Goal: Task Accomplishment & Management: Use online tool/utility

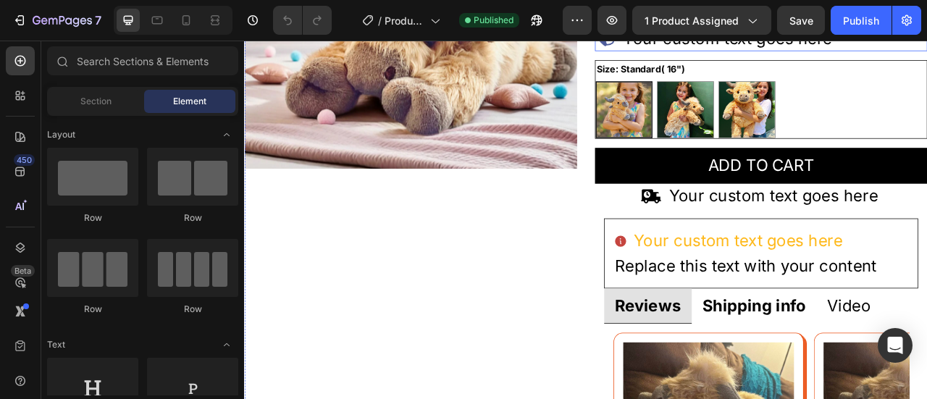
scroll to position [72, 0]
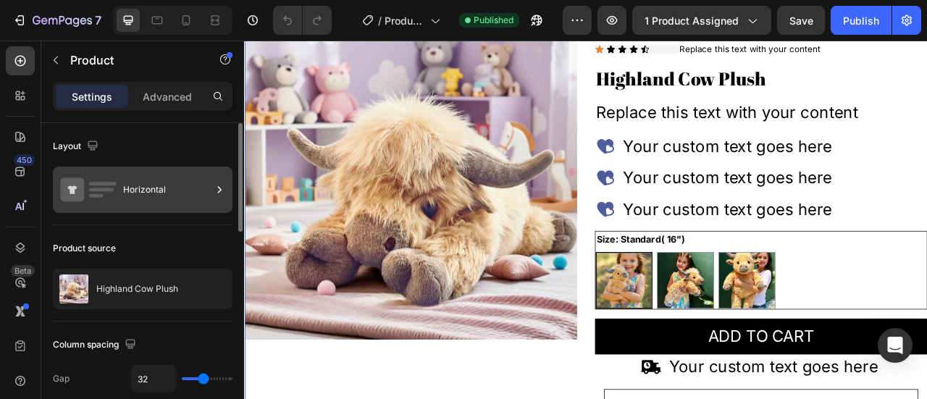
click at [159, 190] on div "Horizontal" at bounding box center [167, 189] width 88 height 33
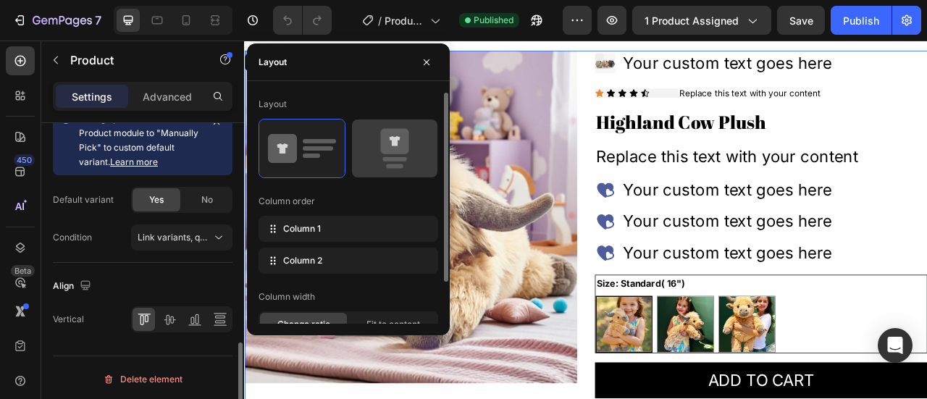
scroll to position [0, 0]
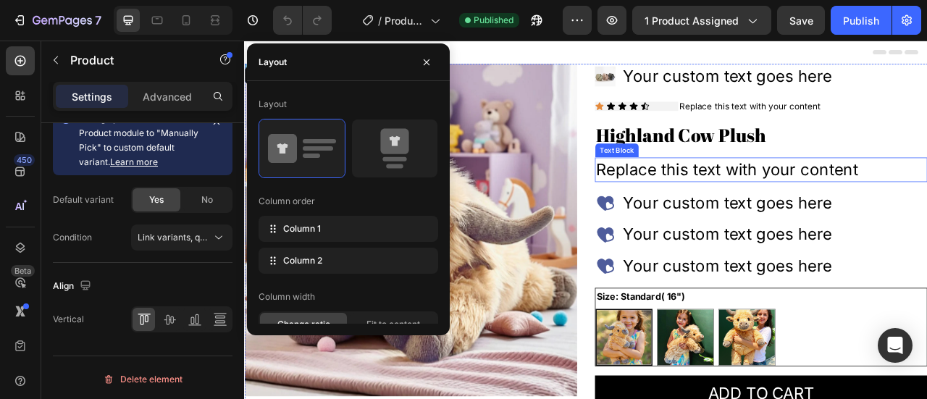
click at [868, 220] on div "Replace this text with your content" at bounding box center [901, 204] width 423 height 31
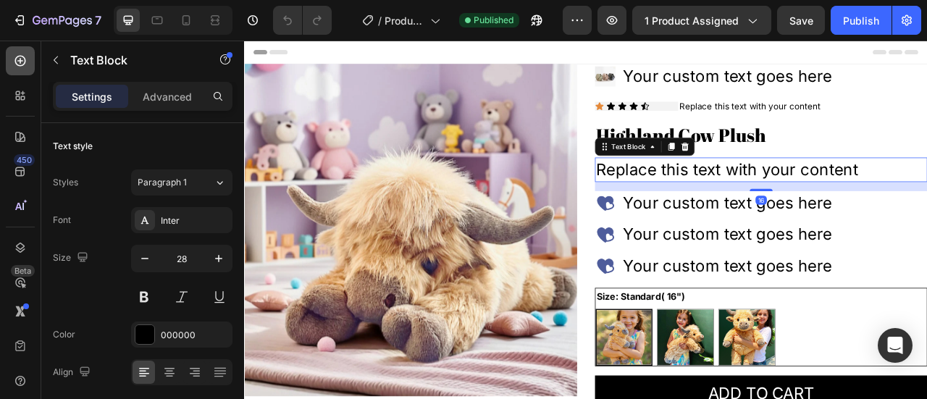
click at [16, 69] on div at bounding box center [20, 60] width 29 height 29
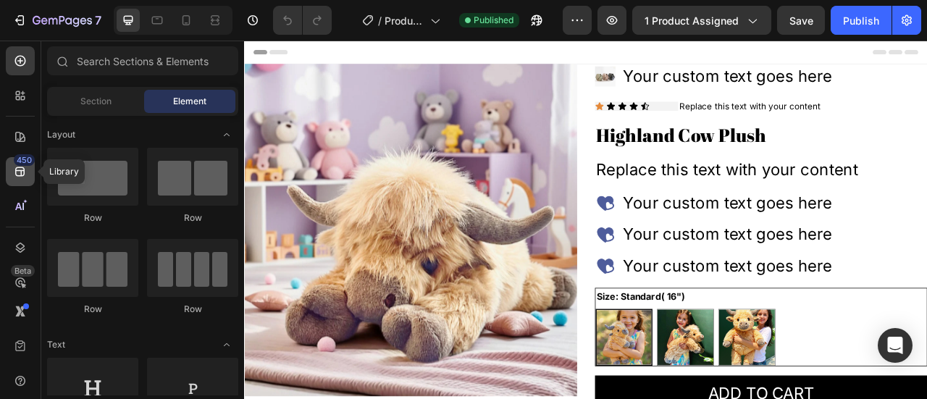
click at [20, 169] on icon at bounding box center [20, 171] width 14 height 14
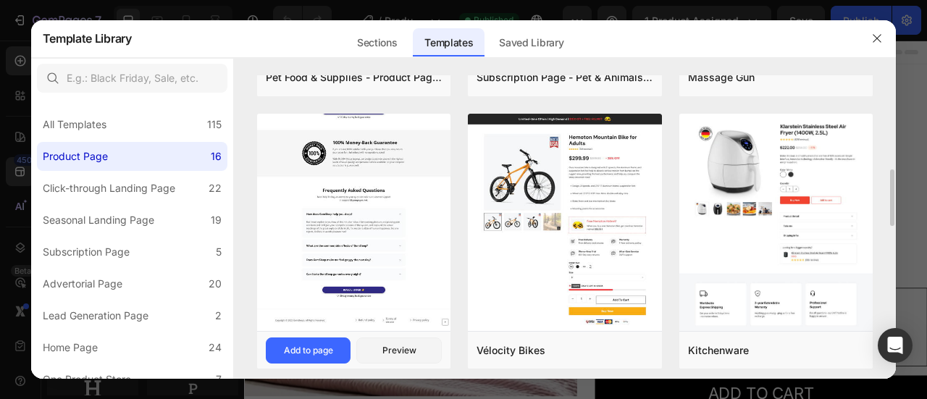
scroll to position [362, 0]
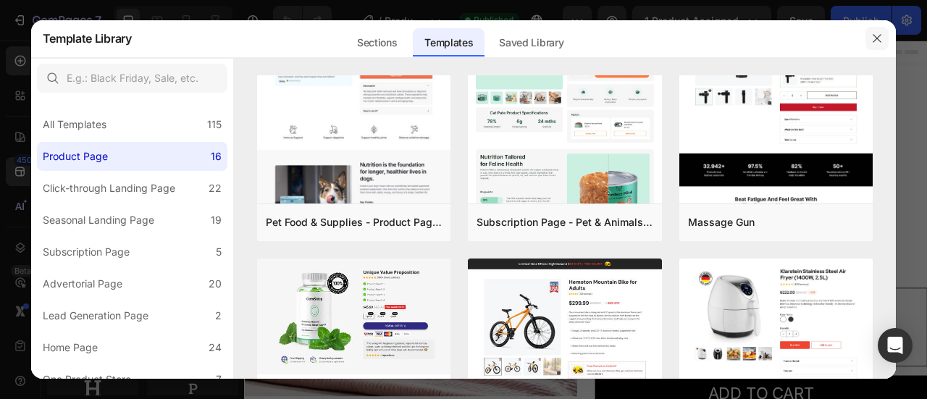
click at [883, 41] on button "button" at bounding box center [876, 38] width 23 height 23
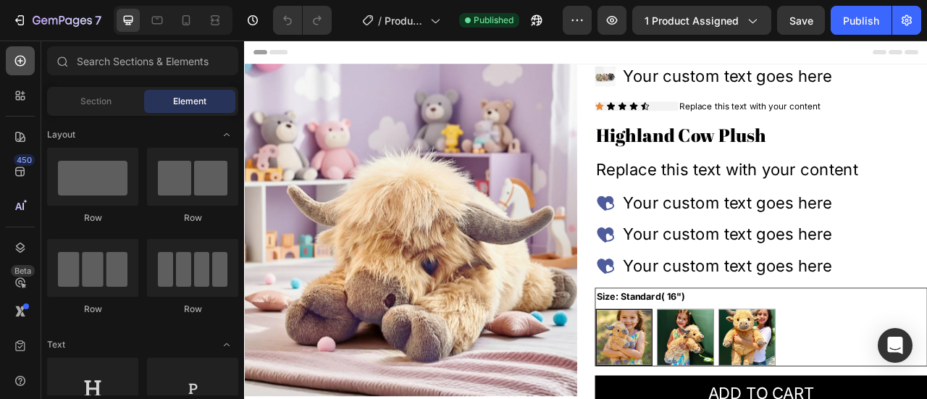
click at [12, 66] on div at bounding box center [20, 60] width 29 height 29
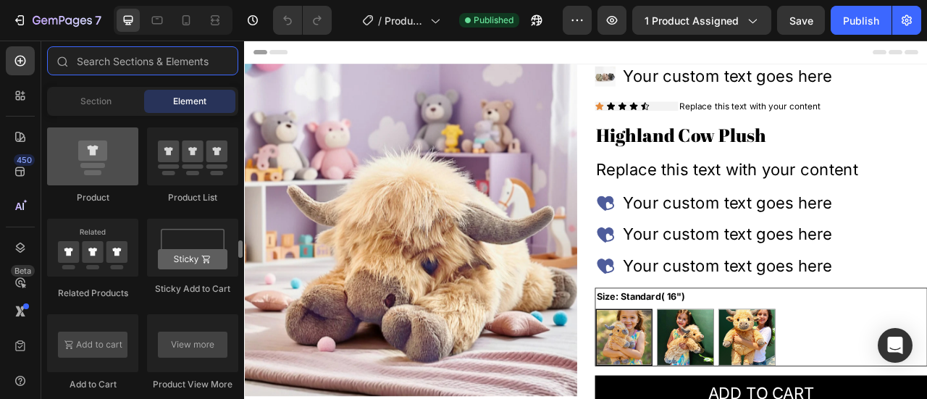
scroll to position [1810, 0]
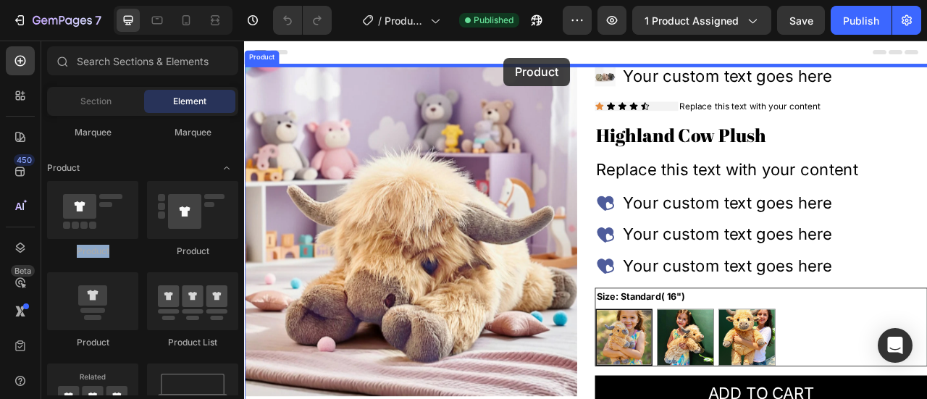
drag, startPoint x: 321, startPoint y: 259, endPoint x: 574, endPoint y: 62, distance: 321.0
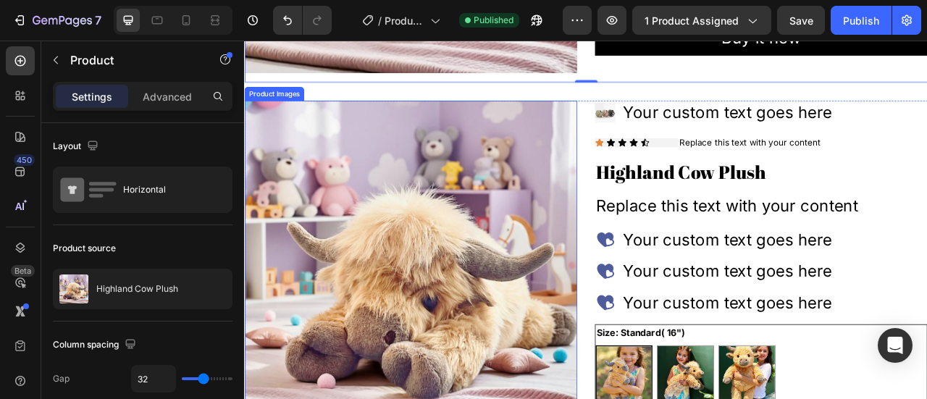
scroll to position [290, 0]
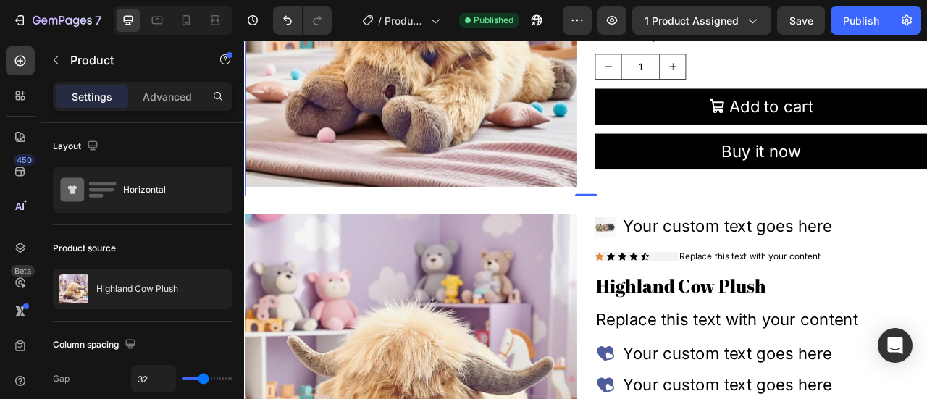
click at [672, 162] on div "Product Images Highland Cow Plush Product Title $35.00 Product Price Product Pr…" at bounding box center [678, 21] width 869 height 434
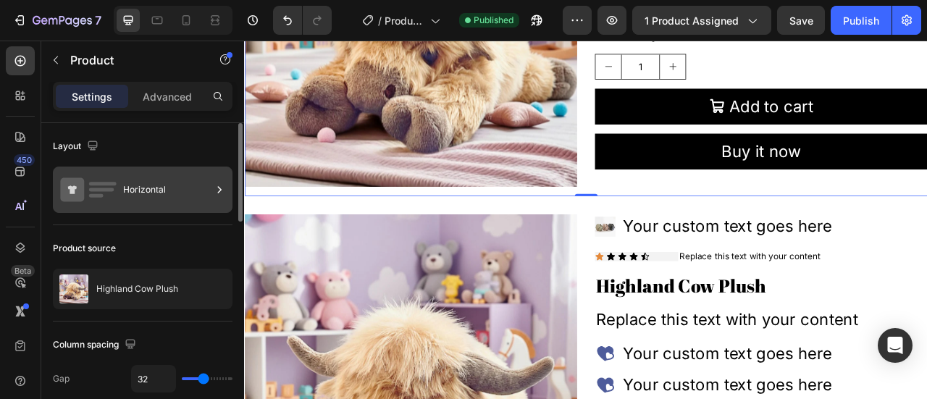
click at [210, 197] on div "Horizontal" at bounding box center [167, 189] width 88 height 33
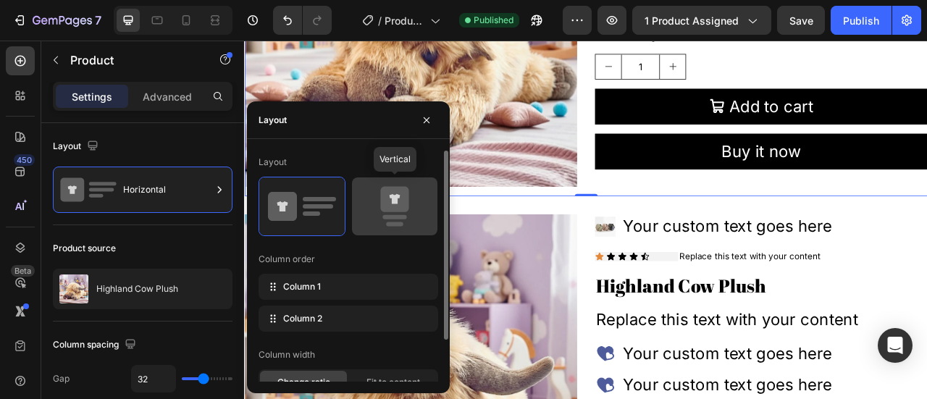
click at [398, 208] on icon at bounding box center [394, 199] width 28 height 25
type input "16"
radio input "true"
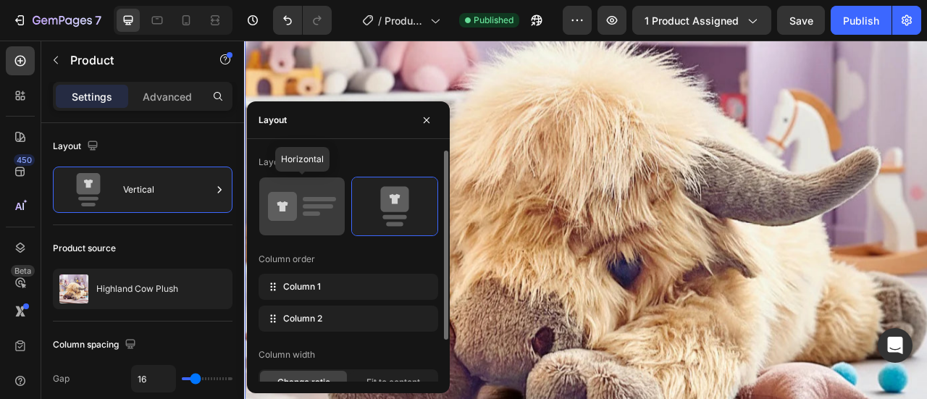
click at [319, 212] on rect at bounding box center [311, 213] width 17 height 4
type input "32"
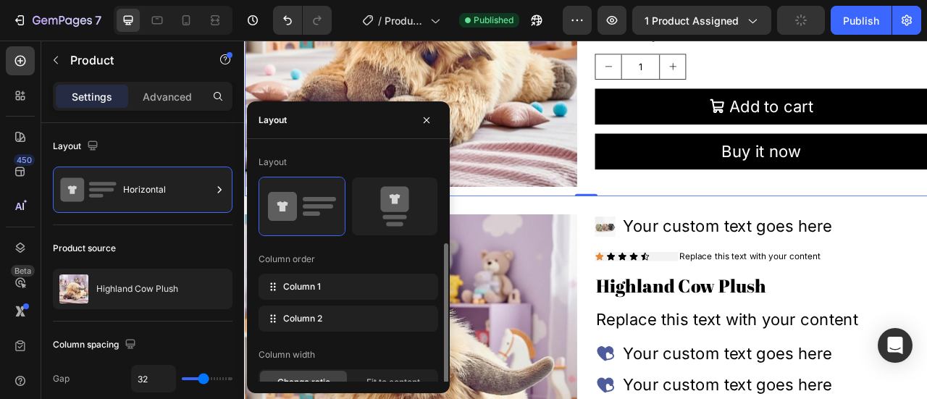
scroll to position [51, 0]
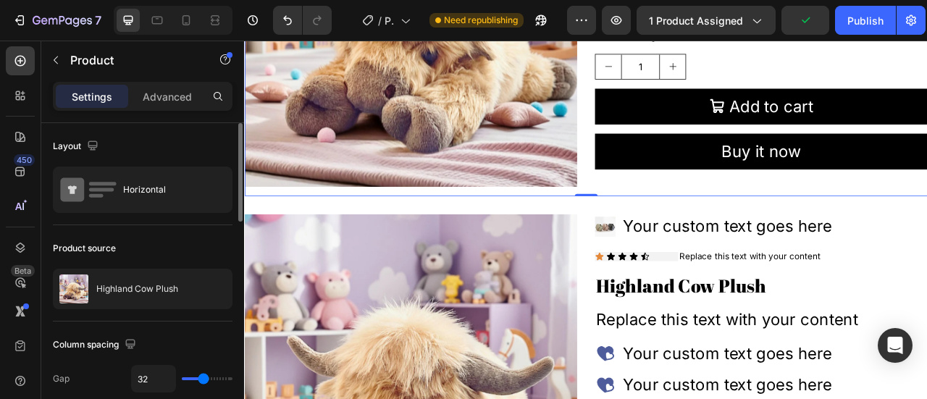
drag, startPoint x: 167, startPoint y: 228, endPoint x: 240, endPoint y: 240, distance: 74.0
click at [167, 228] on div "Product source Highland Cow Plush" at bounding box center [143, 273] width 180 height 96
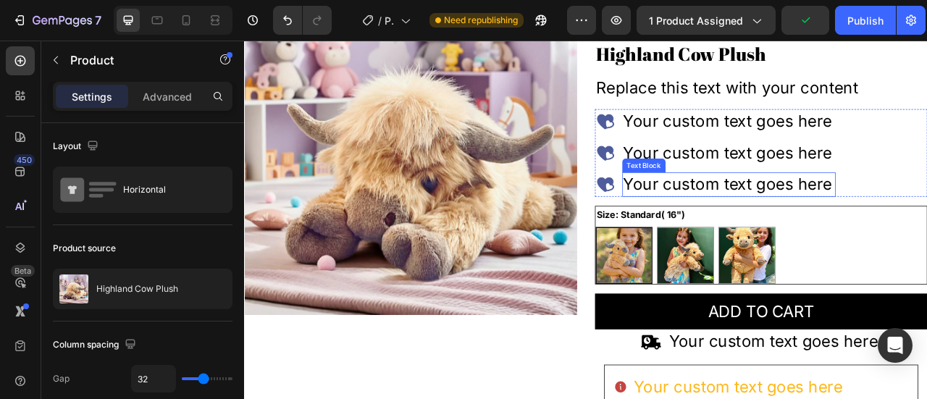
scroll to position [290, 0]
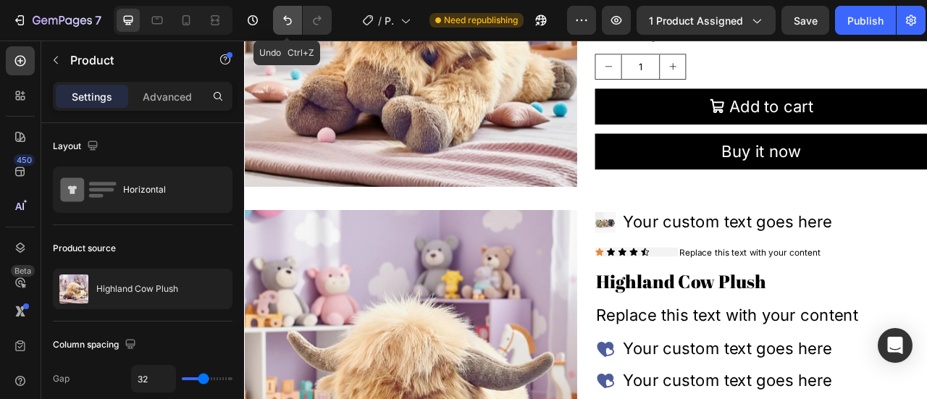
click at [290, 30] on button "Undo/Redo" at bounding box center [287, 20] width 29 height 29
type input "16"
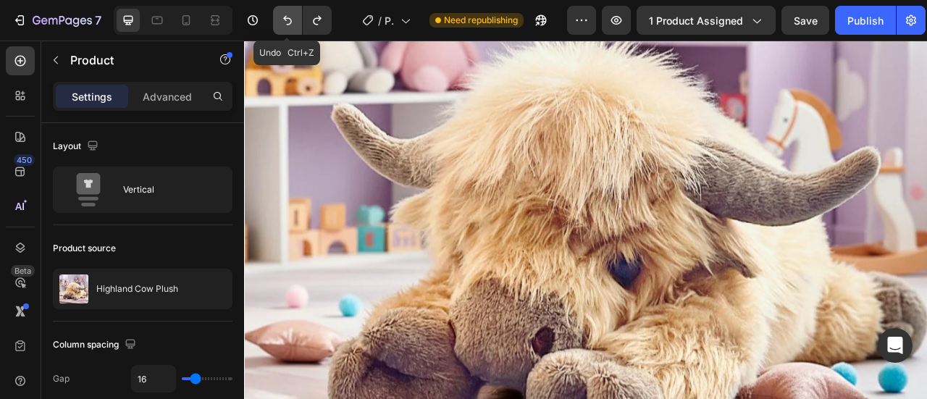
click at [285, 22] on icon "Undo/Redo" at bounding box center [287, 20] width 14 height 14
type input "32"
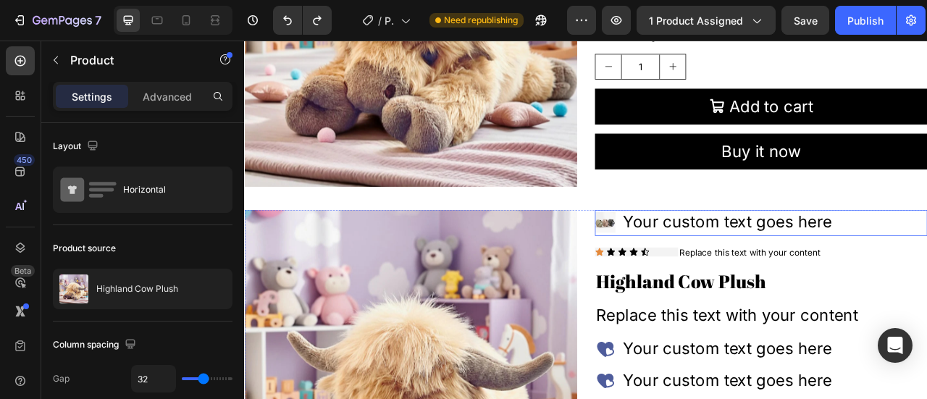
scroll to position [0, 0]
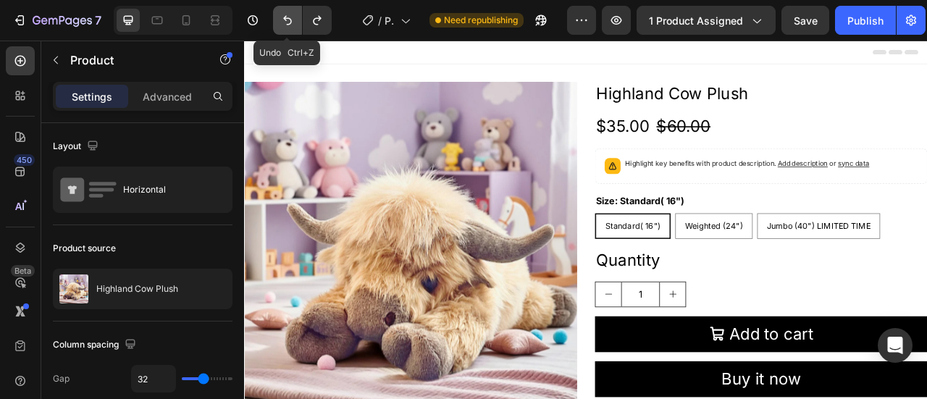
click at [280, 24] on icon "Undo/Redo" at bounding box center [287, 20] width 14 height 14
click at [278, 24] on button "Undo/Redo" at bounding box center [287, 20] width 29 height 29
click at [673, 144] on div "Product Images Highland Cow Plush Product Title $35.00 Product Price Product Pr…" at bounding box center [678, 310] width 869 height 434
click at [678, 143] on div "Product Images Highland Cow Plush Product Title $35.00 Product Price Product Pr…" at bounding box center [678, 310] width 869 height 434
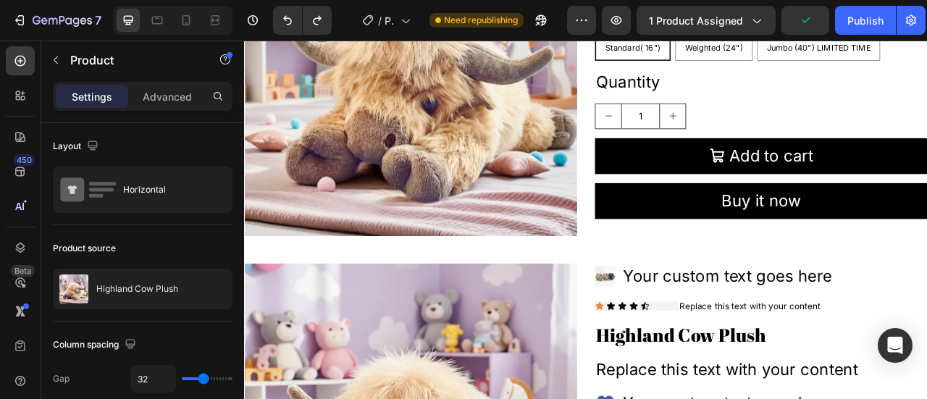
scroll to position [290, 0]
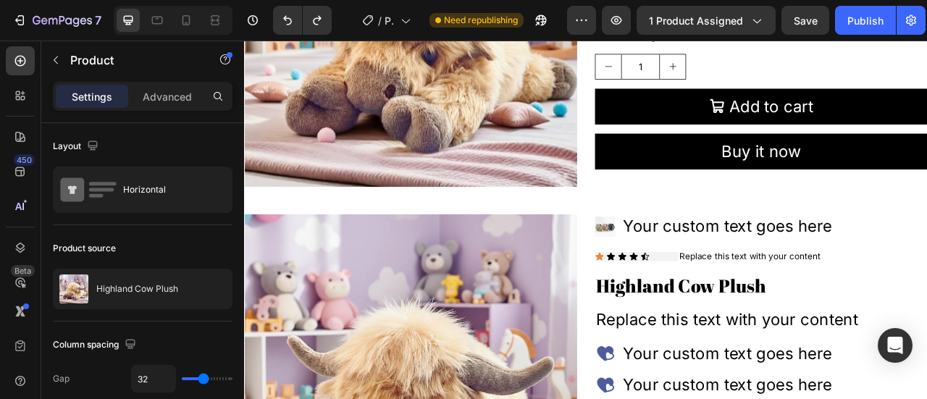
click at [683, 230] on div "Product Images Highland Cow Plush Product Title $35.00 Product Price Product Pr…" at bounding box center [678, 21] width 869 height 434
click at [686, 237] on div "Product Images Highland Cow Plush Product Title $35.00 Product Price Product Pr…" at bounding box center [678, 21] width 869 height 481
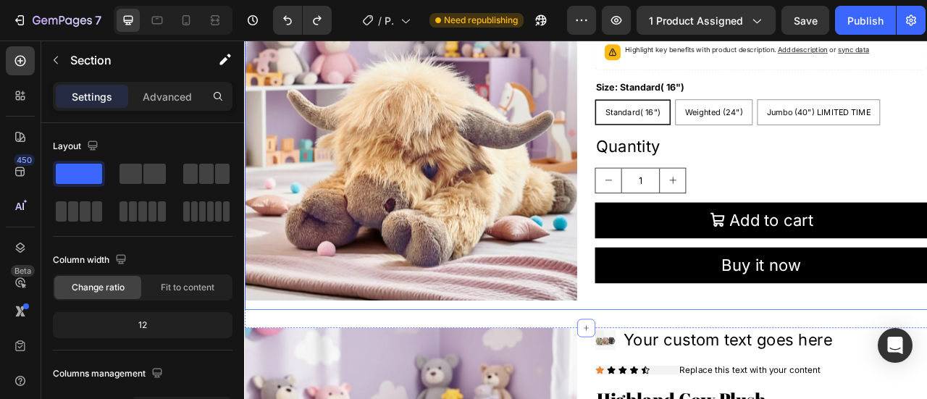
scroll to position [0, 0]
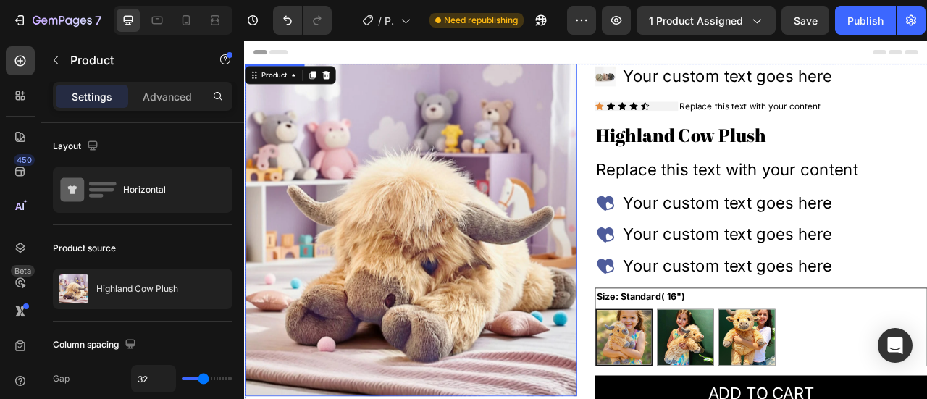
click at [570, 190] on img at bounding box center [455, 281] width 423 height 423
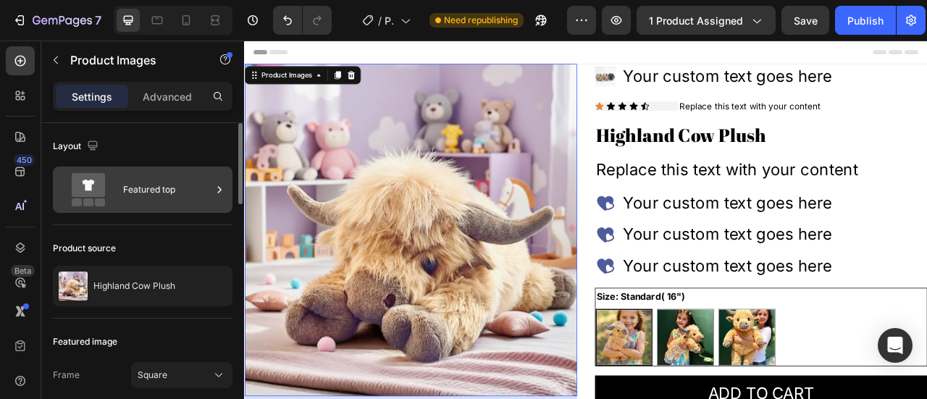
click at [164, 196] on div "Featured top" at bounding box center [167, 189] width 88 height 33
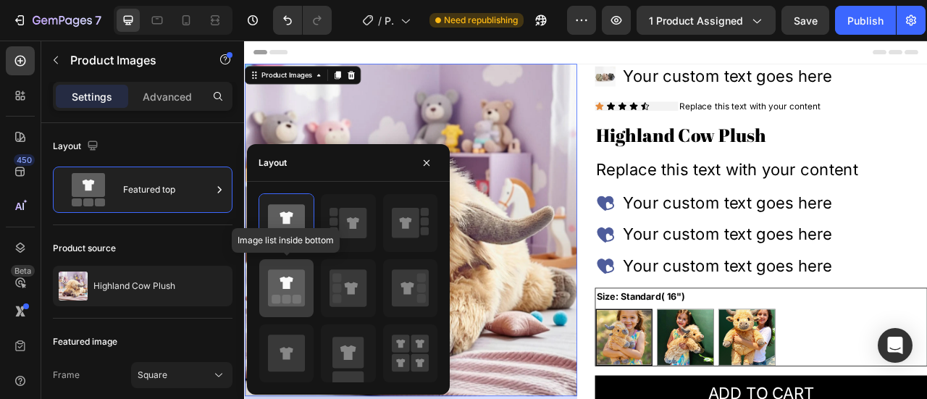
click at [288, 286] on icon at bounding box center [285, 283] width 13 height 12
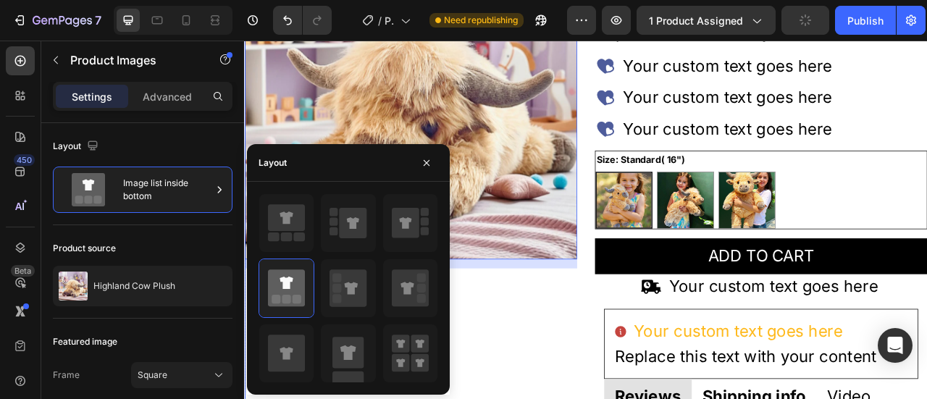
scroll to position [145, 0]
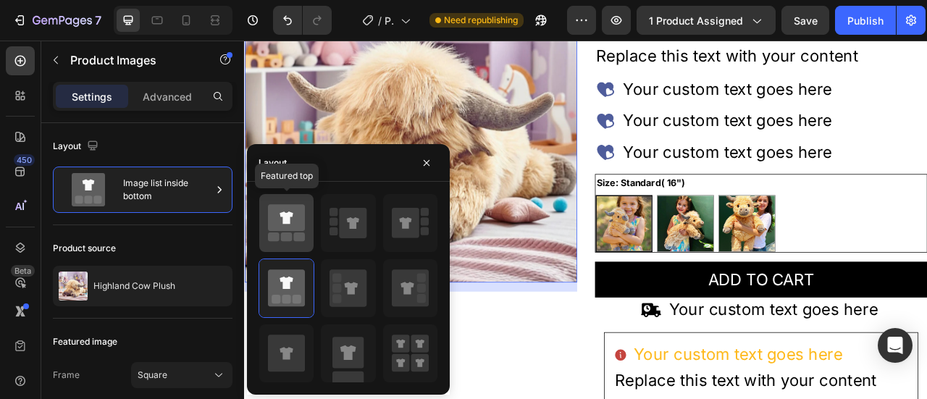
click at [298, 232] on icon at bounding box center [286, 223] width 37 height 41
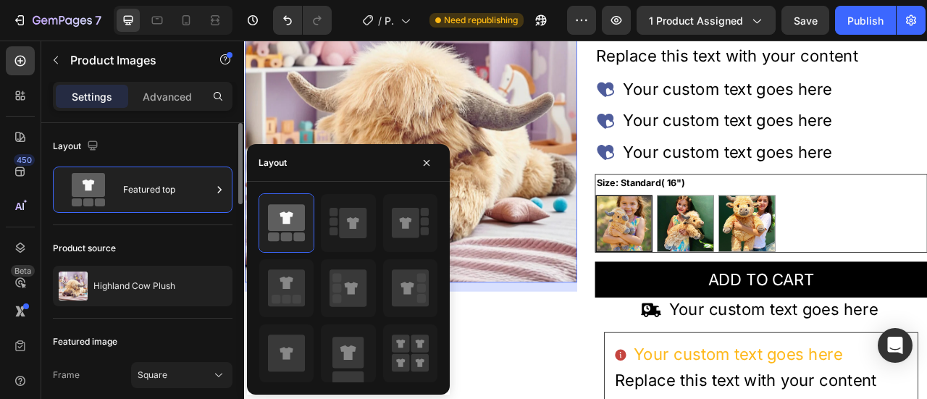
click at [129, 224] on div "Layout Featured top" at bounding box center [143, 174] width 180 height 102
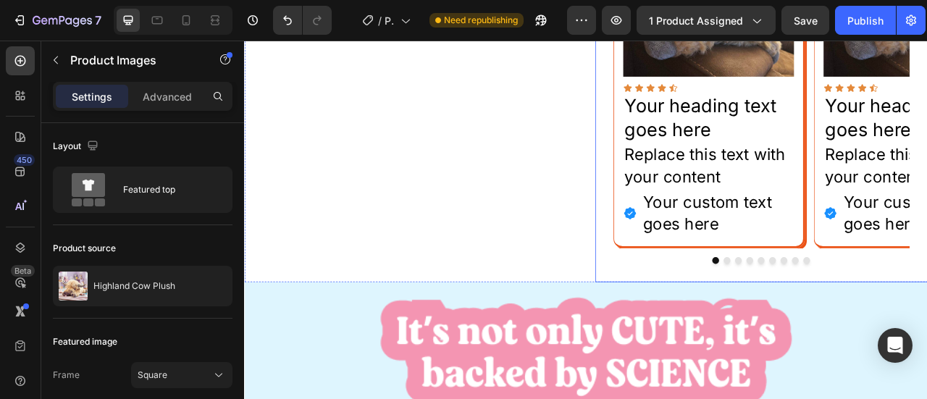
scroll to position [724, 0]
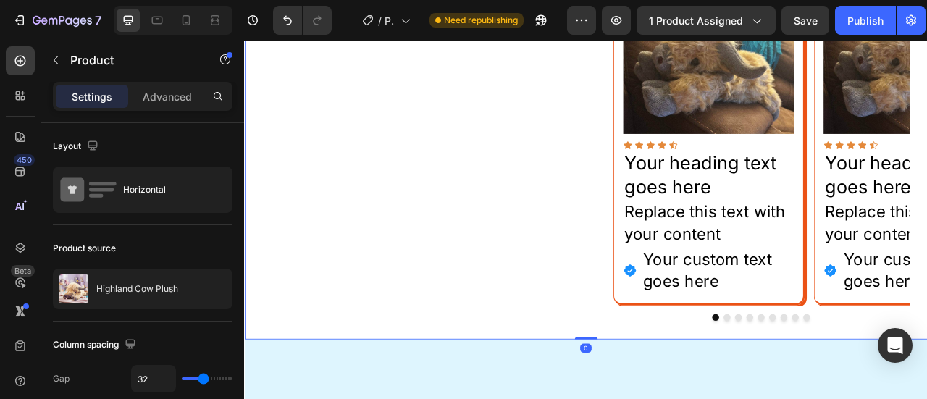
scroll to position [290, 0]
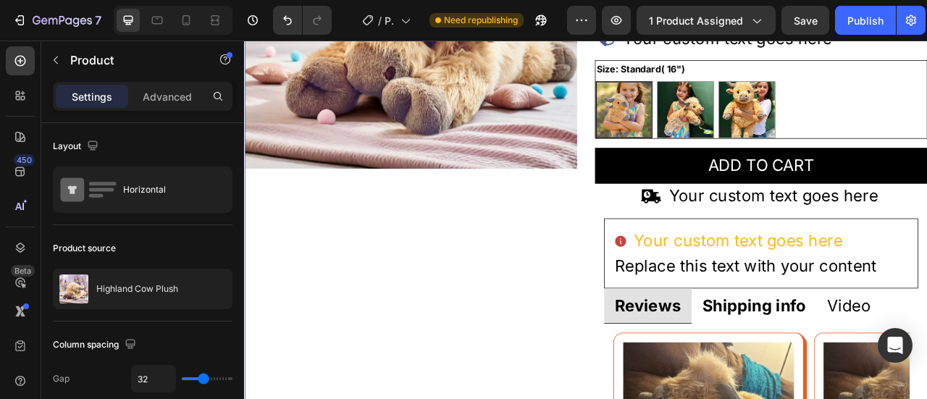
drag, startPoint x: 850, startPoint y: 25, endPoint x: 848, endPoint y: 38, distance: 12.5
click at [851, 25] on div "Publish" at bounding box center [865, 20] width 36 height 15
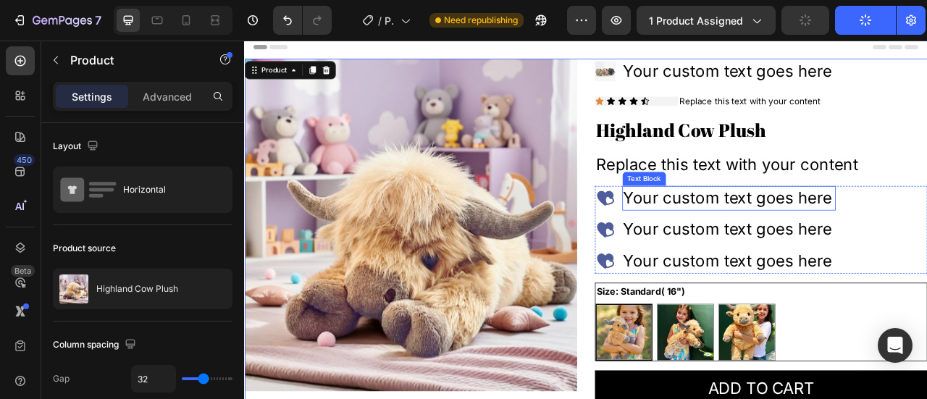
scroll to position [0, 0]
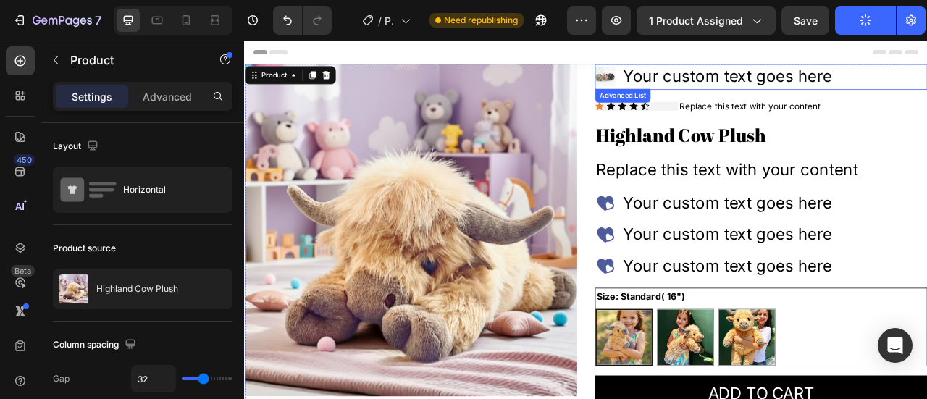
click at [702, 96] on img at bounding box center [703, 86] width 26 height 26
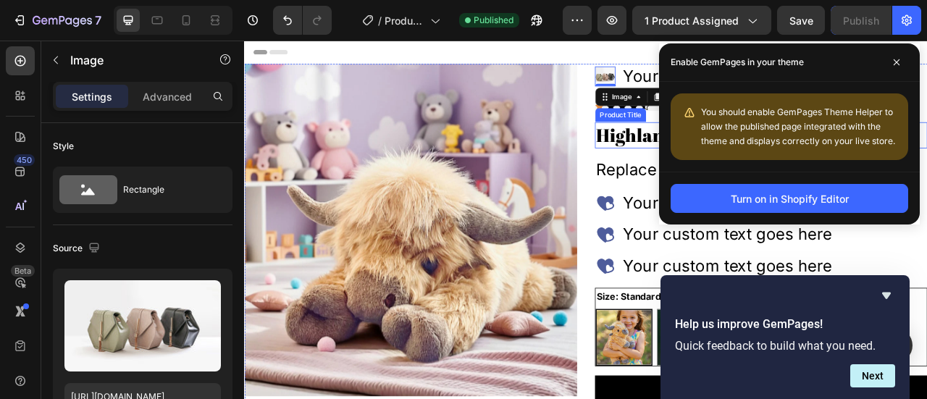
click at [711, 176] on h2 "Highland Cow Plush" at bounding box center [901, 160] width 423 height 33
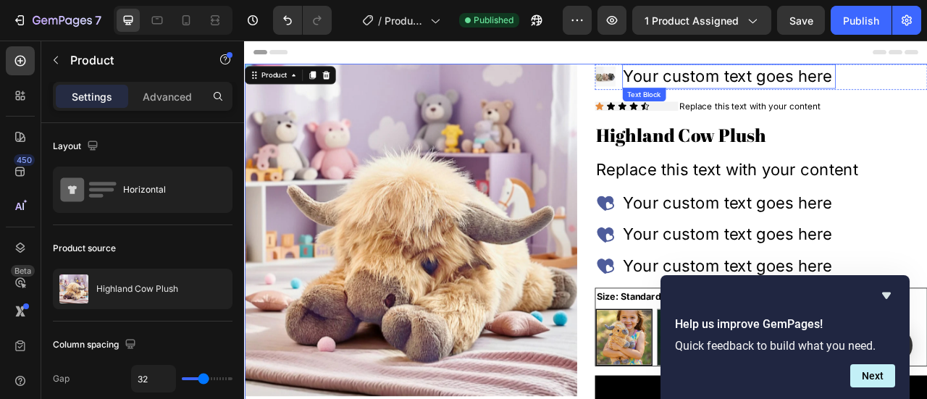
click at [789, 95] on div "Your custom text goes here" at bounding box center [861, 85] width 272 height 31
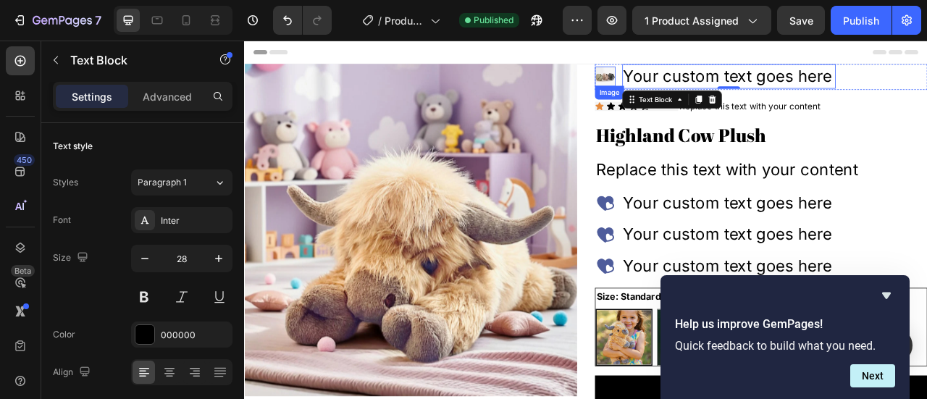
click at [697, 88] on img at bounding box center [703, 86] width 26 height 26
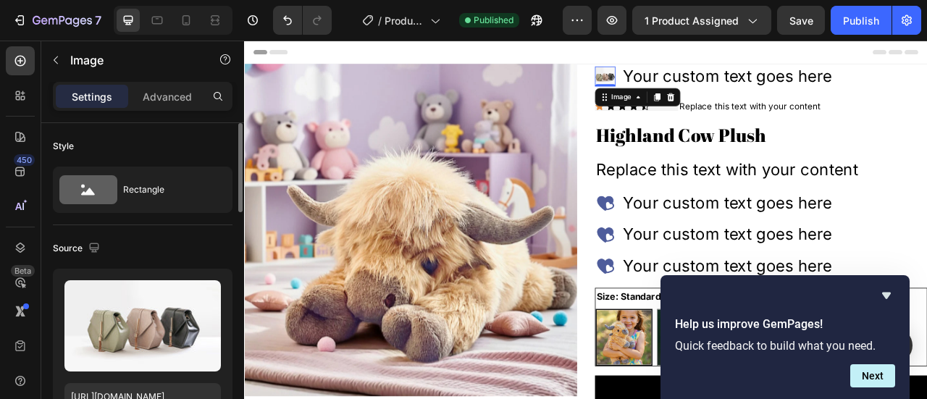
scroll to position [145, 0]
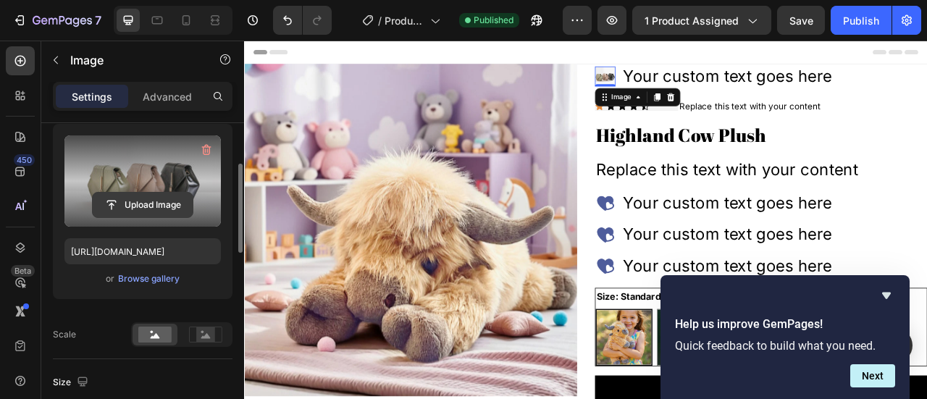
click at [140, 208] on input "file" at bounding box center [143, 205] width 100 height 25
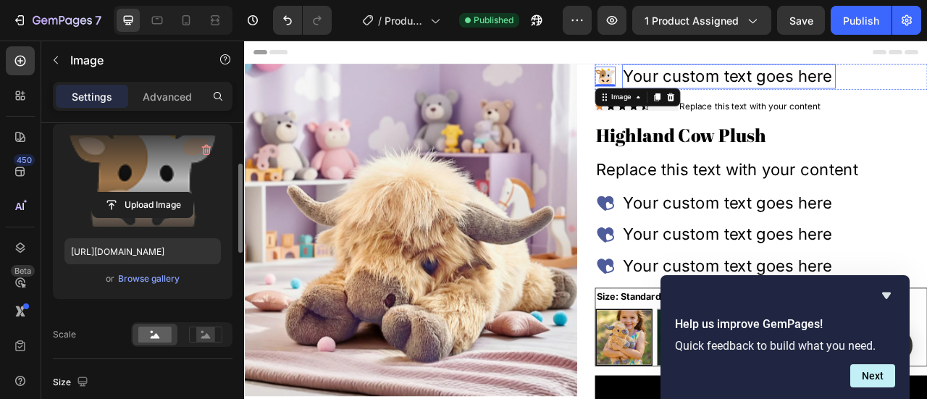
click at [784, 80] on div "Your custom text goes here" at bounding box center [861, 85] width 272 height 31
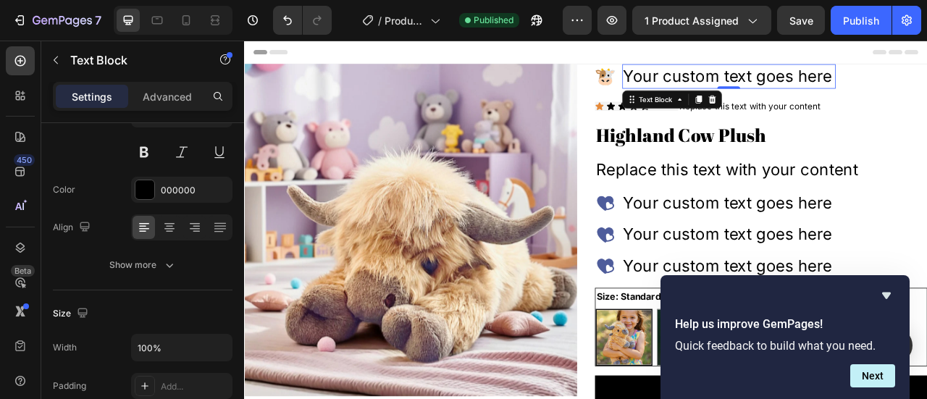
scroll to position [0, 0]
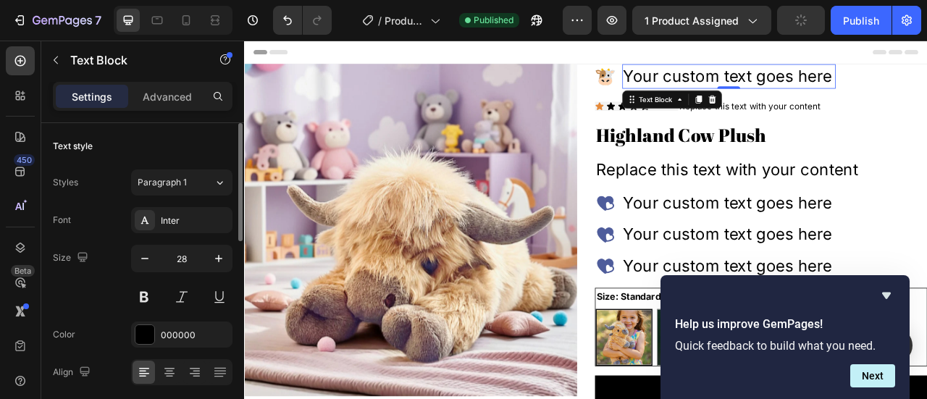
click at [768, 105] on div "Text Block" at bounding box center [788, 115] width 127 height 23
click at [764, 92] on div "Your custom text goes here" at bounding box center [861, 85] width 272 height 31
click at [764, 92] on p "Your custom text goes here" at bounding box center [860, 86] width 269 height 28
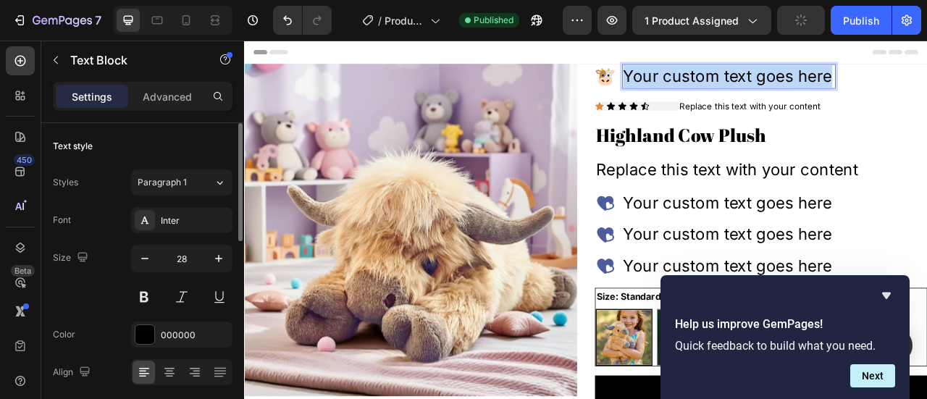
click at [764, 92] on p "Your custom text goes here" at bounding box center [860, 86] width 269 height 28
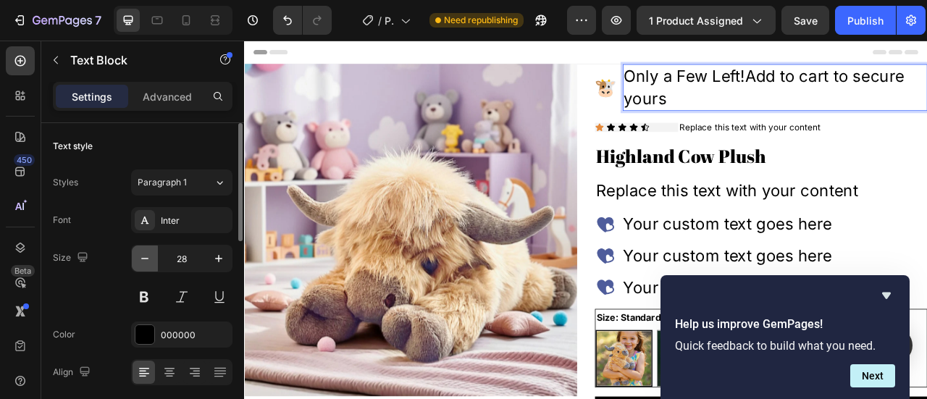
click at [137, 246] on button "button" at bounding box center [145, 258] width 26 height 26
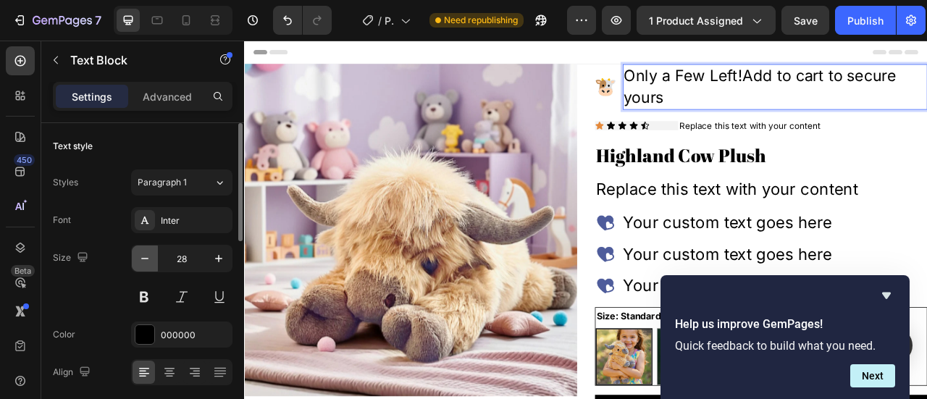
click at [137, 246] on button "button" at bounding box center [145, 258] width 26 height 26
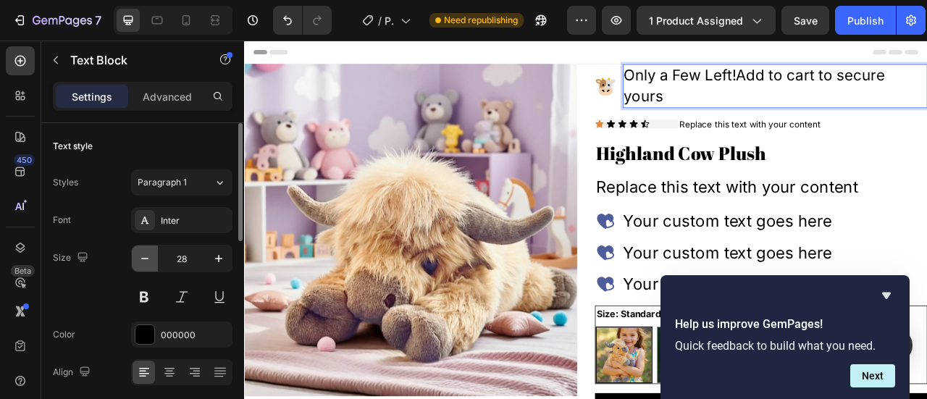
click at [137, 246] on button "button" at bounding box center [145, 258] width 26 height 26
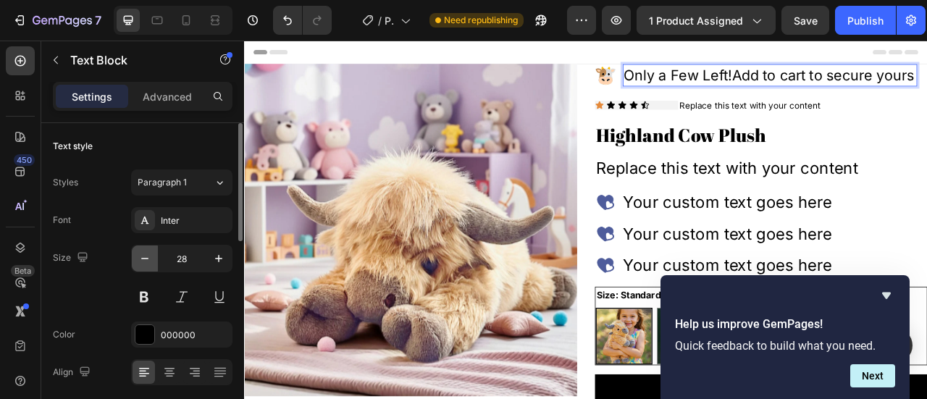
click at [137, 246] on button "button" at bounding box center [145, 258] width 26 height 26
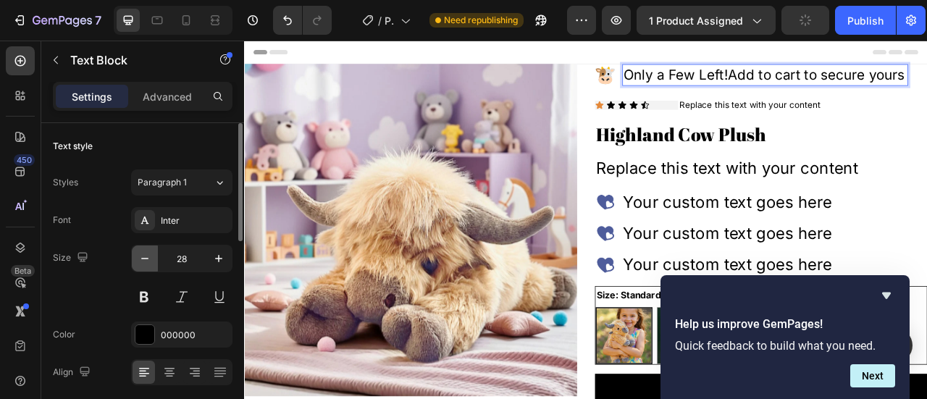
click at [137, 246] on button "button" at bounding box center [145, 258] width 26 height 26
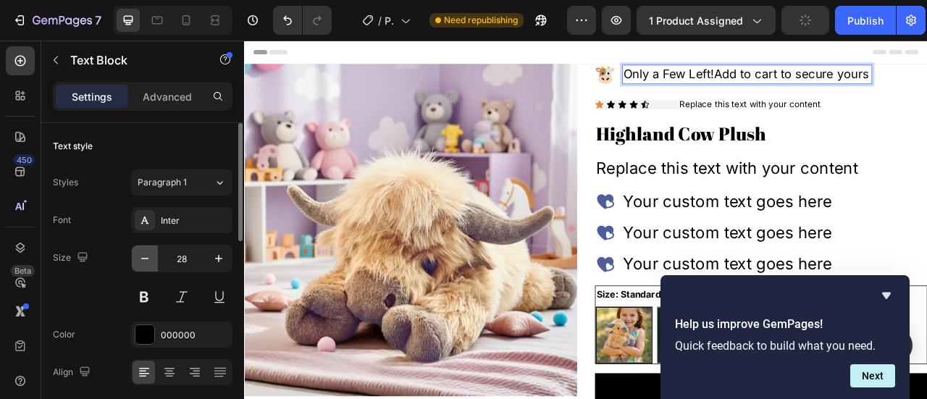
click at [137, 246] on button "button" at bounding box center [145, 258] width 26 height 26
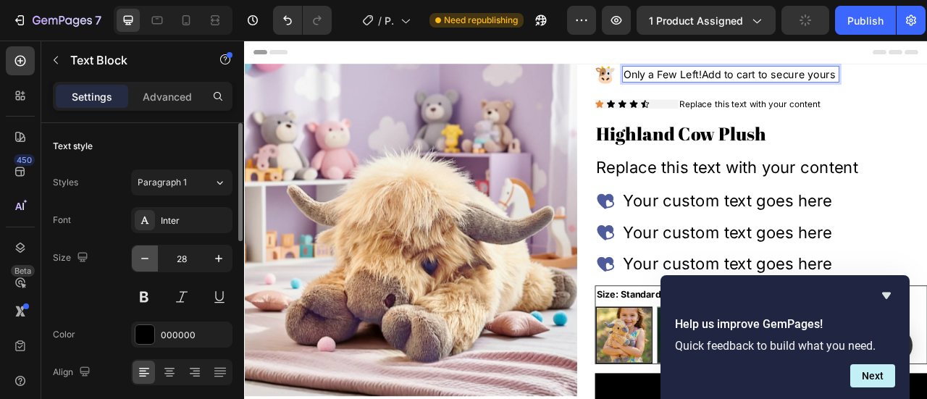
click at [137, 246] on button "button" at bounding box center [145, 258] width 26 height 26
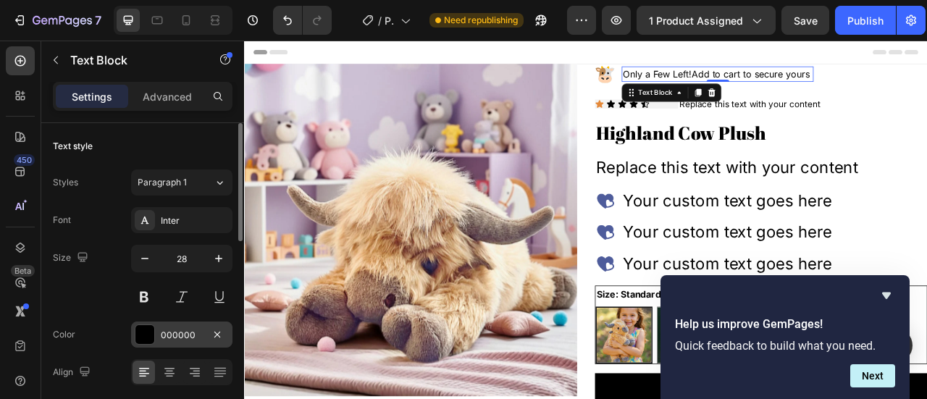
click at [166, 327] on div "000000" at bounding box center [181, 334] width 101 height 26
click at [81, 303] on div "Size 28" at bounding box center [143, 277] width 180 height 65
click at [161, 335] on div "000000" at bounding box center [182, 335] width 42 height 13
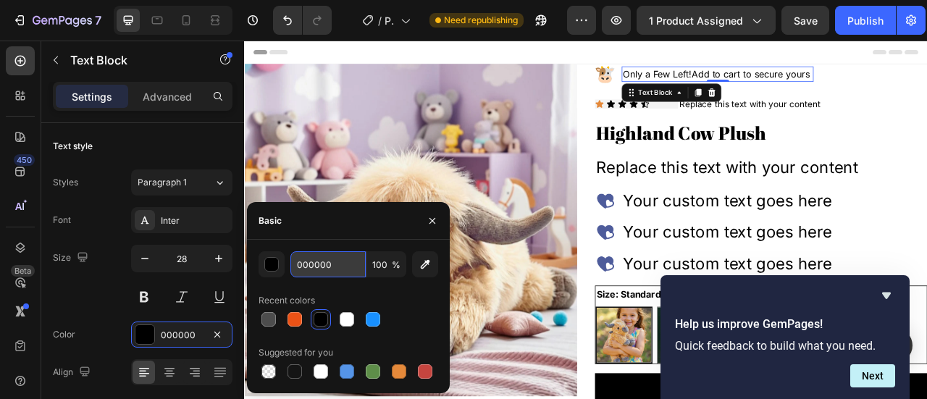
click at [328, 258] on input "000000" at bounding box center [327, 264] width 75 height 26
type input "#c61317"
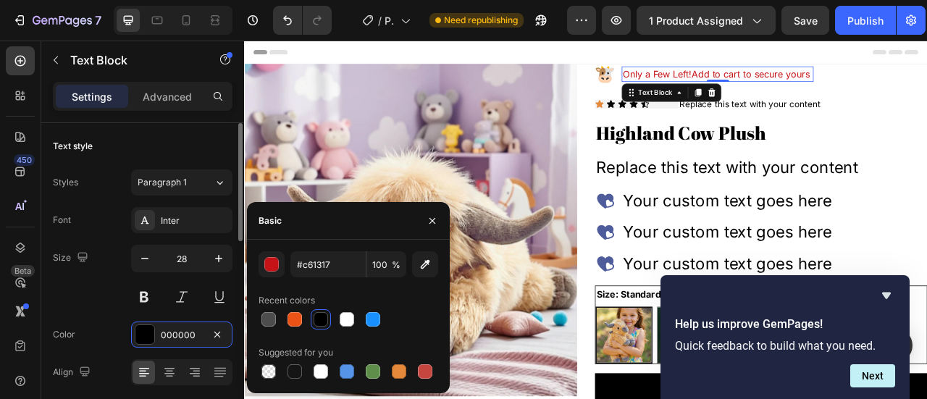
click at [70, 311] on div "Font Inter Size 28 Color 000000 Align Show more" at bounding box center [143, 315] width 180 height 216
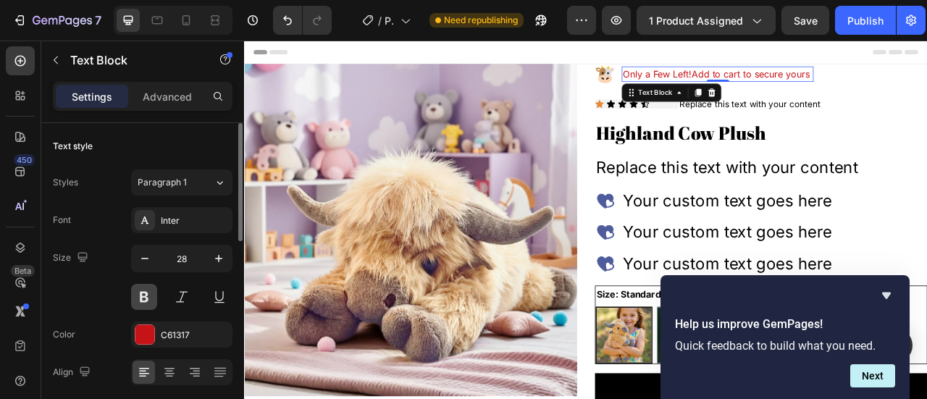
click at [146, 299] on button at bounding box center [144, 297] width 26 height 26
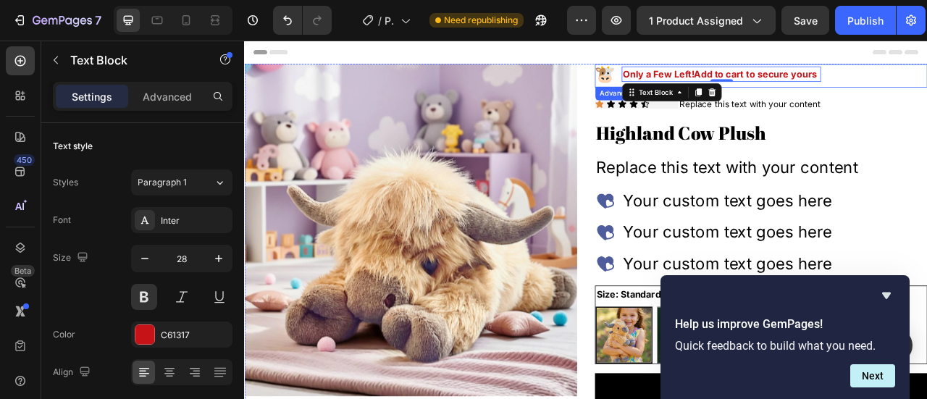
click at [711, 88] on li "Image Only a Few Left!Add to cart to secure yours Text Block 0" at bounding box center [833, 82] width 287 height 25
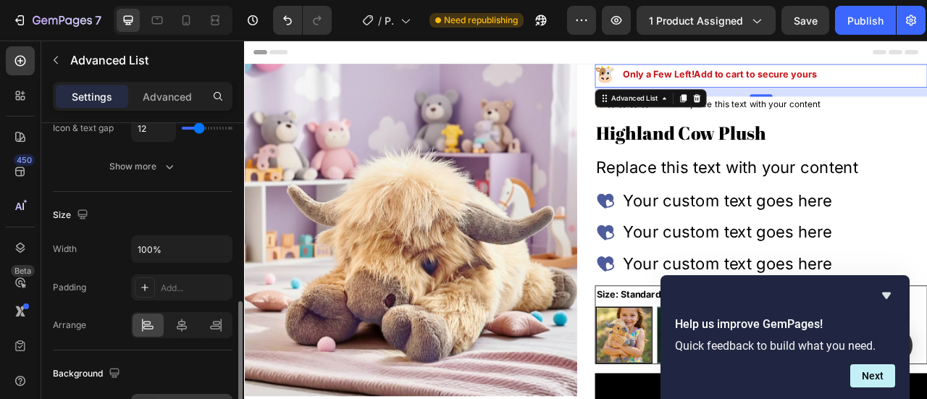
scroll to position [362, 0]
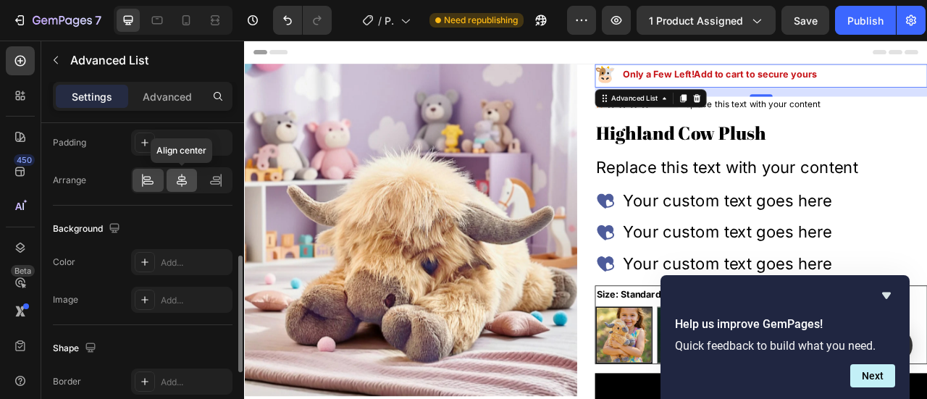
click at [182, 175] on icon at bounding box center [182, 180] width 14 height 14
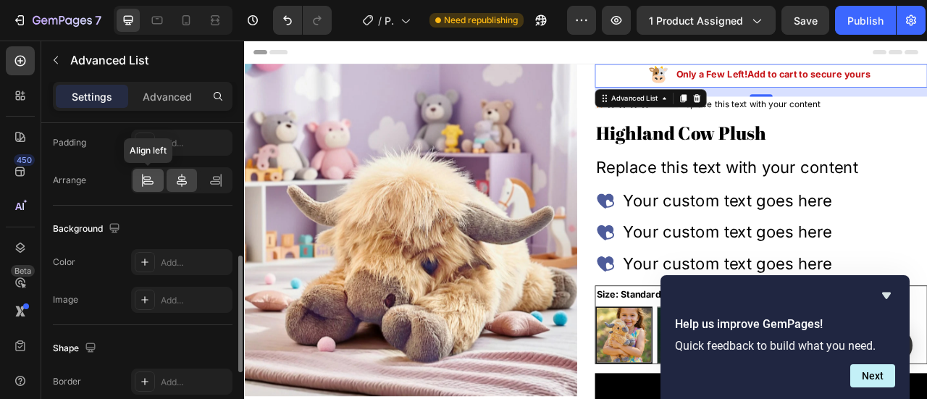
click at [148, 180] on icon at bounding box center [147, 180] width 14 height 14
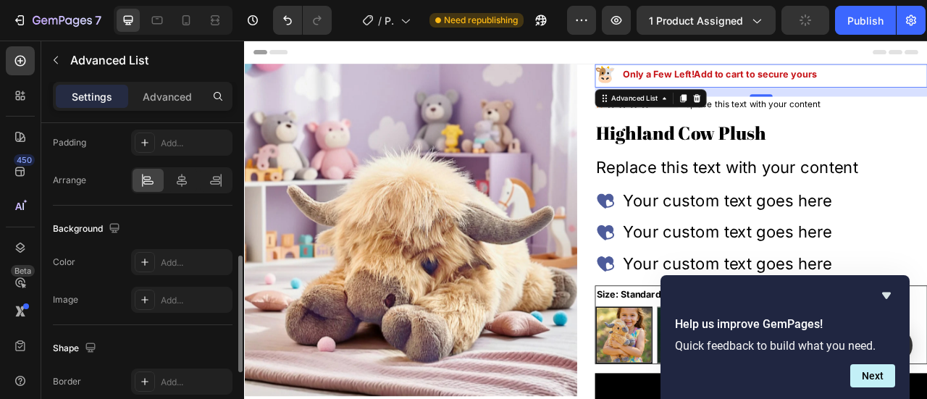
scroll to position [549, 0]
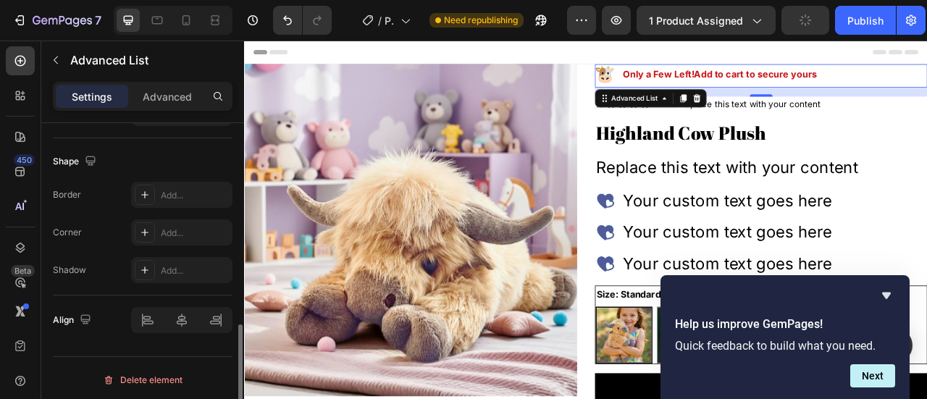
click at [96, 283] on div "Shape Border Add... Corner Add... Shadow Add..." at bounding box center [143, 216] width 180 height 157
click at [872, 14] on div "Publish" at bounding box center [865, 20] width 36 height 15
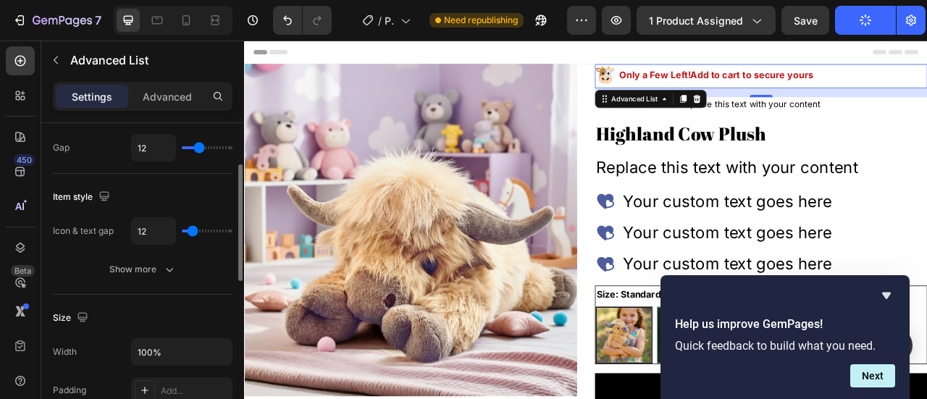
type input "5"
click at [193, 230] on input "range" at bounding box center [207, 231] width 51 height 3
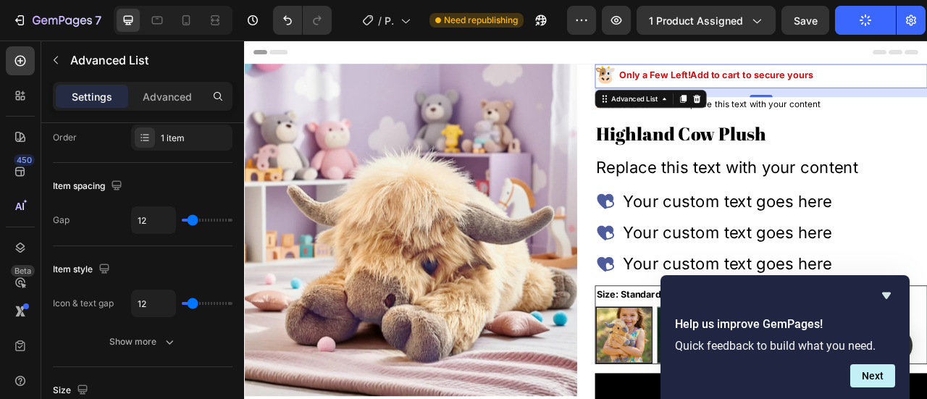
type input "5"
click at [192, 219] on input "range" at bounding box center [207, 220] width 51 height 3
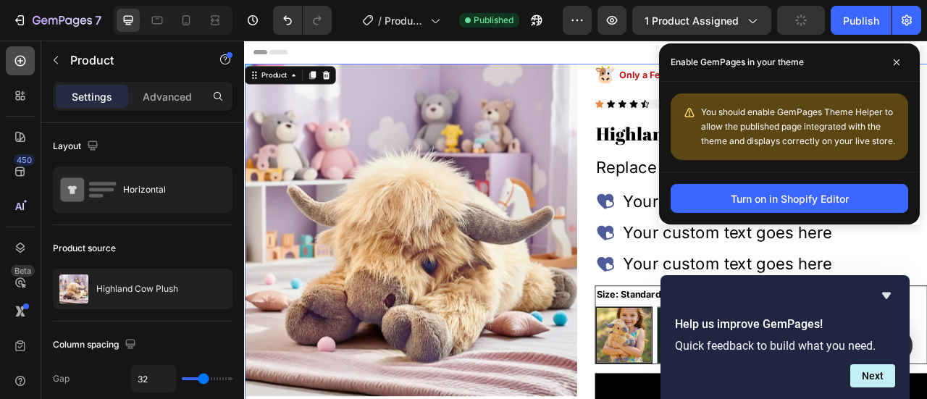
click at [12, 72] on div at bounding box center [20, 60] width 29 height 29
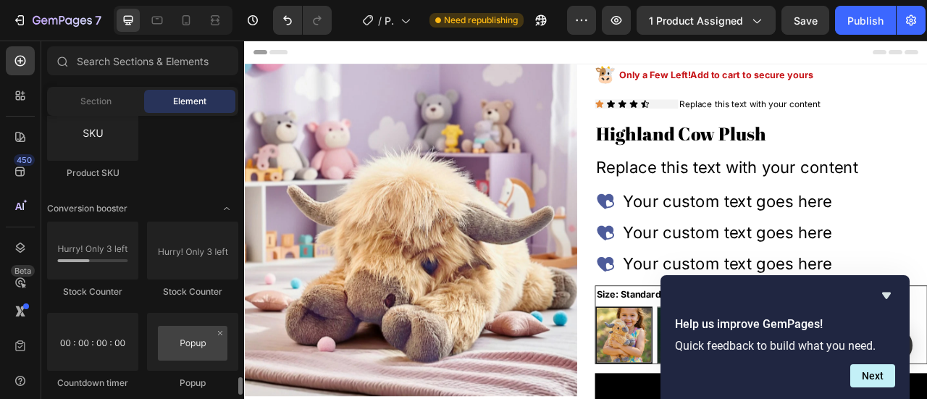
scroll to position [2969, 0]
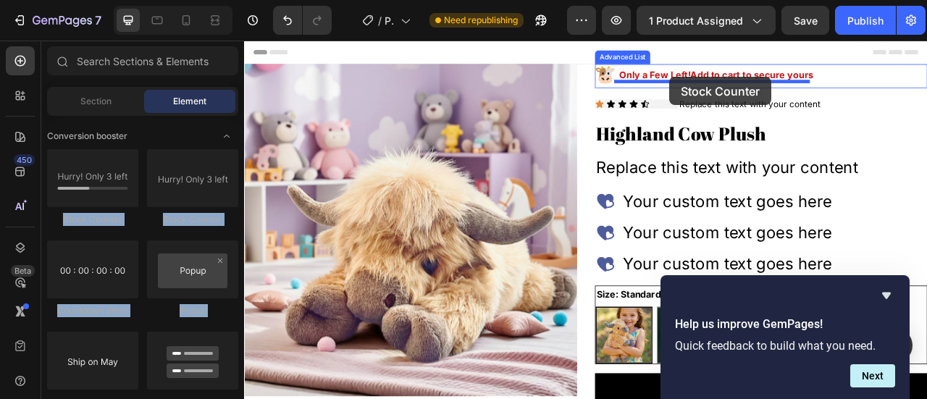
drag, startPoint x: 321, startPoint y: 226, endPoint x: 785, endPoint y: 87, distance: 484.5
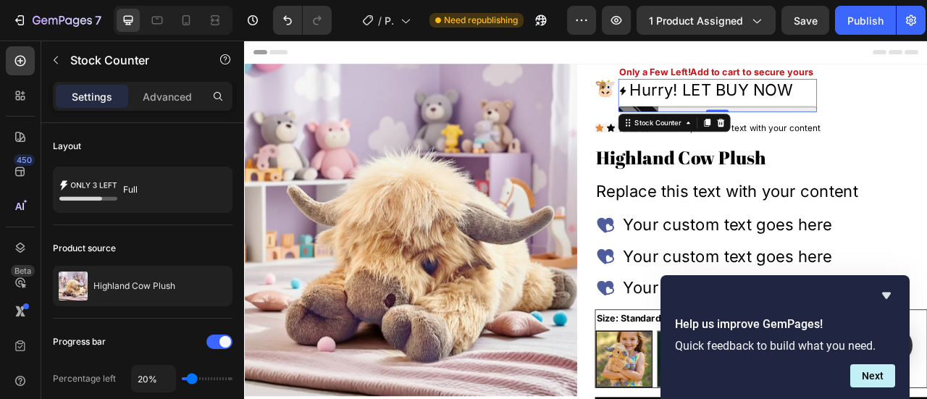
click at [814, 103] on p "Hurry! LET BUY NOW" at bounding box center [838, 103] width 208 height 28
click at [817, 103] on p "Hurry! LET BUY NOW" at bounding box center [838, 103] width 208 height 28
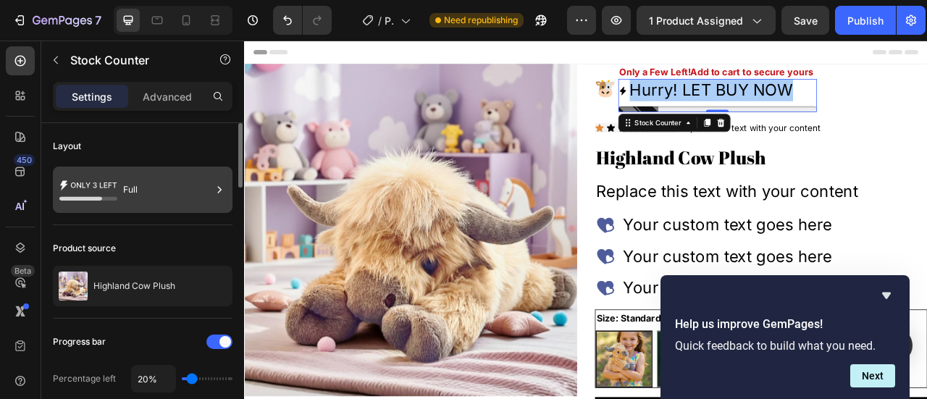
click at [176, 189] on div "Full" at bounding box center [167, 189] width 88 height 33
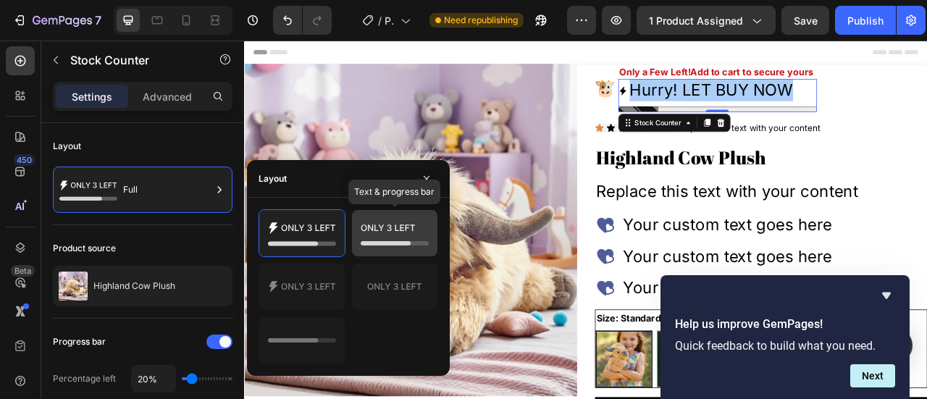
click at [363, 243] on icon at bounding box center [386, 243] width 50 height 4
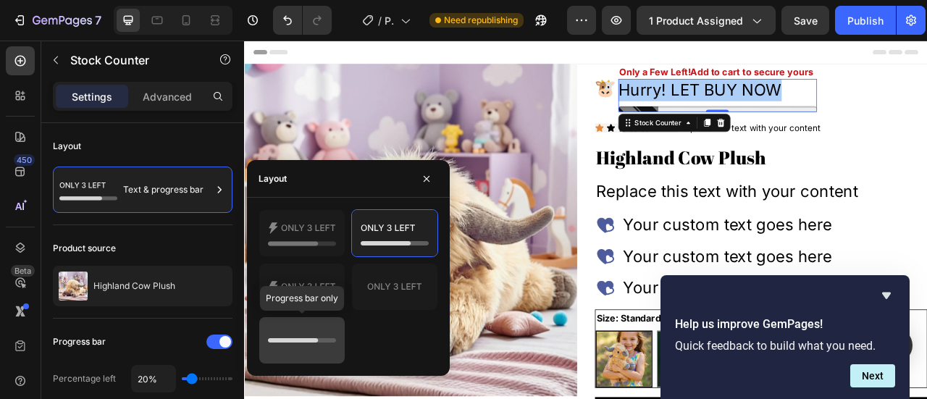
click at [303, 327] on icon at bounding box center [302, 340] width 68 height 29
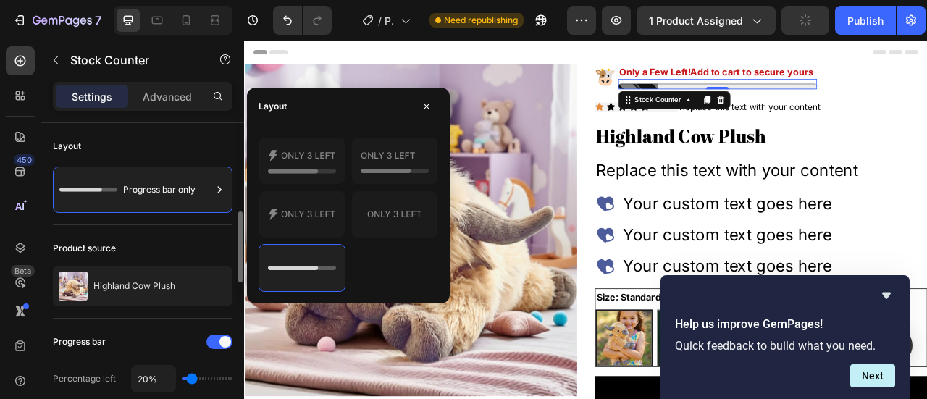
scroll to position [217, 0]
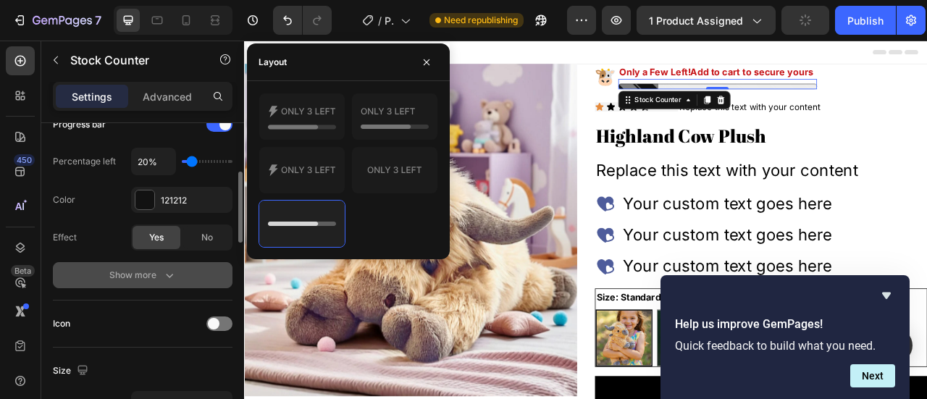
click at [137, 274] on div "Show more" at bounding box center [142, 275] width 67 height 14
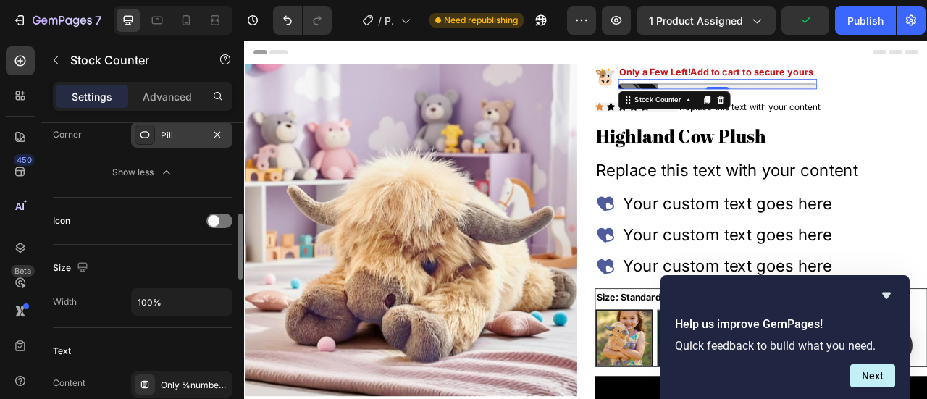
scroll to position [290, 0]
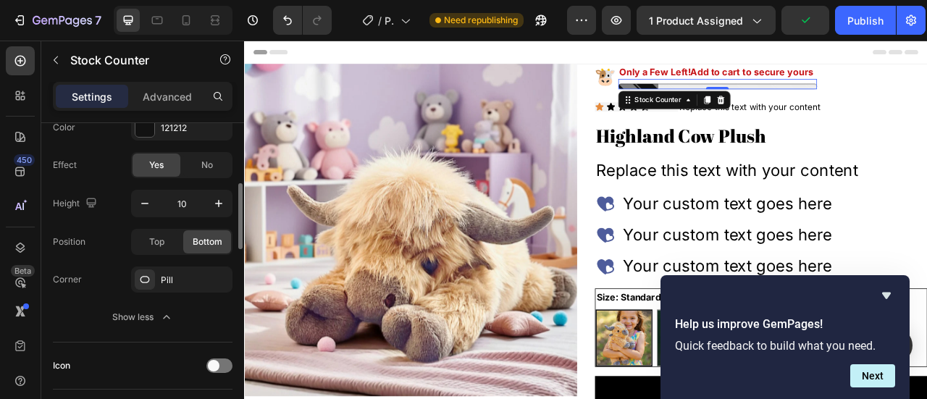
click at [175, 116] on div "Settings Advanced" at bounding box center [142, 102] width 203 height 41
click at [176, 125] on div "121212" at bounding box center [182, 128] width 42 height 13
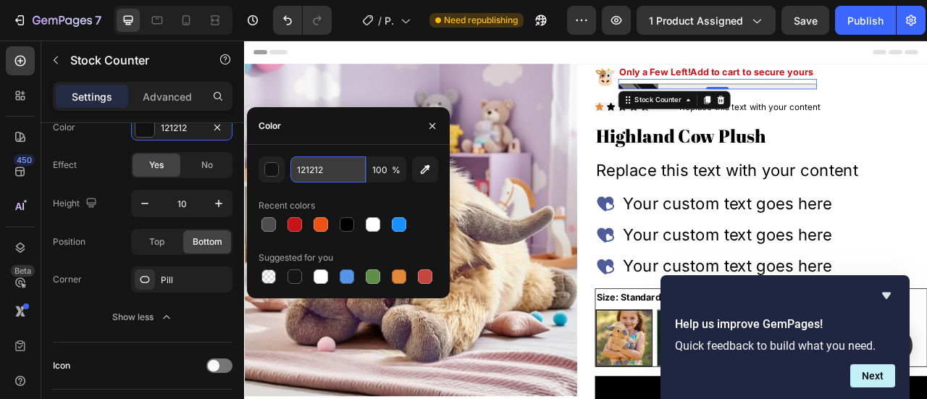
click at [315, 178] on input "121212" at bounding box center [327, 169] width 75 height 26
type input "#c61317"
click at [104, 165] on div "Effect Yes No" at bounding box center [143, 165] width 180 height 26
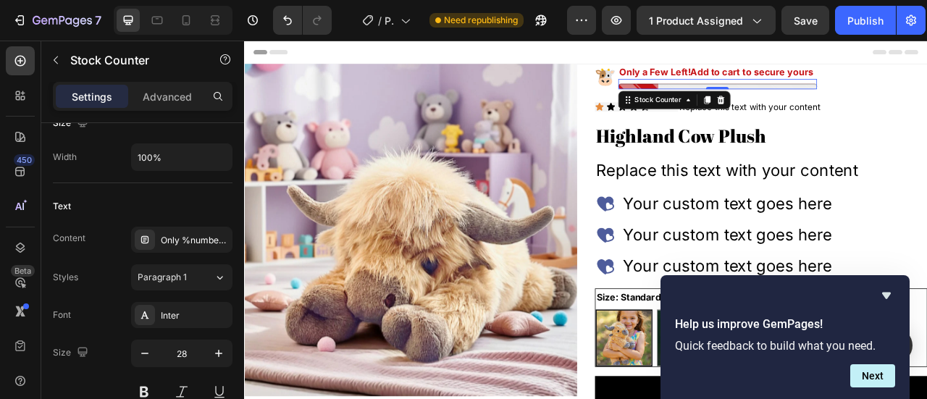
scroll to position [724, 0]
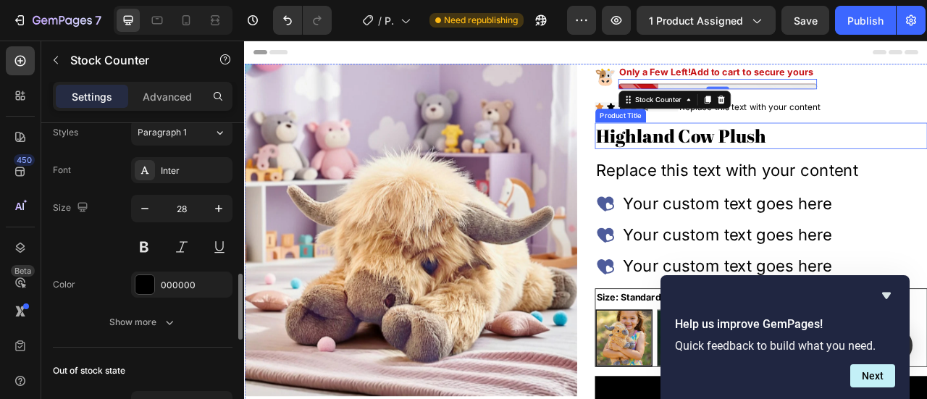
click at [786, 154] on h2 "Highland Cow Plush" at bounding box center [901, 161] width 423 height 33
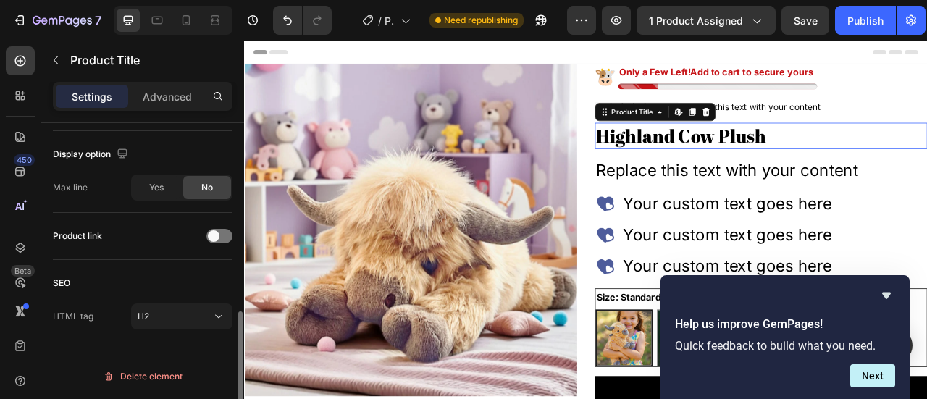
scroll to position [0, 0]
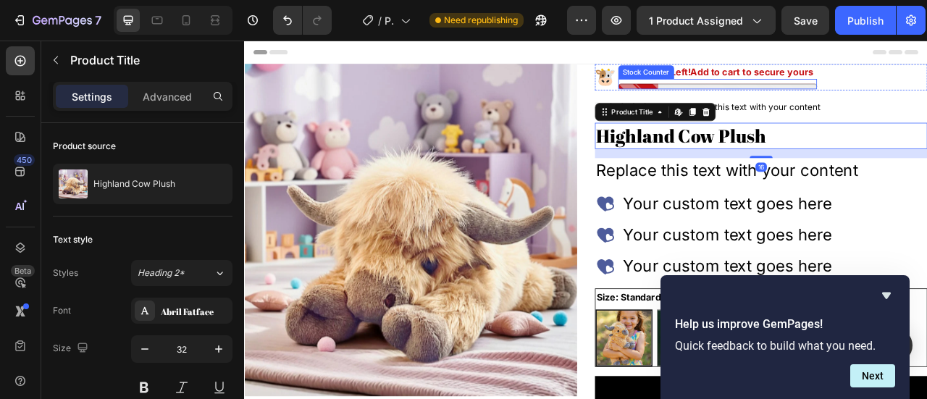
click at [922, 97] on div at bounding box center [846, 98] width 253 height 7
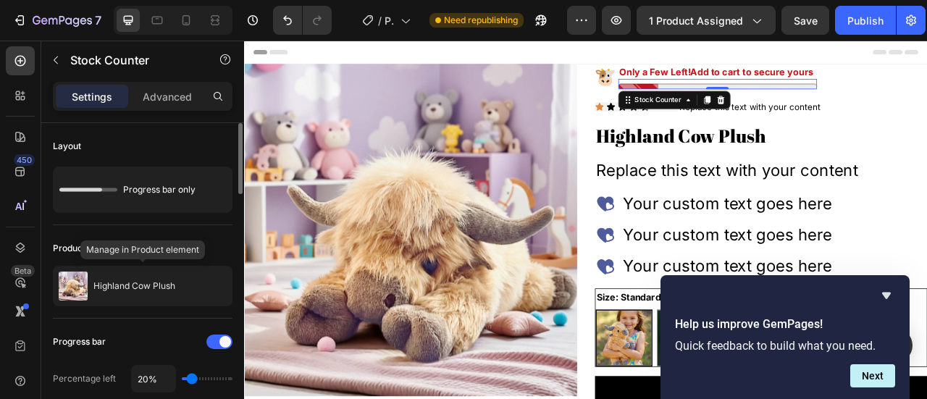
scroll to position [72, 0]
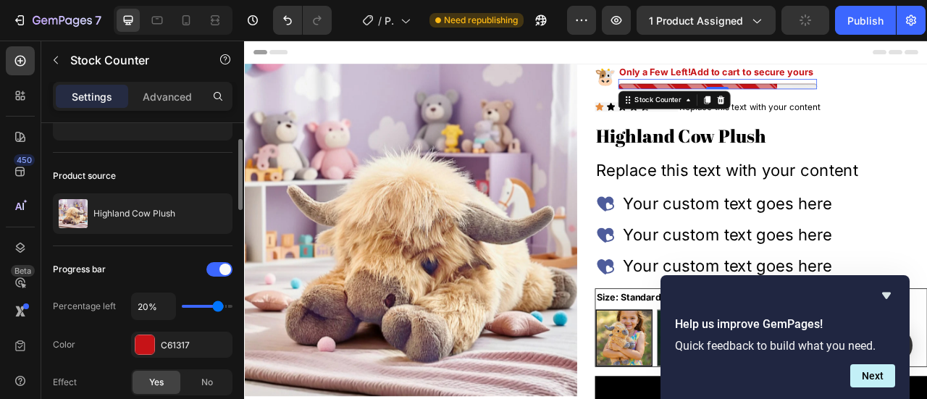
drag, startPoint x: 199, startPoint y: 303, endPoint x: 219, endPoint y: 305, distance: 20.3
click at [219, 305] on input "range" at bounding box center [207, 306] width 51 height 3
drag, startPoint x: 214, startPoint y: 308, endPoint x: 203, endPoint y: 308, distance: 10.9
type input "50"
click at [203, 308] on input "range" at bounding box center [207, 306] width 51 height 3
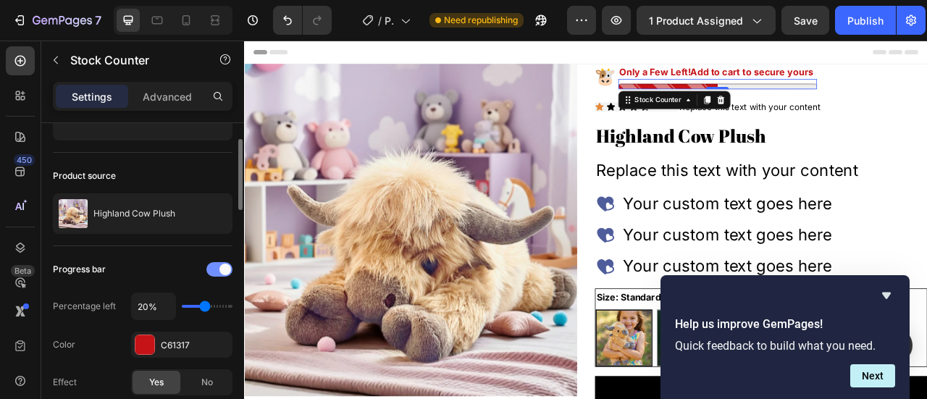
click at [218, 267] on div at bounding box center [219, 269] width 26 height 14
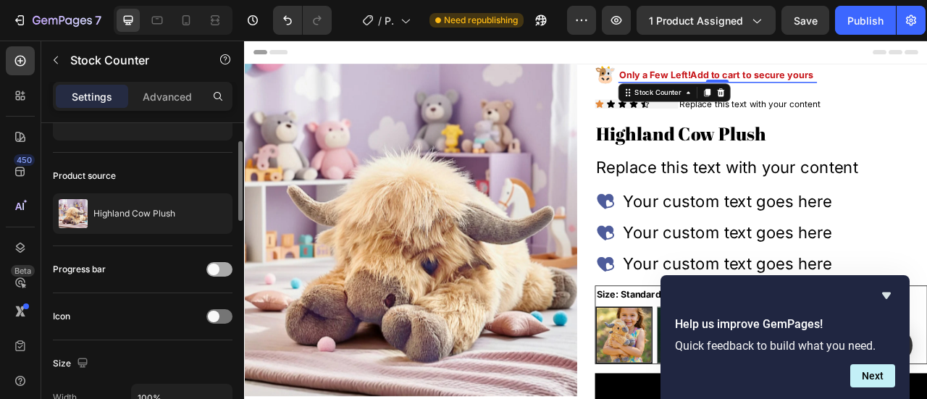
click at [223, 267] on div at bounding box center [219, 269] width 26 height 14
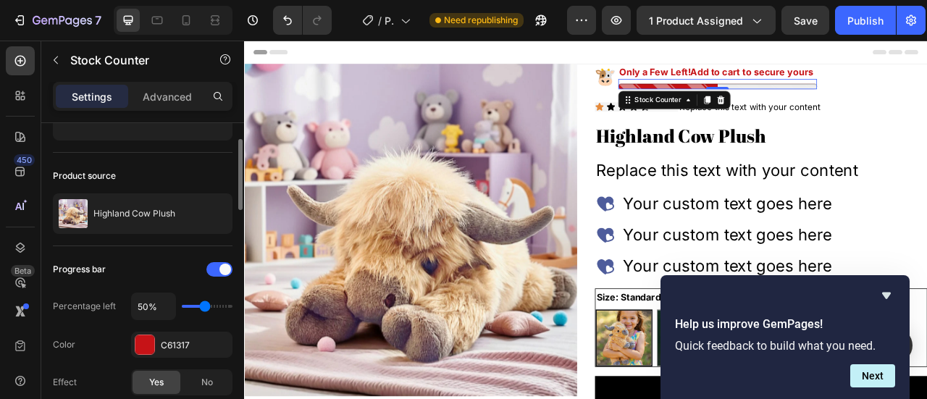
scroll to position [217, 0]
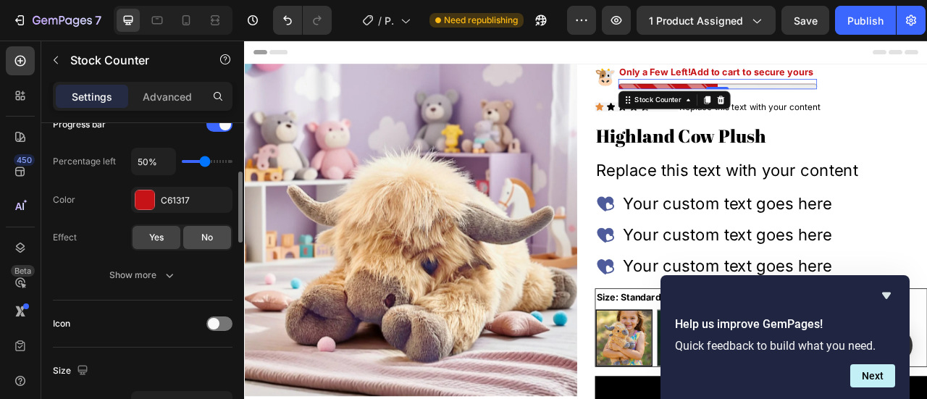
click at [201, 237] on span "No" at bounding box center [207, 237] width 12 height 13
drag, startPoint x: 209, startPoint y: 152, endPoint x: 193, endPoint y: 152, distance: 15.9
click at [193, 152] on div "50%" at bounding box center [181, 162] width 101 height 28
drag, startPoint x: 206, startPoint y: 163, endPoint x: 190, endPoint y: 163, distance: 15.2
type input "20"
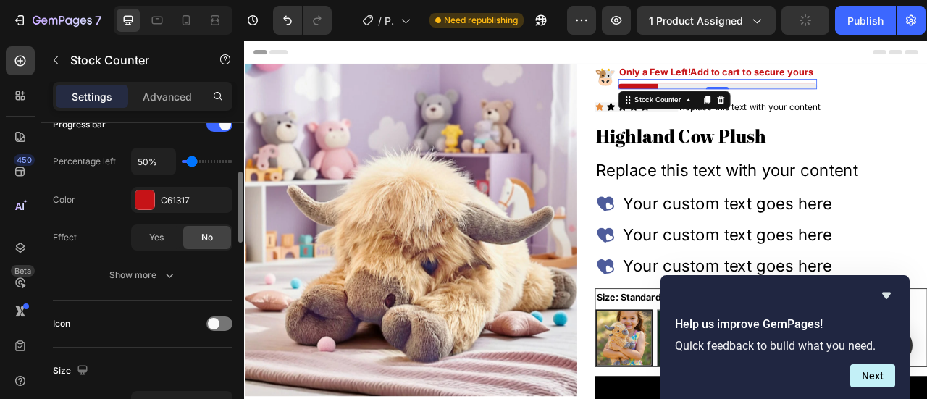
click at [190, 163] on input "range" at bounding box center [207, 161] width 51 height 3
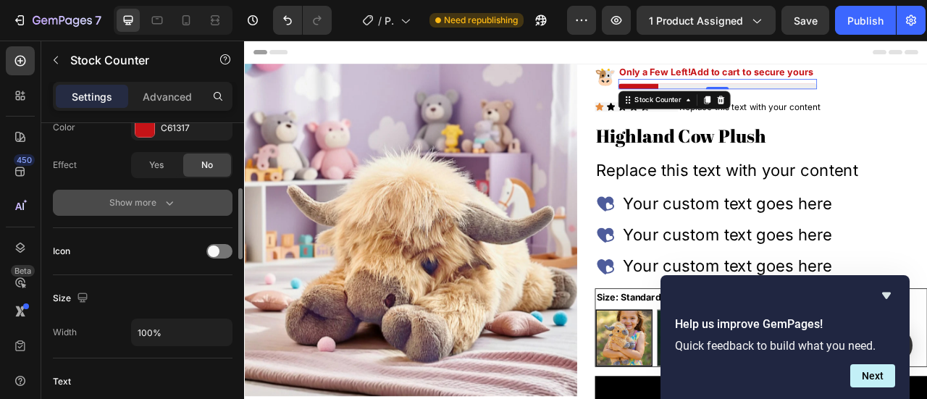
click at [146, 206] on div "Show more" at bounding box center [142, 203] width 67 height 14
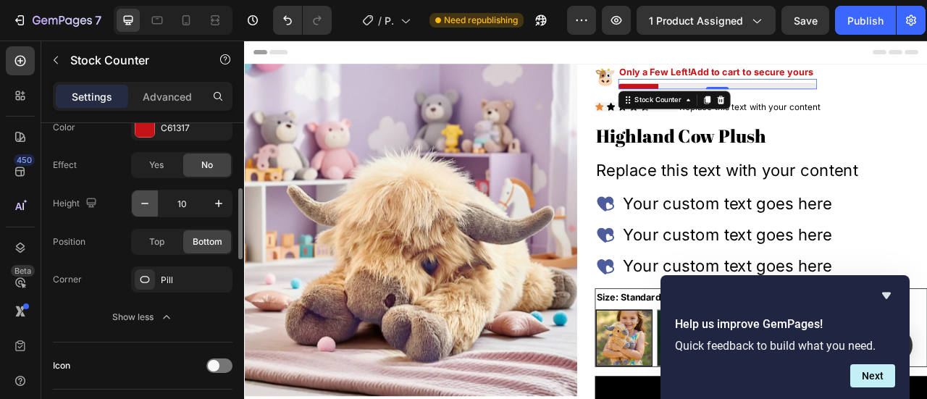
click at [153, 199] on button "button" at bounding box center [145, 203] width 26 height 26
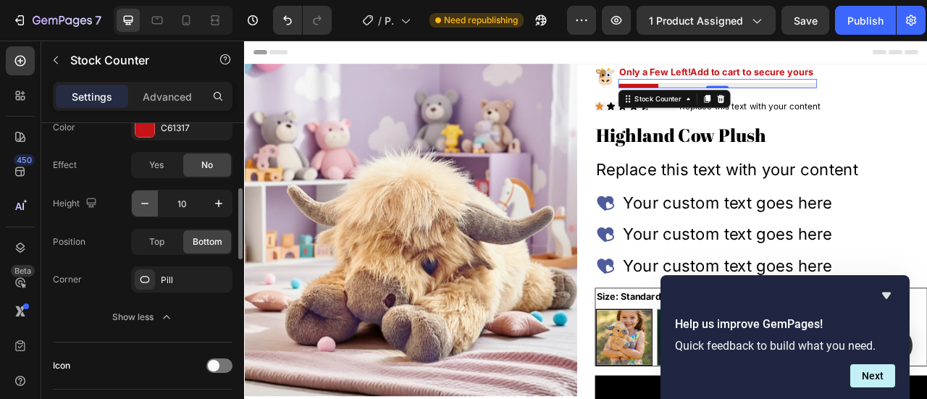
click at [153, 199] on button "button" at bounding box center [145, 203] width 26 height 26
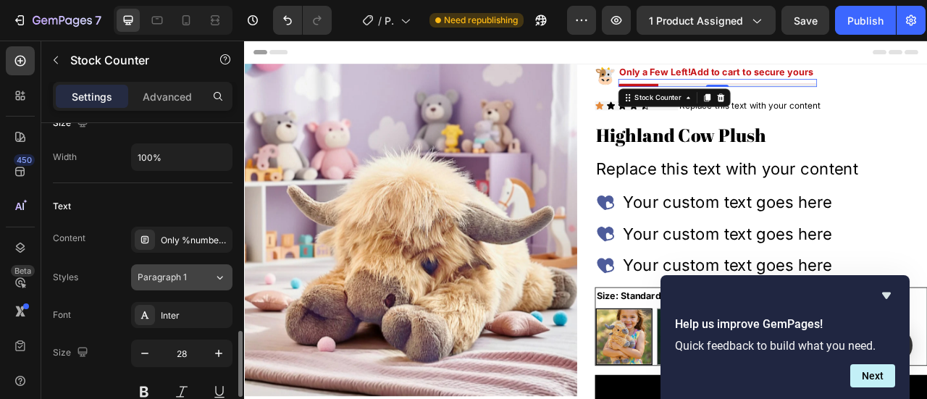
scroll to position [724, 0]
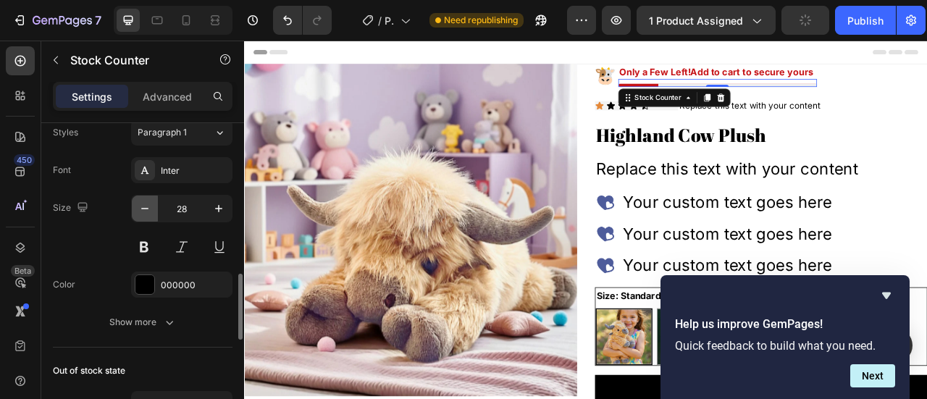
click at [137, 214] on button "button" at bounding box center [145, 209] width 26 height 26
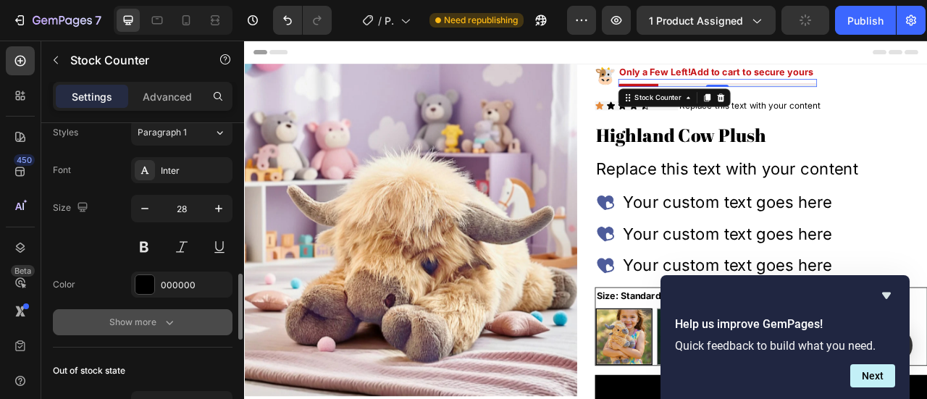
click at [162, 315] on icon "button" at bounding box center [169, 322] width 14 height 14
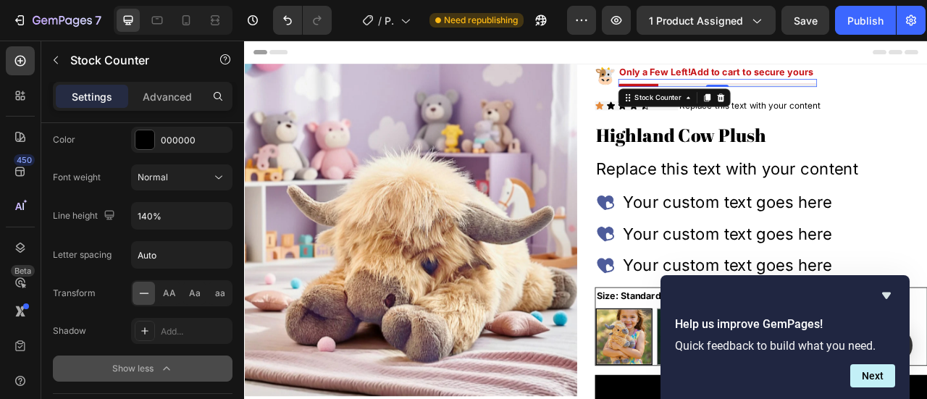
scroll to position [1014, 0]
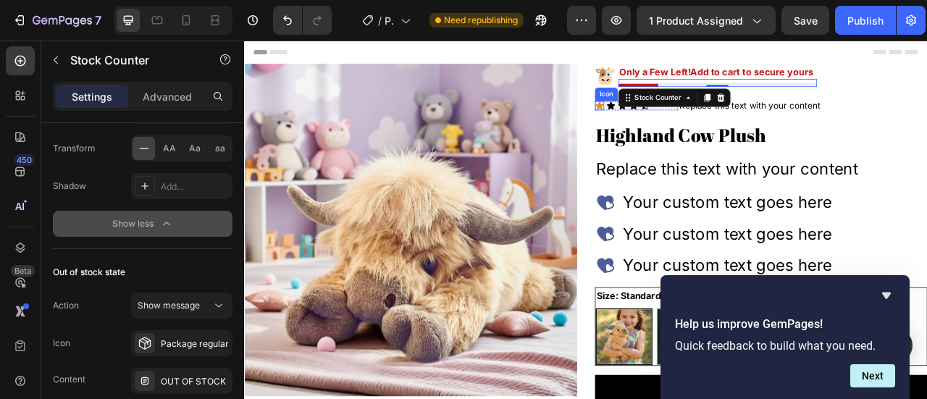
click at [694, 120] on icon at bounding box center [696, 123] width 12 height 12
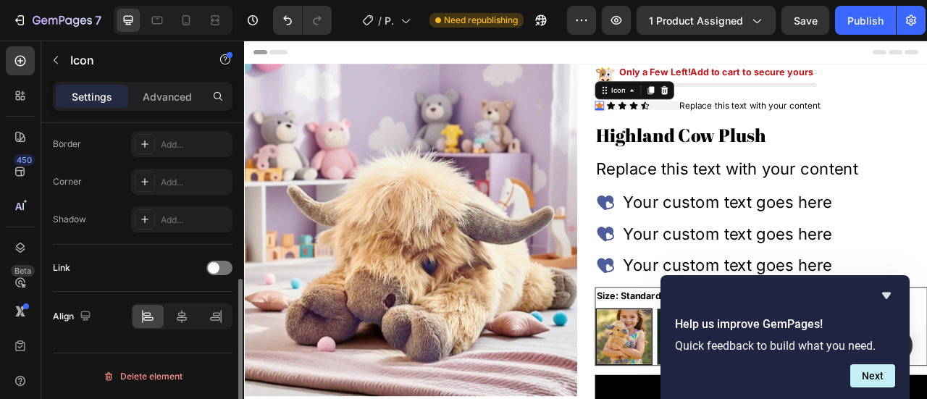
scroll to position [0, 0]
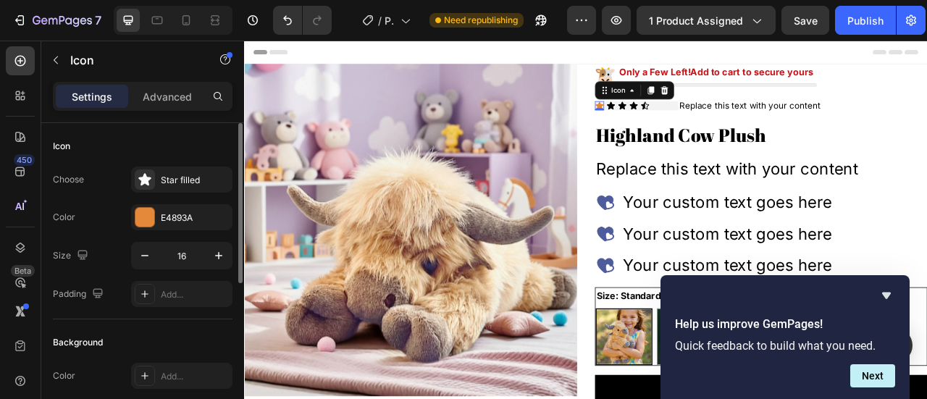
click at [174, 231] on div "Choose Star filled Color E4893A Size 16 Padding Add..." at bounding box center [143, 237] width 180 height 140
click at [175, 222] on div "E4893A" at bounding box center [182, 217] width 42 height 13
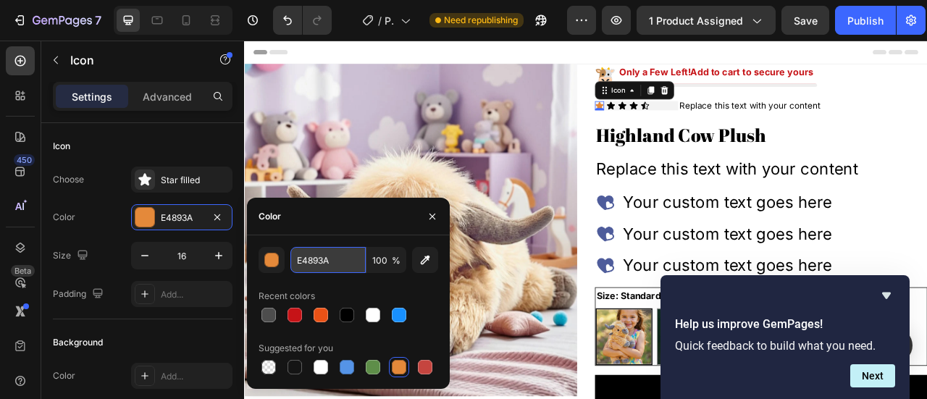
click at [335, 265] on input "E4893A" at bounding box center [327, 260] width 75 height 26
type input "#e3bd37"
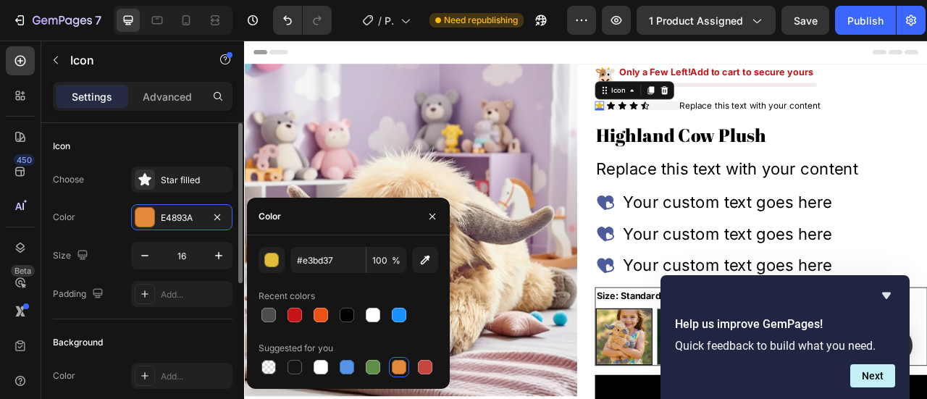
click at [102, 199] on div "Choose Star filled Color E4893A Size 16 Padding Add..." at bounding box center [143, 237] width 180 height 140
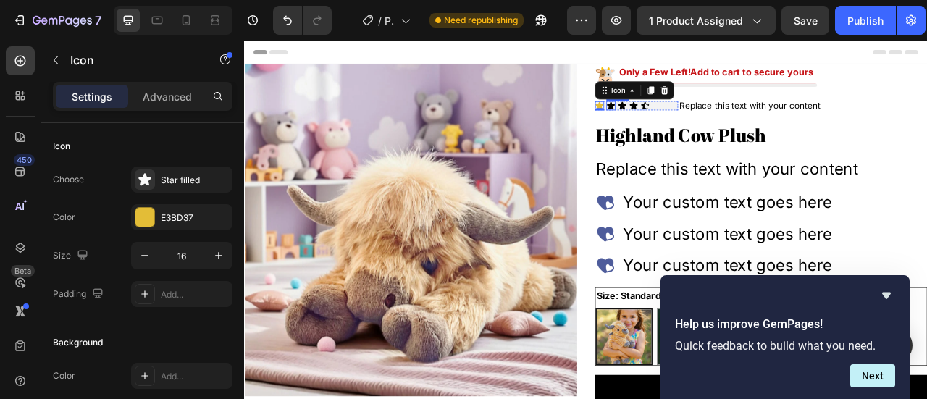
click at [705, 123] on icon at bounding box center [710, 122] width 10 height 9
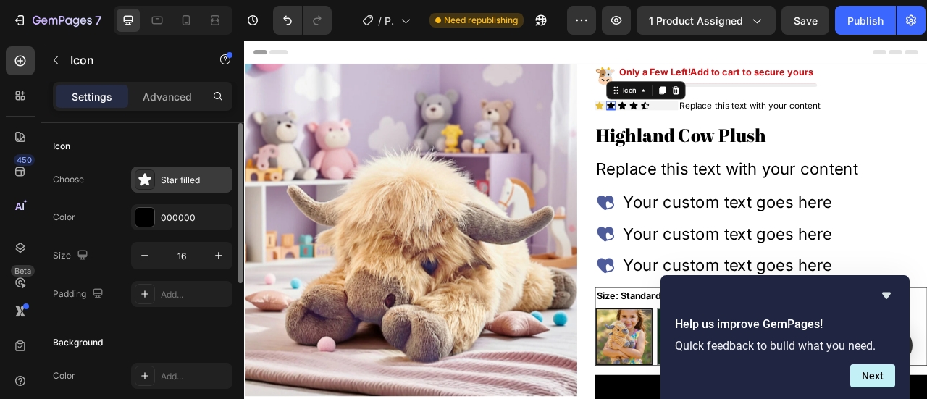
click at [175, 179] on div "Star filled" at bounding box center [195, 180] width 68 height 13
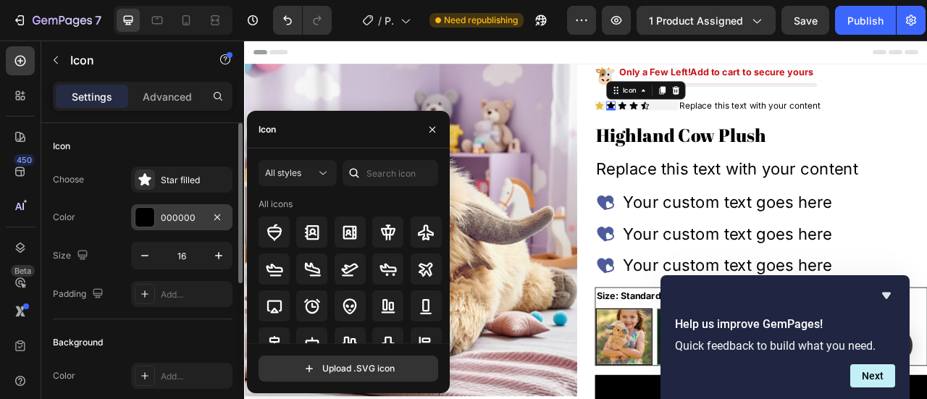
click at [185, 223] on div "000000" at bounding box center [182, 217] width 42 height 13
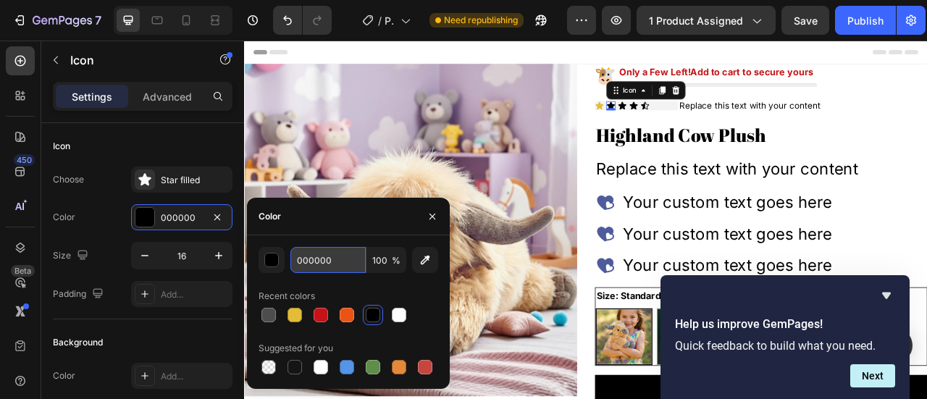
click at [316, 255] on input "000000" at bounding box center [327, 260] width 75 height 26
type input "#e3bd37"
click at [720, 124] on icon at bounding box center [725, 122] width 10 height 9
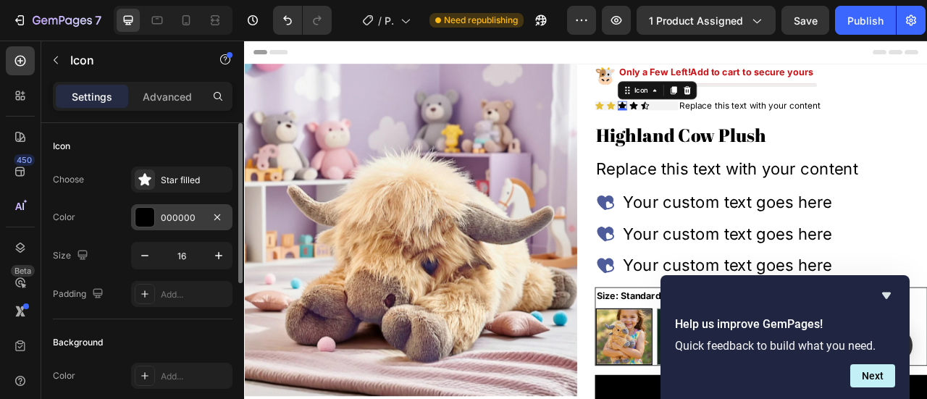
click at [190, 216] on div "000000" at bounding box center [182, 217] width 42 height 13
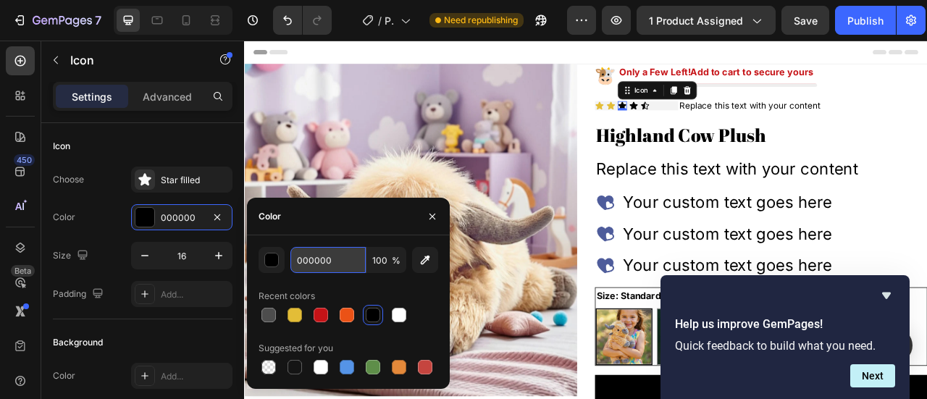
click at [306, 266] on input "000000" at bounding box center [327, 260] width 75 height 26
type input "#e3bd37"
click at [734, 126] on icon at bounding box center [739, 122] width 10 height 9
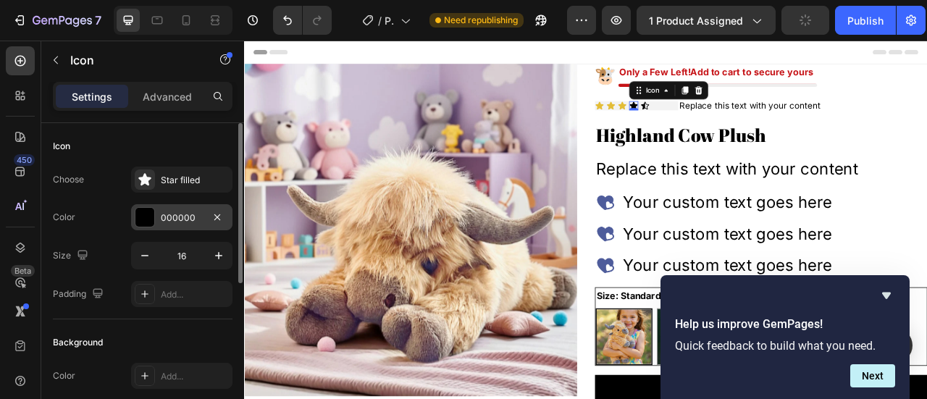
click at [181, 221] on div "000000" at bounding box center [182, 217] width 42 height 13
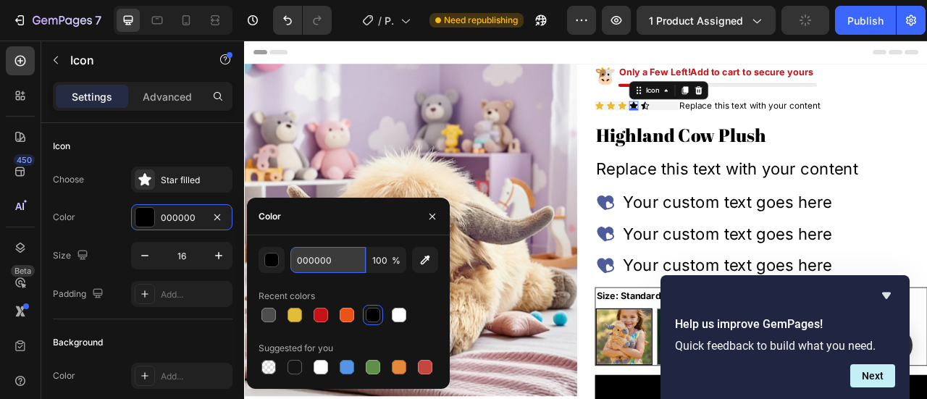
click at [339, 264] on input "000000" at bounding box center [327, 260] width 75 height 26
type input "#e3bd37"
click at [752, 120] on icon at bounding box center [754, 123] width 12 height 12
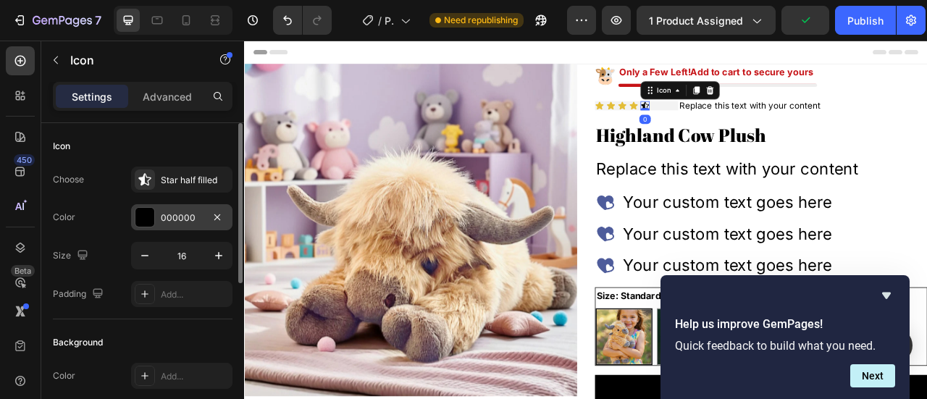
click at [185, 206] on div "000000" at bounding box center [181, 217] width 101 height 26
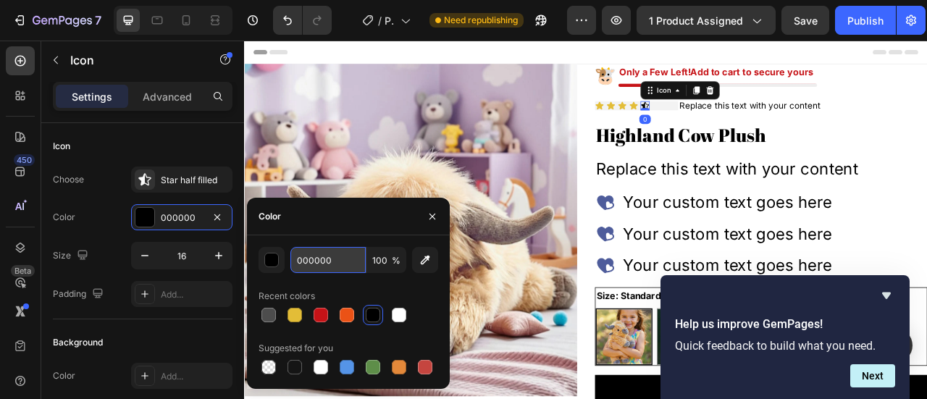
click at [337, 259] on input "000000" at bounding box center [327, 260] width 75 height 26
type input "#e3bd37"
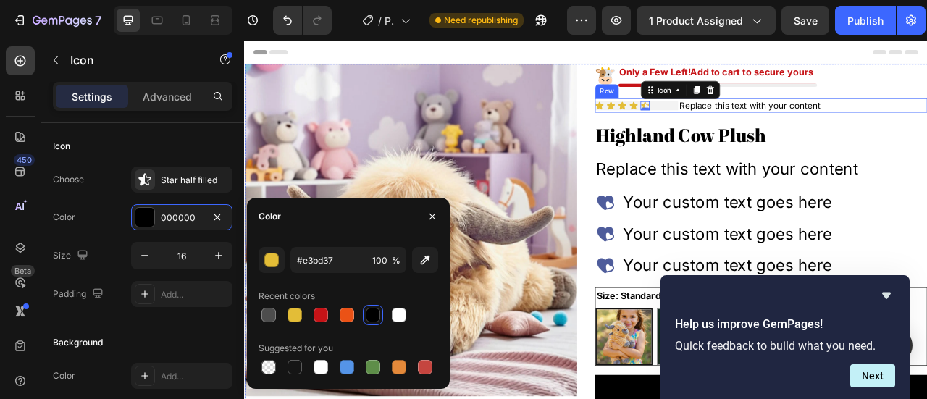
click at [786, 130] on div "Icon Icon Icon Icon Icon 0 Icon List" at bounding box center [743, 123] width 106 height 18
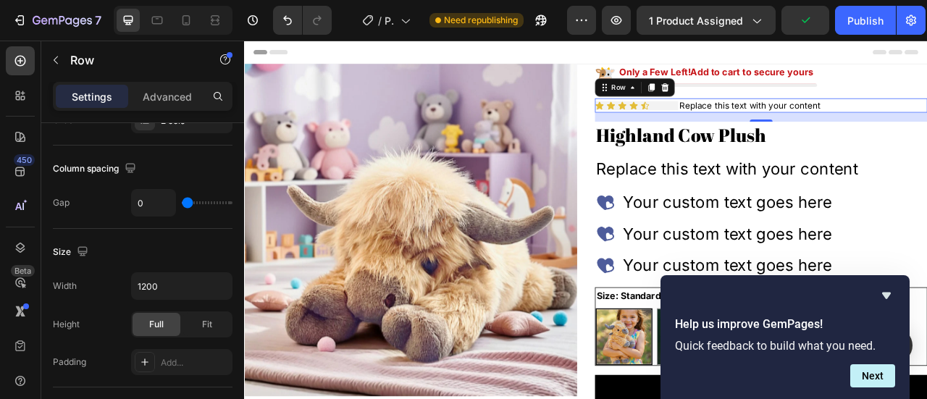
scroll to position [72, 0]
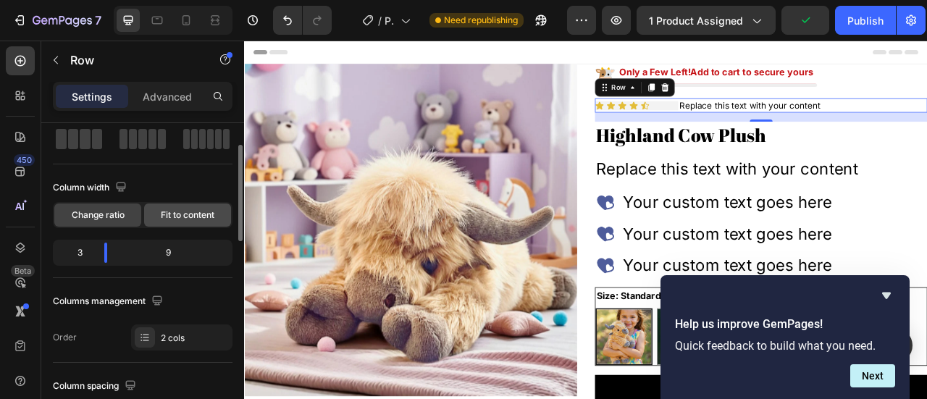
click at [185, 209] on span "Fit to content" at bounding box center [188, 215] width 54 height 13
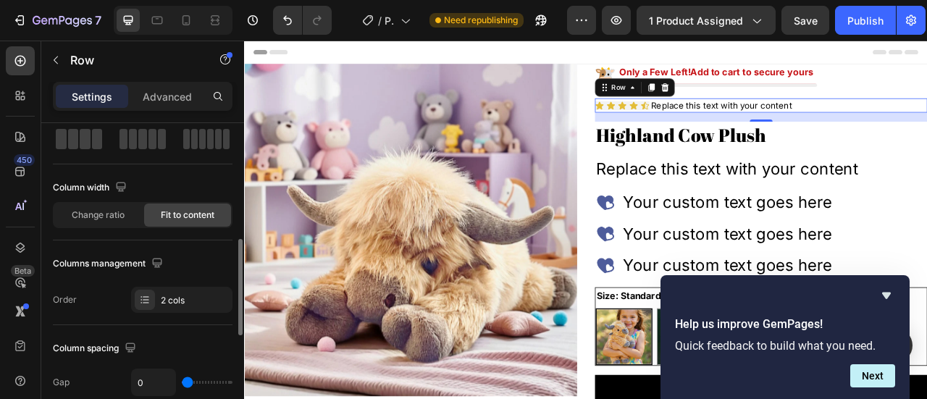
scroll to position [145, 0]
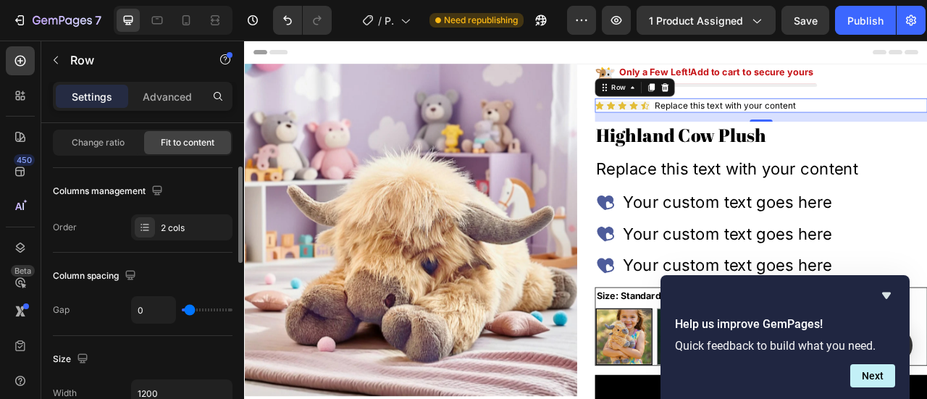
type input "7"
click at [190, 308] on input "range" at bounding box center [207, 309] width 51 height 3
click at [773, 119] on div "Replace this text with your content" at bounding box center [856, 123] width 182 height 18
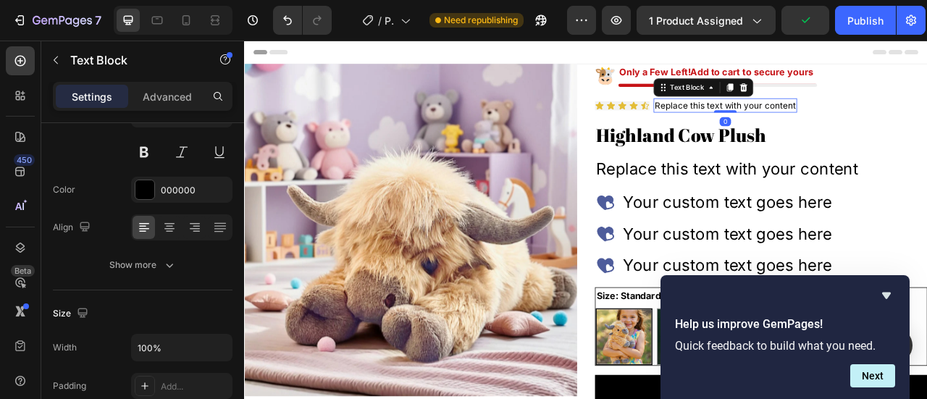
click at [773, 119] on div "Replace this text with your content" at bounding box center [856, 123] width 182 height 18
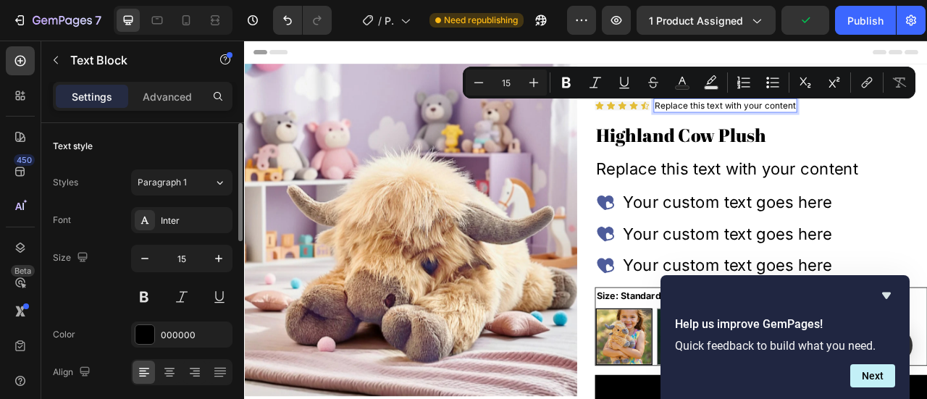
click at [773, 119] on p "Replace this text with your content" at bounding box center [856, 122] width 180 height 15
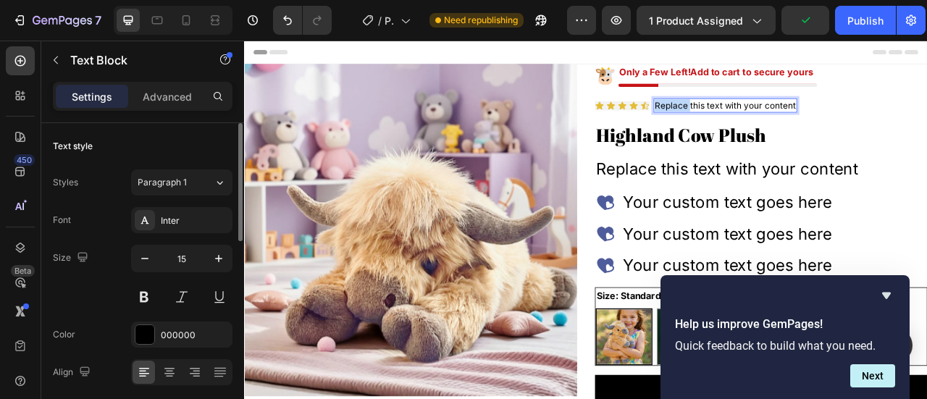
click at [773, 119] on p "Replace this text with your content" at bounding box center [856, 122] width 180 height 15
click at [796, 123] on p "4.5/5 Based on" at bounding box center [804, 122] width 77 height 15
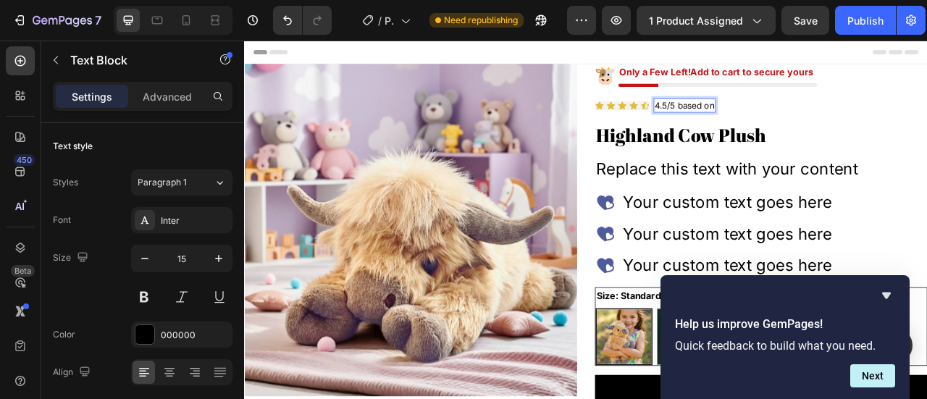
click at [837, 119] on p "4.5/5 based on" at bounding box center [804, 122] width 76 height 15
drag, startPoint x: 786, startPoint y: 122, endPoint x: 760, endPoint y: 122, distance: 25.3
click at [766, 122] on p "4.5/5 based on 14723+ Reviews" at bounding box center [847, 122] width 163 height 15
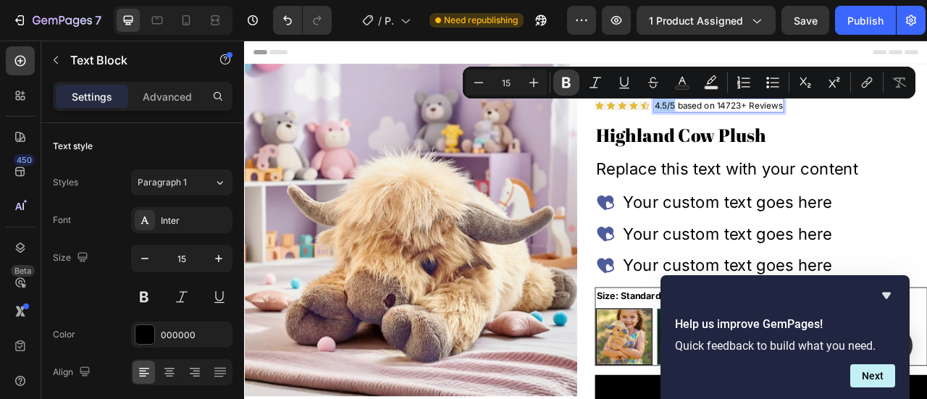
click at [560, 85] on icon "Editor contextual toolbar" at bounding box center [566, 82] width 14 height 14
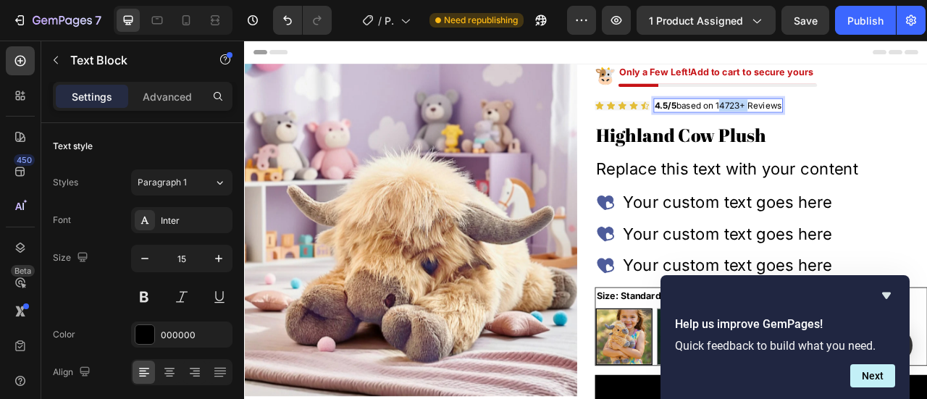
drag, startPoint x: 844, startPoint y: 119, endPoint x: 878, endPoint y: 121, distance: 34.1
click at [878, 121] on p "4.5/5 based on 14723+ Reviews" at bounding box center [846, 122] width 161 height 15
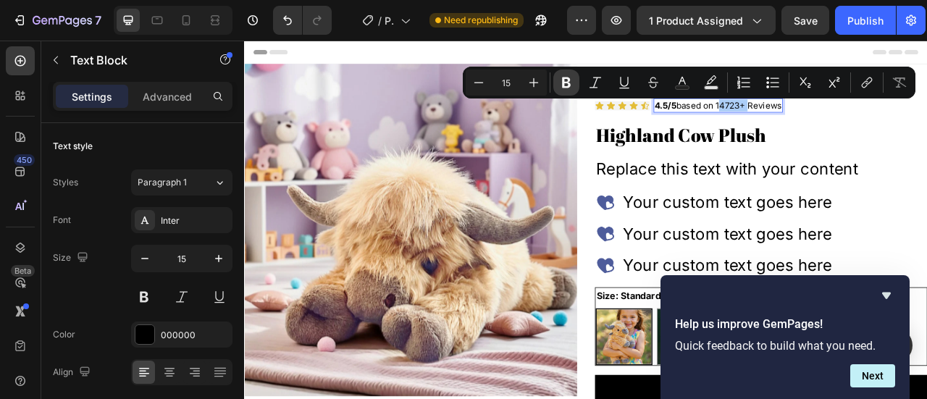
click at [571, 85] on icon "Editor contextual toolbar" at bounding box center [566, 82] width 14 height 14
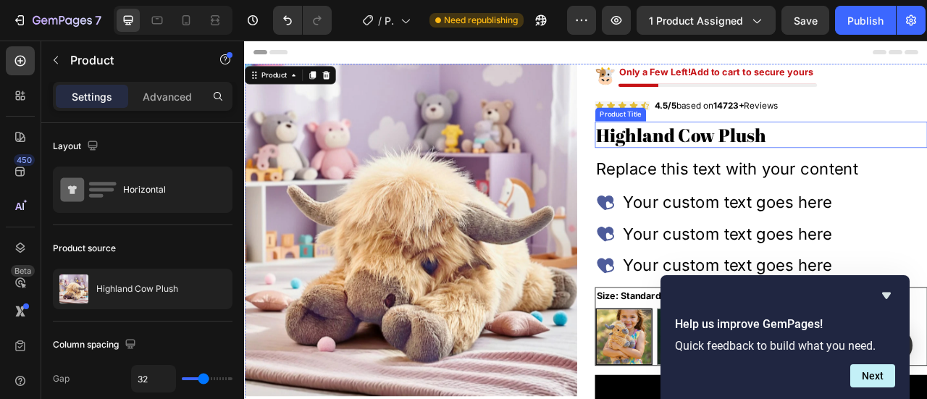
click at [750, 167] on h2 "Highland Cow Plush" at bounding box center [901, 159] width 423 height 33
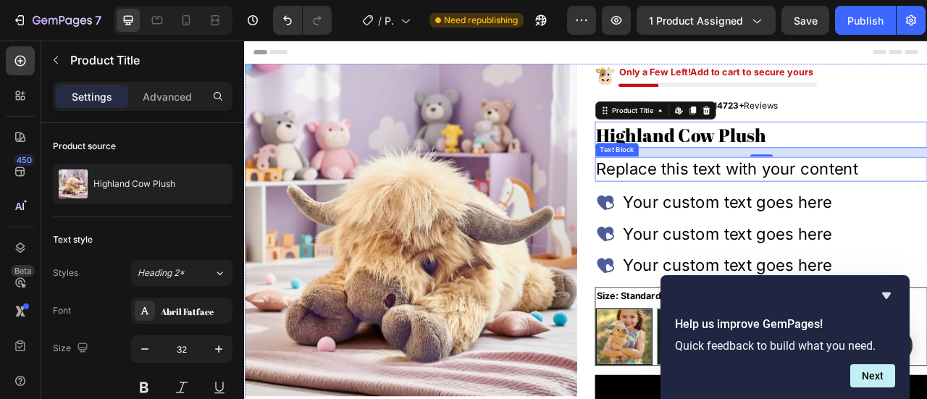
click at [831, 214] on div "Replace this text with your content" at bounding box center [901, 203] width 423 height 31
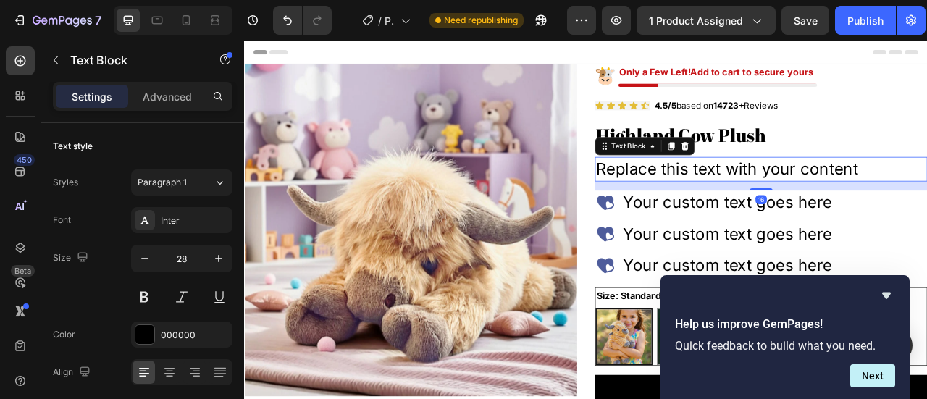
click at [798, 211] on div "Replace this text with your content" at bounding box center [901, 203] width 423 height 31
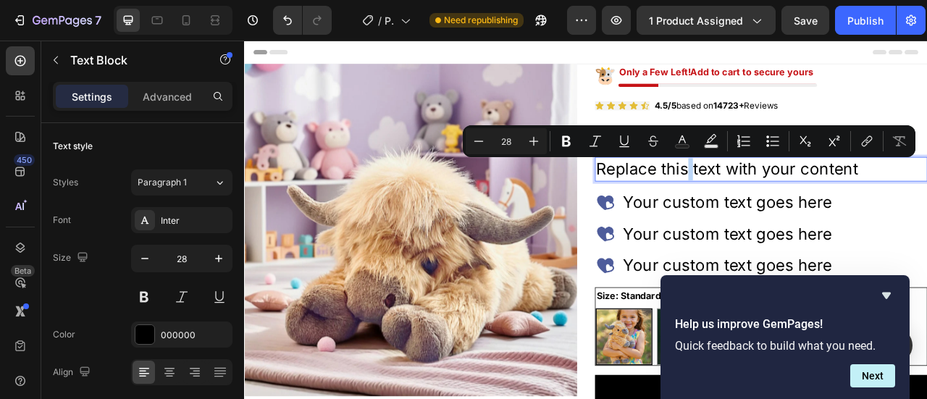
click at [798, 211] on p "Replace this text with your content" at bounding box center [901, 204] width 420 height 28
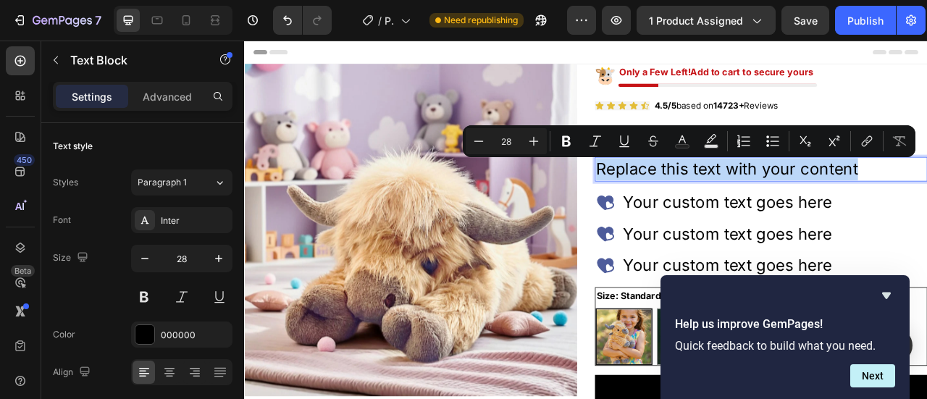
click at [798, 211] on p "Replace this text with your content" at bounding box center [901, 204] width 420 height 28
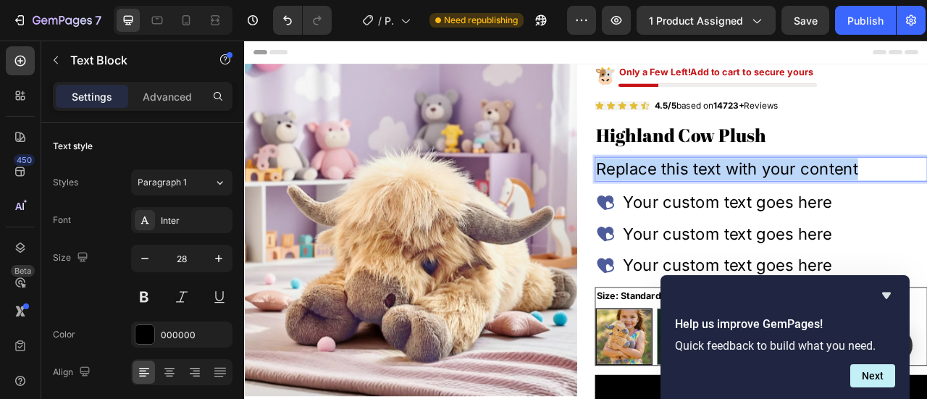
click at [798, 211] on p "Replace this text with your content" at bounding box center [901, 204] width 420 height 28
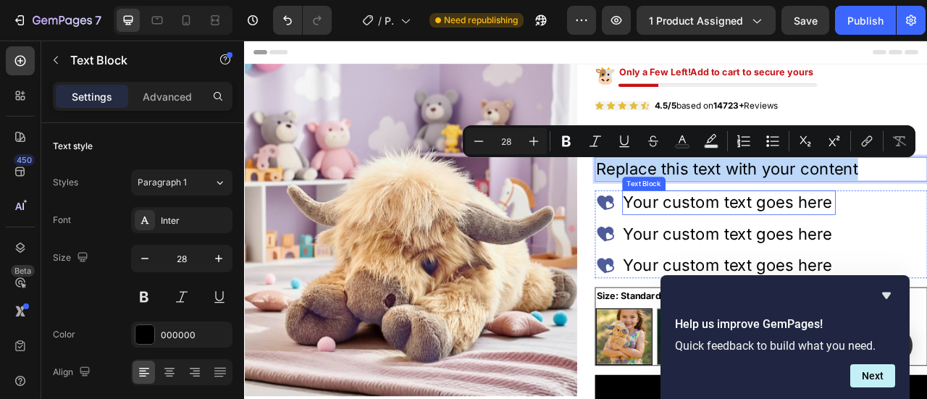
click at [847, 251] on div "Your custom text goes here" at bounding box center [861, 246] width 272 height 31
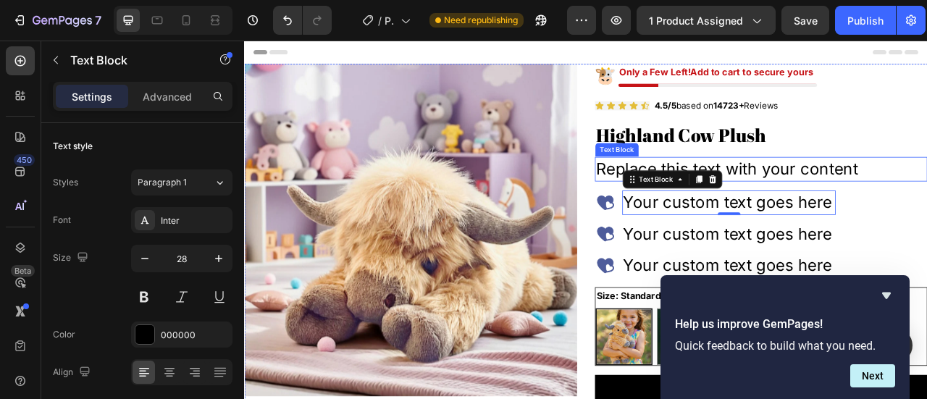
click at [901, 205] on p "Replace this text with your content" at bounding box center [901, 204] width 420 height 28
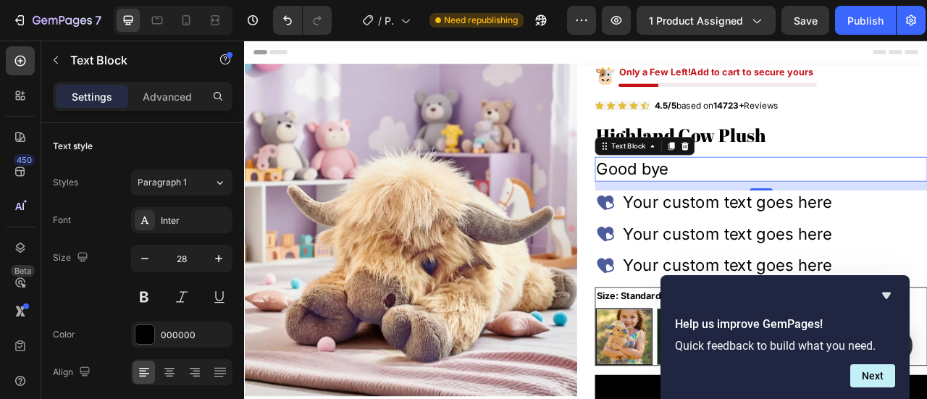
click at [799, 208] on p "Good bye" at bounding box center [901, 204] width 420 height 28
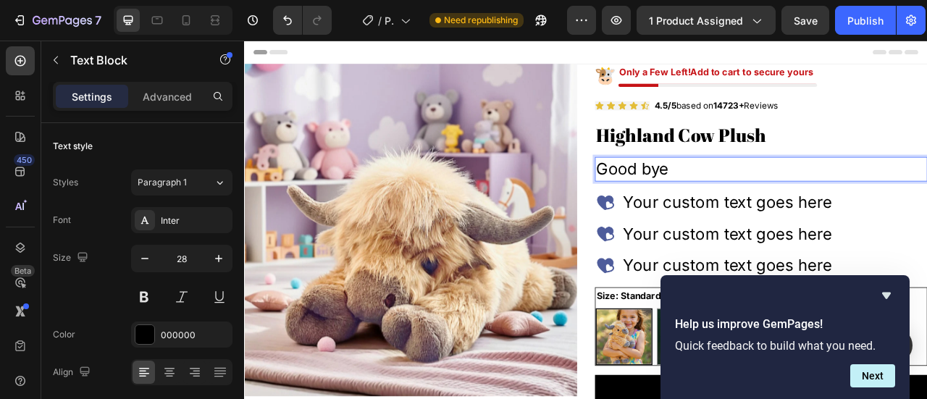
click at [754, 205] on p "Good bye" at bounding box center [901, 204] width 420 height 28
click at [752, 204] on p "Good bye" at bounding box center [901, 204] width 420 height 28
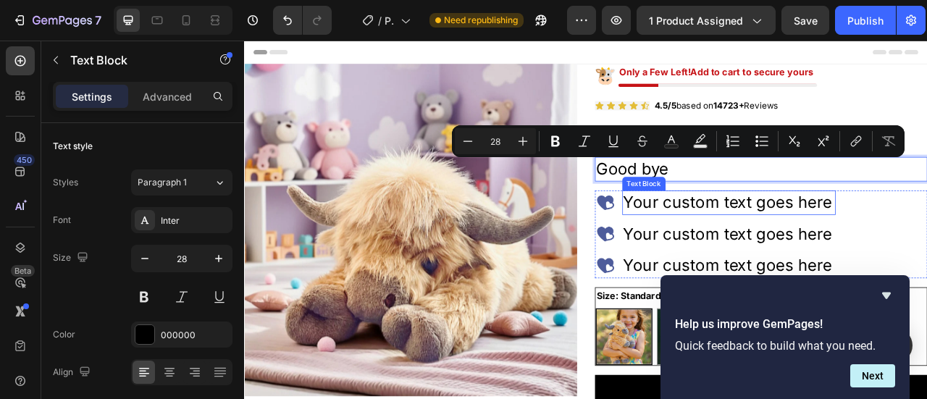
click at [791, 254] on div "Your custom text goes here" at bounding box center [861, 246] width 272 height 31
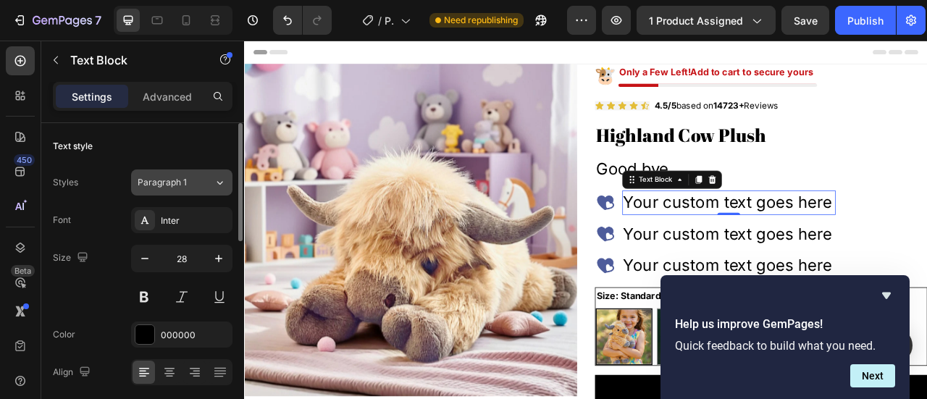
click at [193, 182] on div "Paragraph 1" at bounding box center [167, 182] width 59 height 13
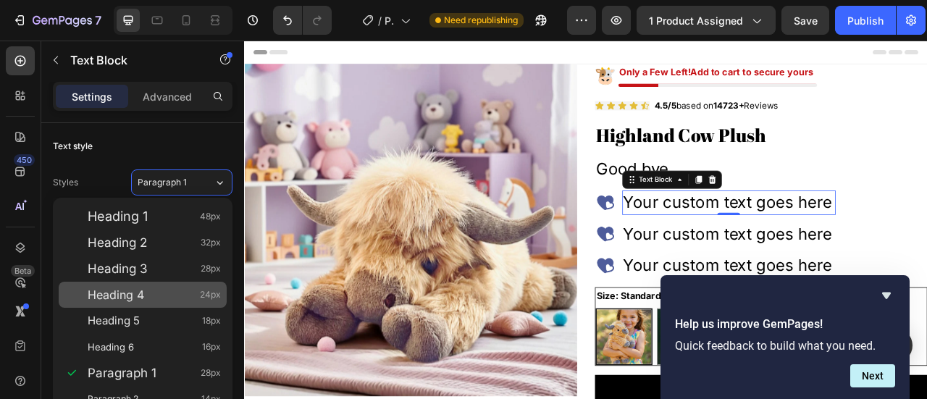
click at [149, 287] on div "Heading 4 24px" at bounding box center [154, 294] width 133 height 14
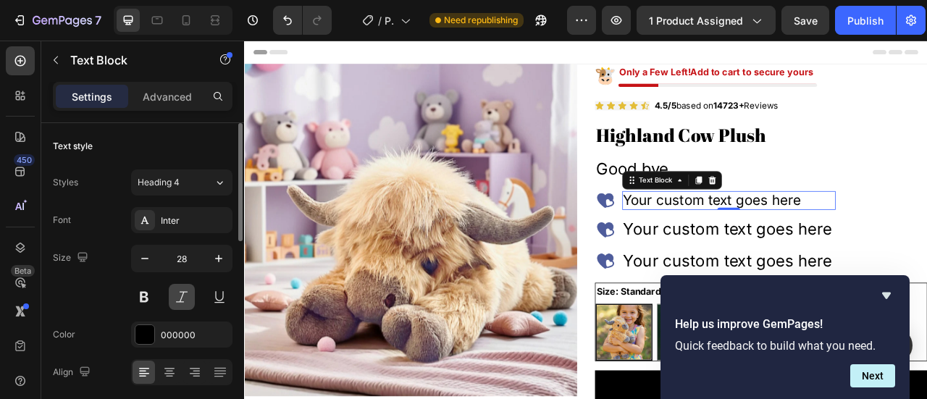
scroll to position [72, 0]
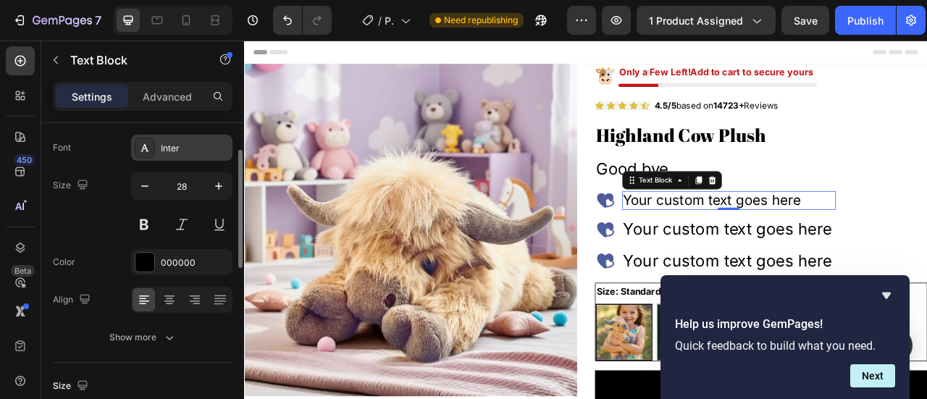
click at [180, 152] on div "Inter" at bounding box center [195, 148] width 68 height 13
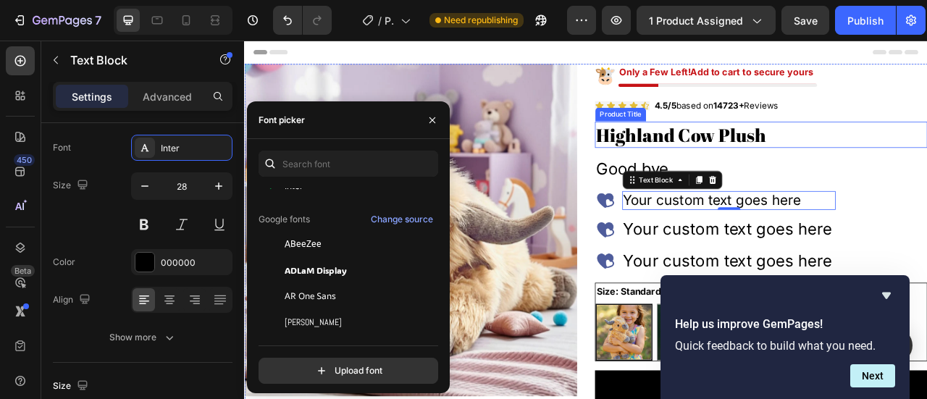
click at [735, 158] on h2 "Highland Cow Plush" at bounding box center [901, 159] width 423 height 33
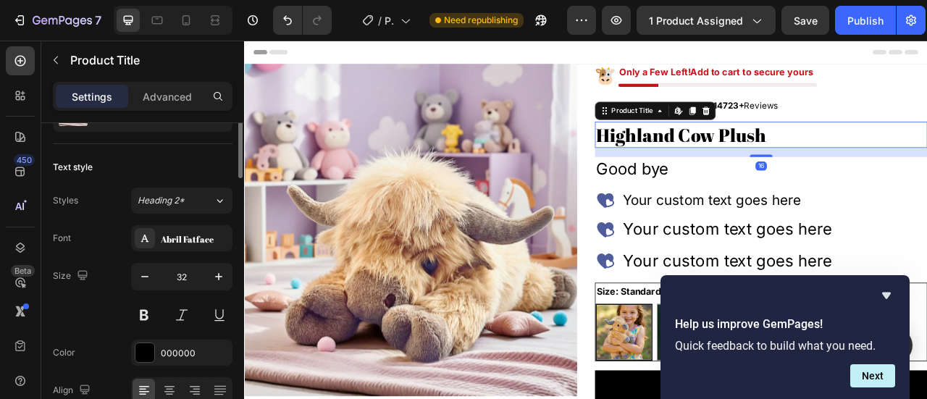
scroll to position [0, 0]
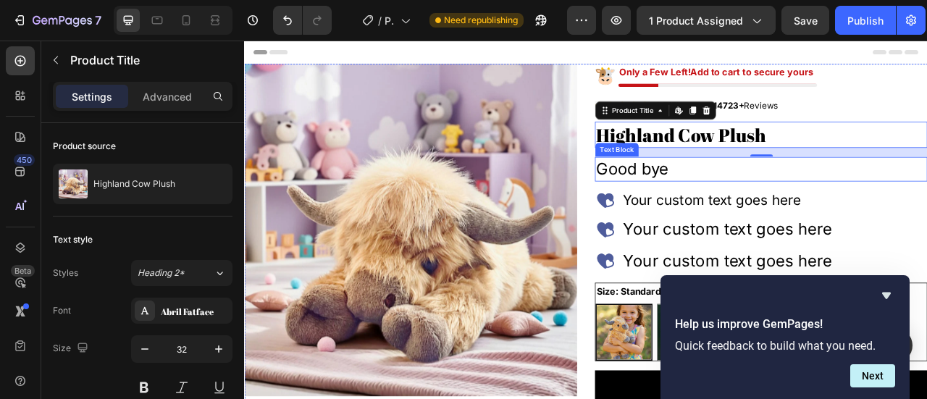
click at [781, 208] on p "Good bye" at bounding box center [901, 204] width 420 height 28
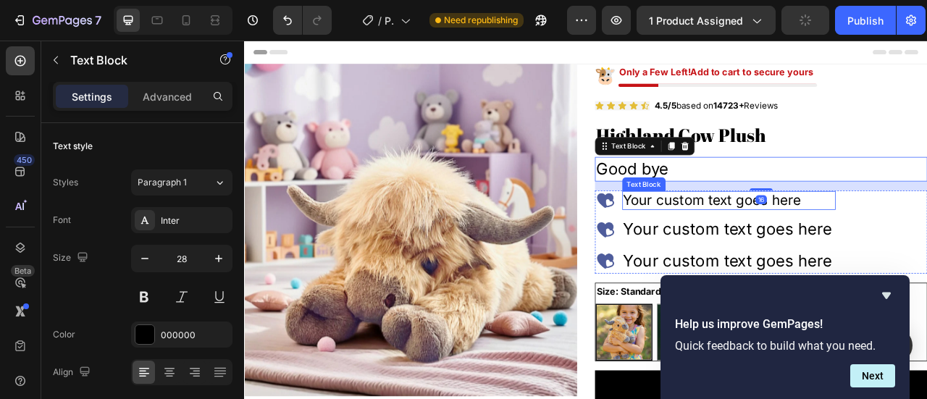
click at [779, 251] on div "Your custom text goes here" at bounding box center [861, 244] width 272 height 24
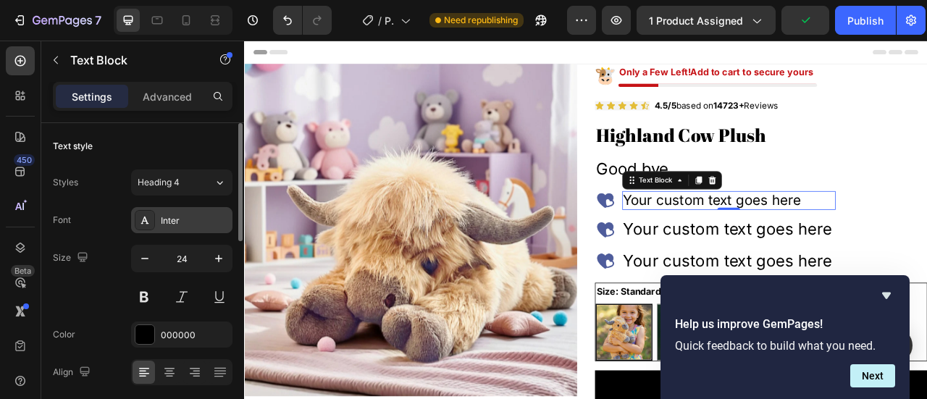
click at [184, 227] on div "Inter" at bounding box center [181, 220] width 101 height 26
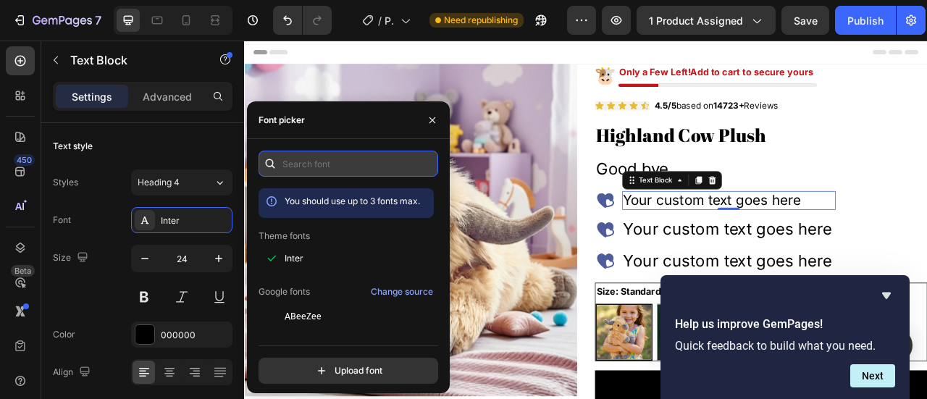
click at [340, 166] on input "text" at bounding box center [348, 164] width 180 height 26
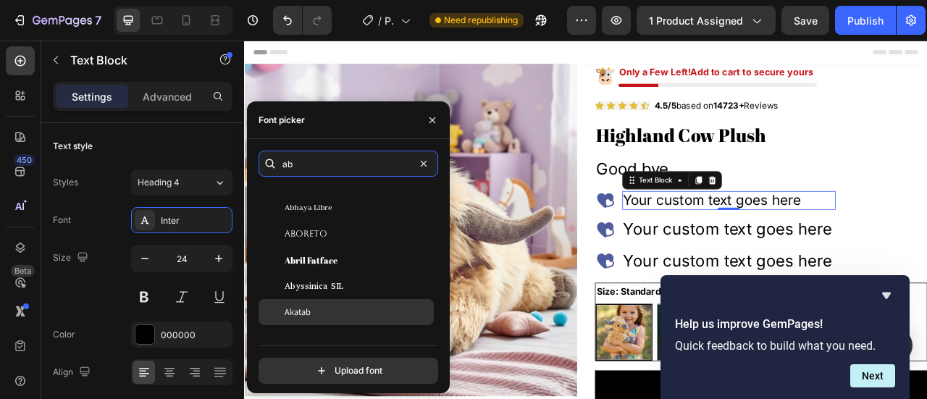
scroll to position [145, 0]
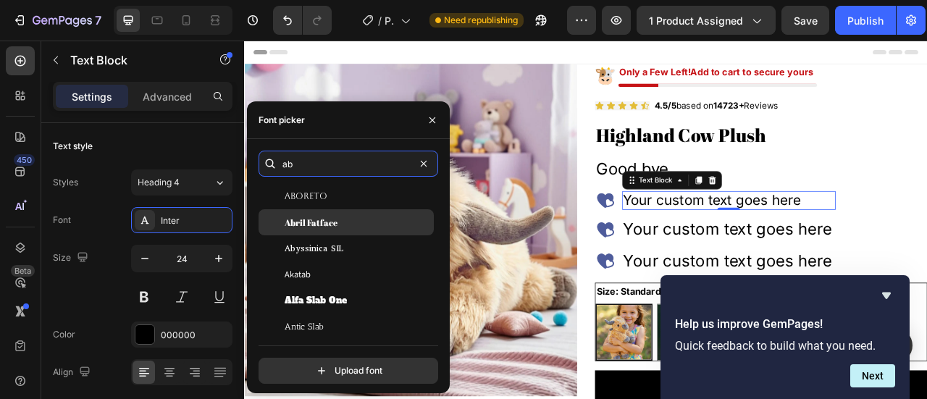
type input "ab"
click at [332, 224] on span "Abril Fatface" at bounding box center [311, 222] width 53 height 13
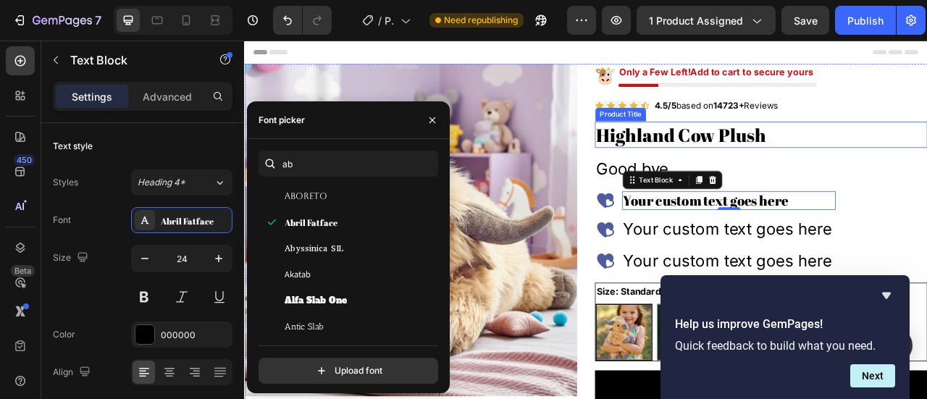
click at [815, 161] on h2 "Highland Cow Plush" at bounding box center [901, 159] width 423 height 33
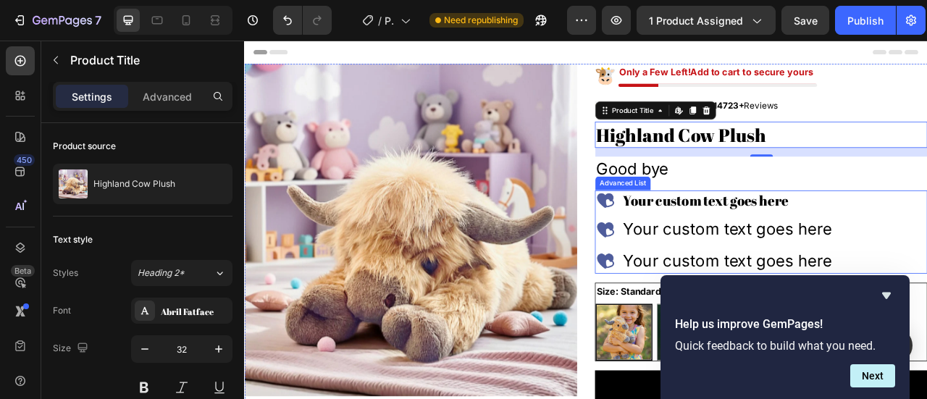
click at [713, 273] on li "Image Your custom text goes here Text Block" at bounding box center [843, 280] width 306 height 31
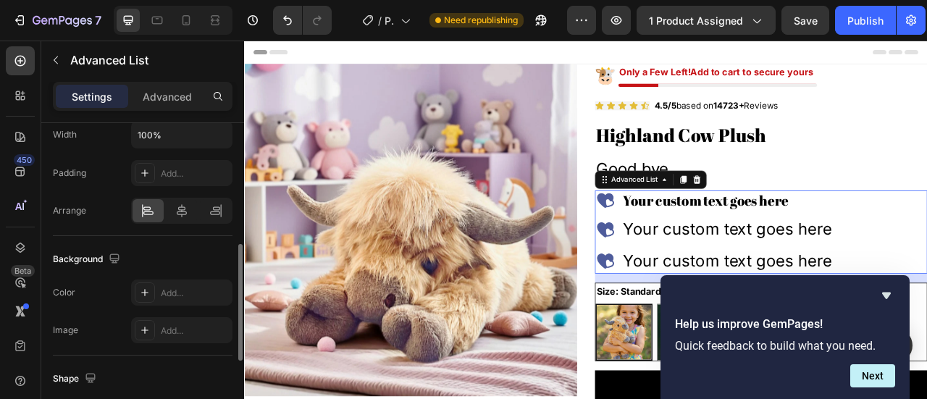
scroll to position [0, 0]
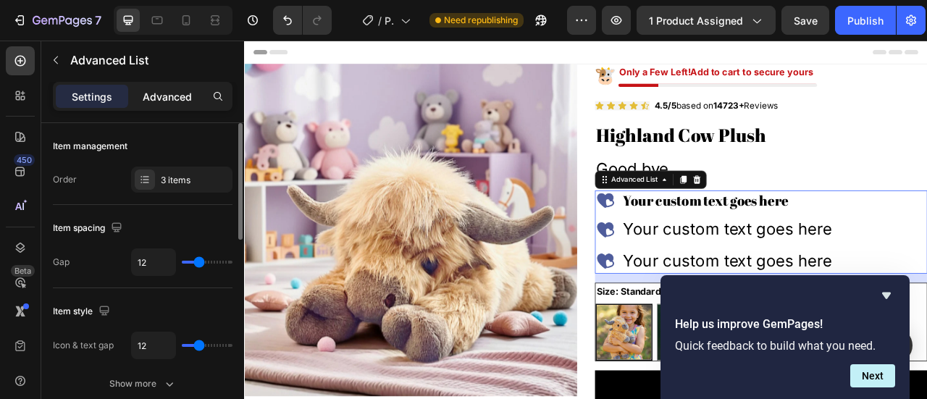
click at [172, 89] on p "Advanced" at bounding box center [167, 96] width 49 height 15
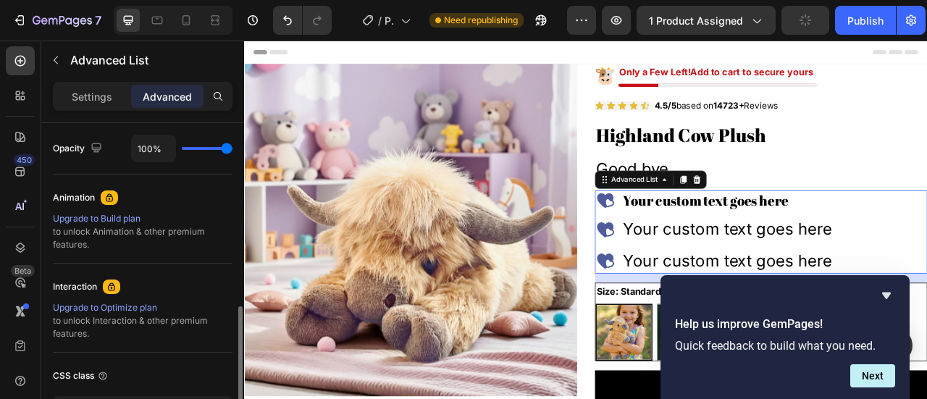
scroll to position [652, 0]
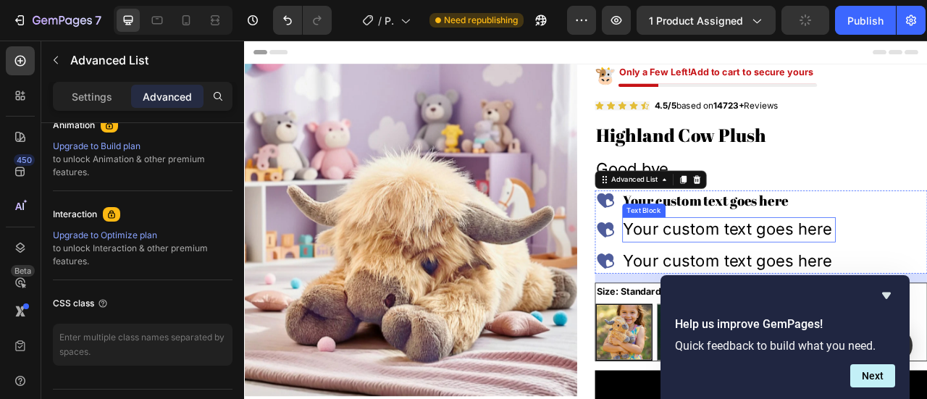
click at [796, 286] on div "Your custom text goes here" at bounding box center [861, 280] width 272 height 31
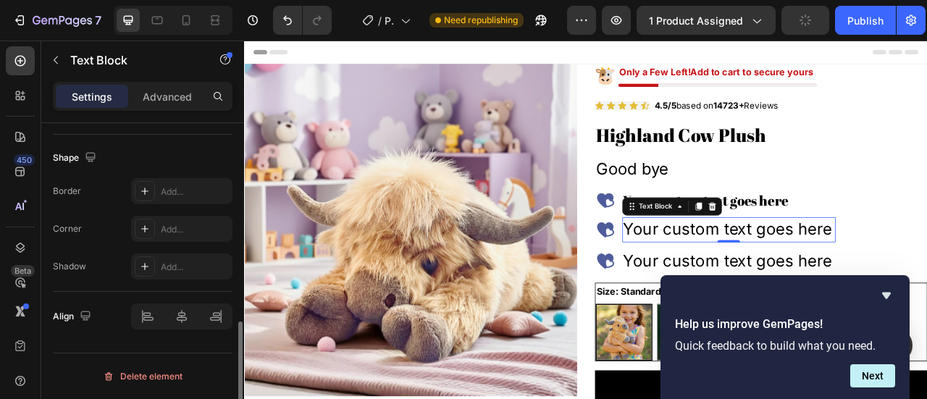
scroll to position [0, 0]
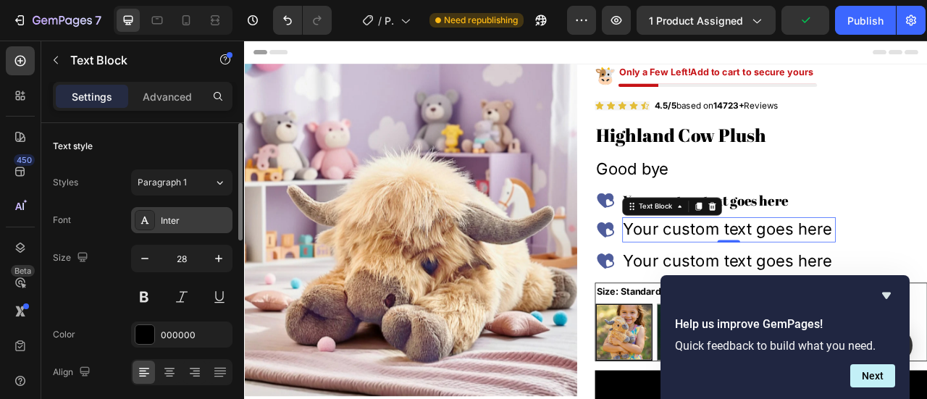
click at [204, 216] on div "Inter" at bounding box center [195, 220] width 68 height 13
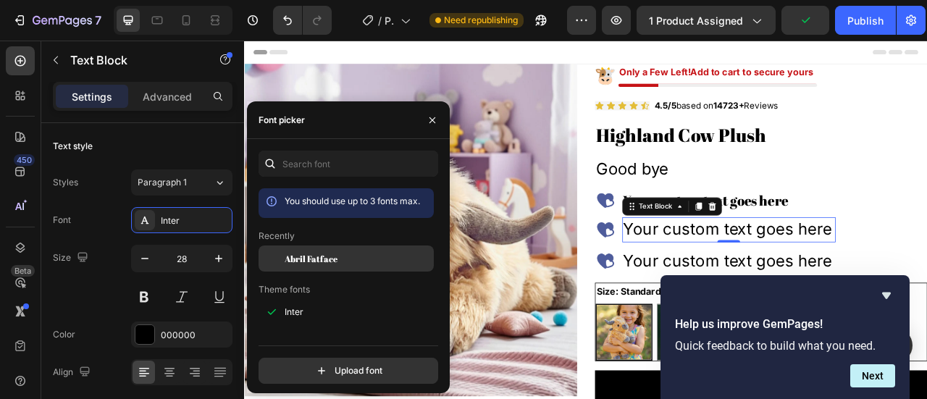
click at [293, 258] on span "Abril Fatface" at bounding box center [311, 258] width 53 height 13
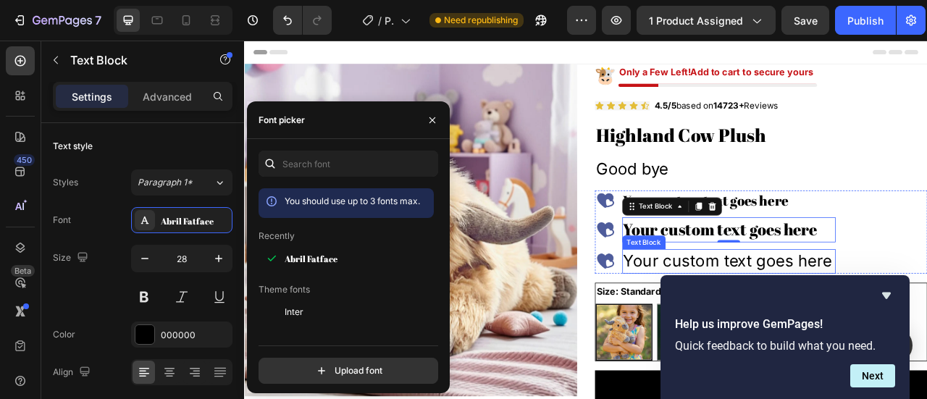
click at [768, 317] on div "Your custom text goes here" at bounding box center [861, 321] width 272 height 31
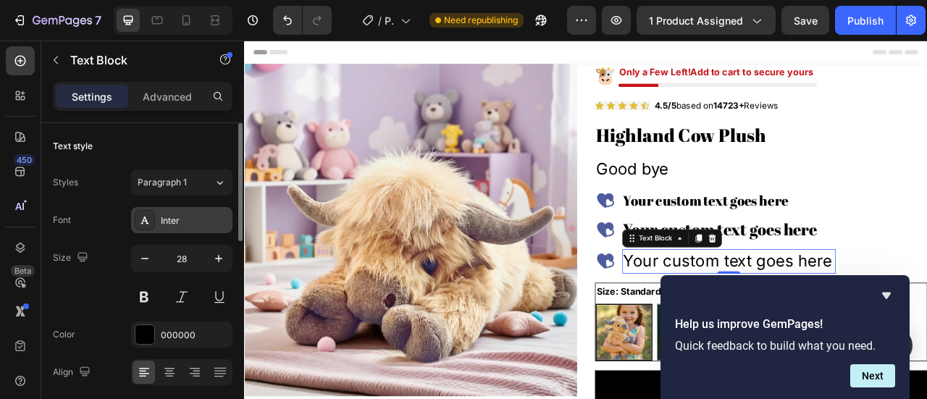
click at [185, 225] on div "Inter" at bounding box center [195, 220] width 68 height 13
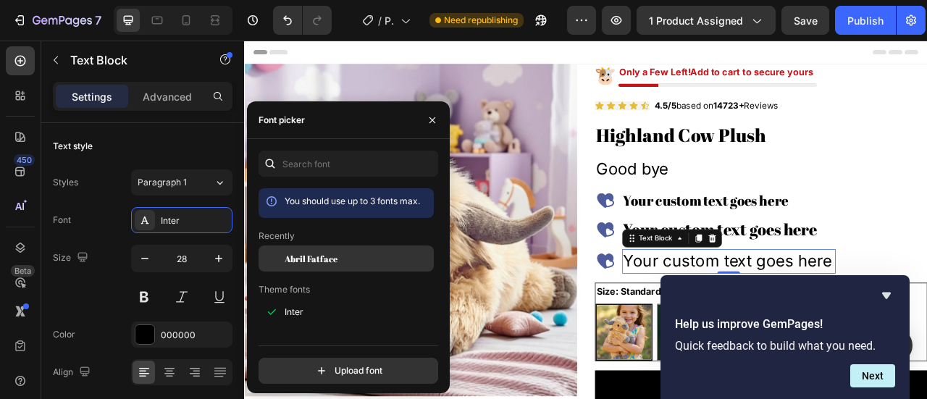
click at [303, 262] on span "Abril Fatface" at bounding box center [311, 258] width 53 height 13
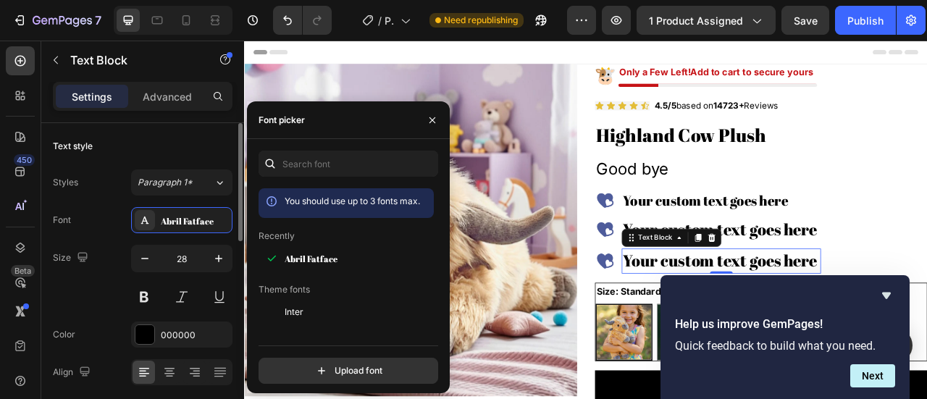
click at [157, 236] on div "Font Abril Fatface Size 28 Color 000000 Align Show more" at bounding box center [143, 315] width 180 height 216
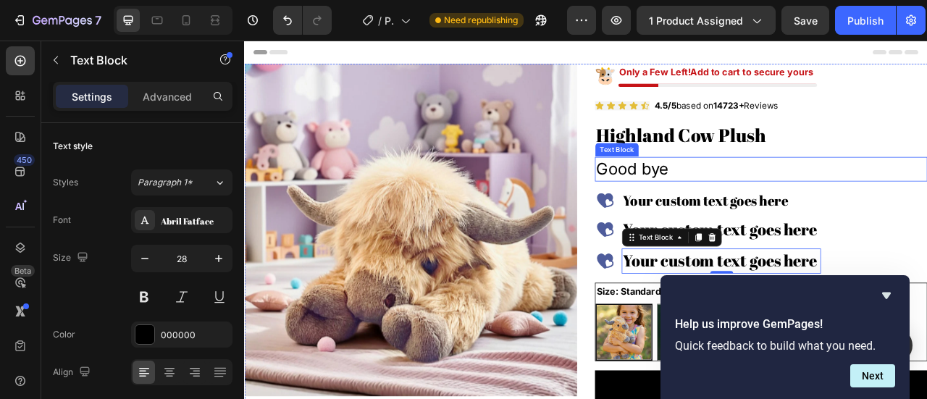
click at [720, 208] on p "Good bye" at bounding box center [901, 204] width 420 height 28
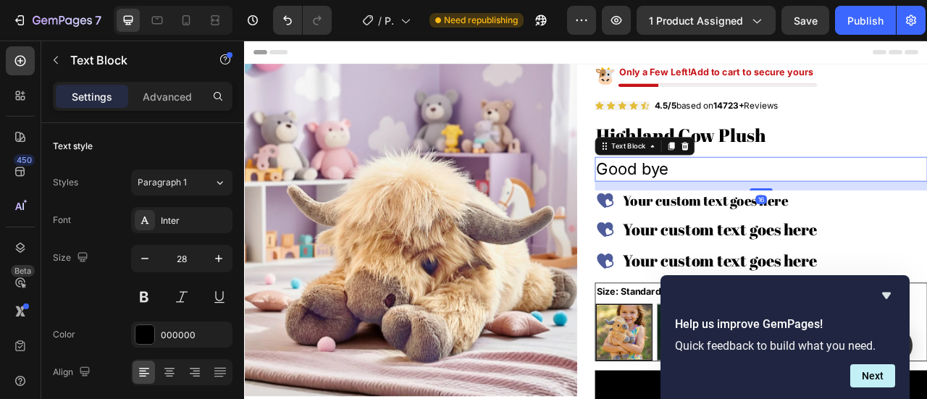
click at [735, 209] on p "Good bye" at bounding box center [901, 204] width 420 height 28
click at [736, 209] on p "Good bye" at bounding box center [901, 204] width 420 height 28
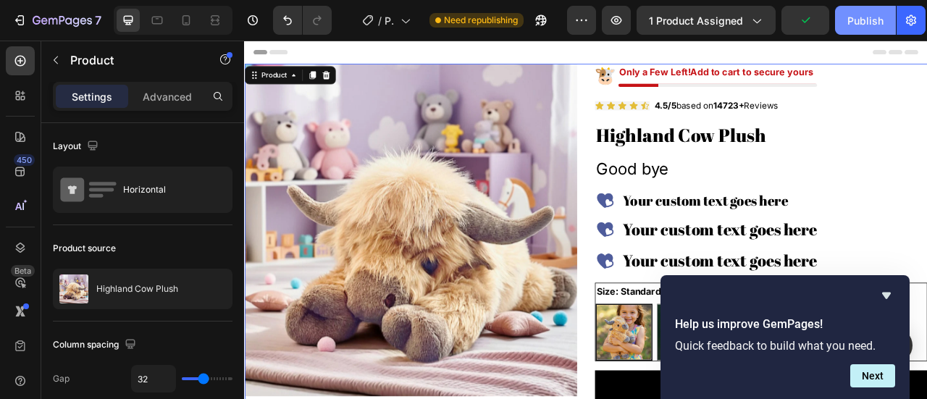
click at [876, 25] on div "Publish" at bounding box center [865, 20] width 36 height 15
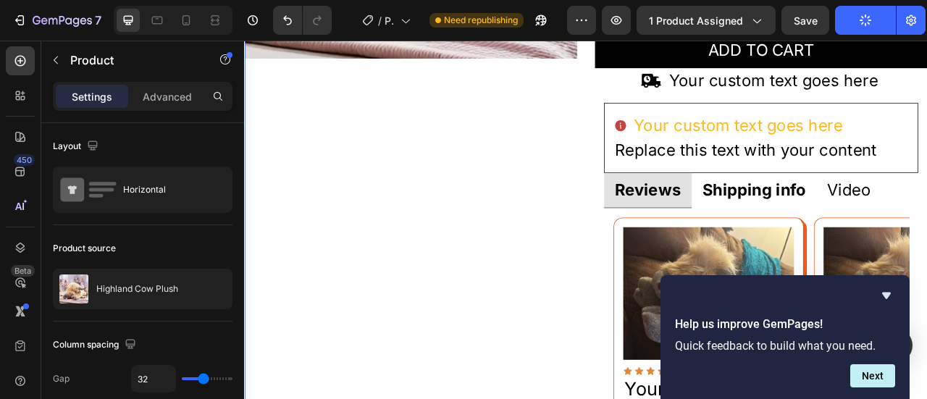
scroll to position [434, 0]
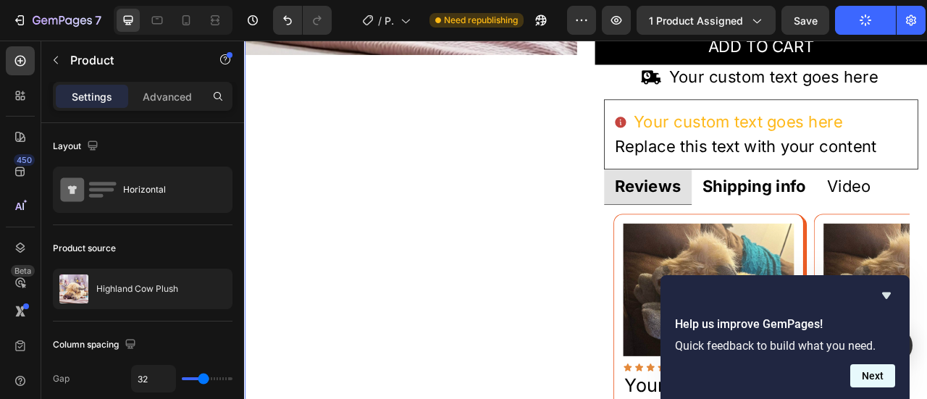
drag, startPoint x: 869, startPoint y: 383, endPoint x: 862, endPoint y: 385, distance: 7.6
click at [868, 383] on button "Next" at bounding box center [872, 375] width 45 height 23
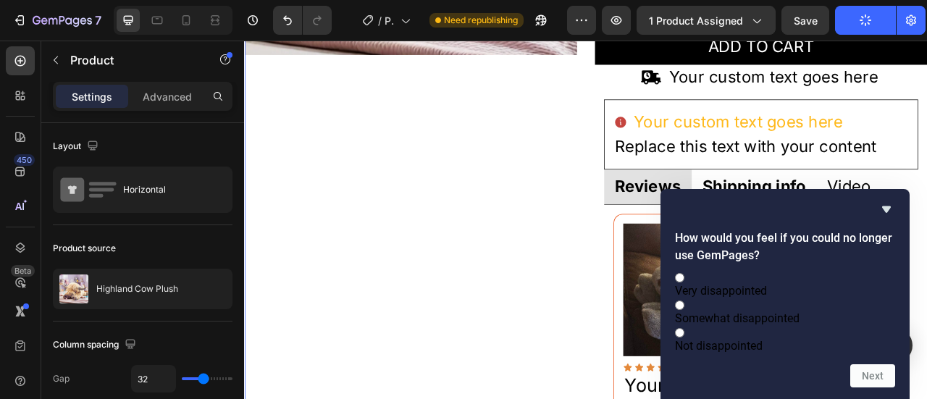
click at [749, 339] on span "Not disappointed" at bounding box center [719, 346] width 88 height 14
click at [684, 337] on input "Not disappointed" at bounding box center [679, 332] width 9 height 9
radio input "true"
click at [758, 276] on label "Very disappointed" at bounding box center [785, 284] width 220 height 28
click at [684, 276] on input "Very disappointed" at bounding box center [679, 277] width 9 height 9
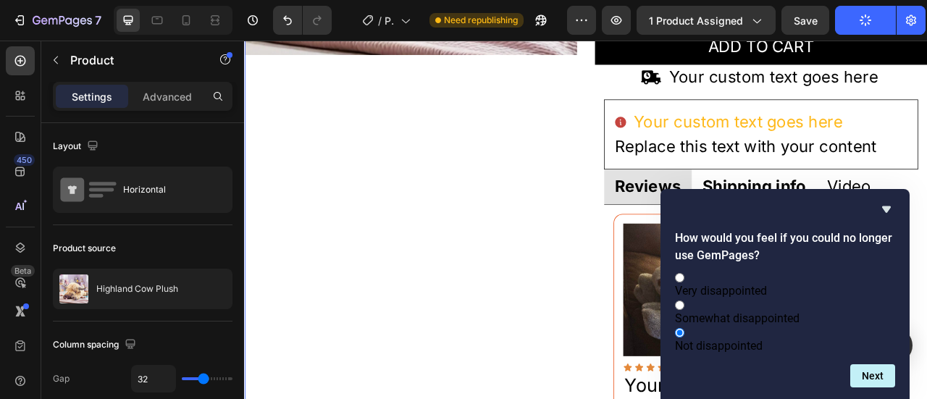
radio input "true"
click at [880, 387] on div "How would you feel if you could no longer use GemPages? Very disappointed Somew…" at bounding box center [784, 294] width 249 height 210
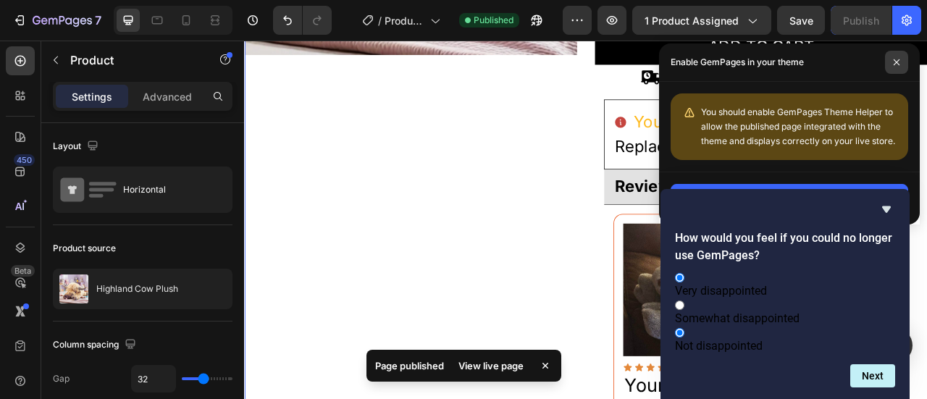
click at [895, 58] on span at bounding box center [896, 62] width 23 height 23
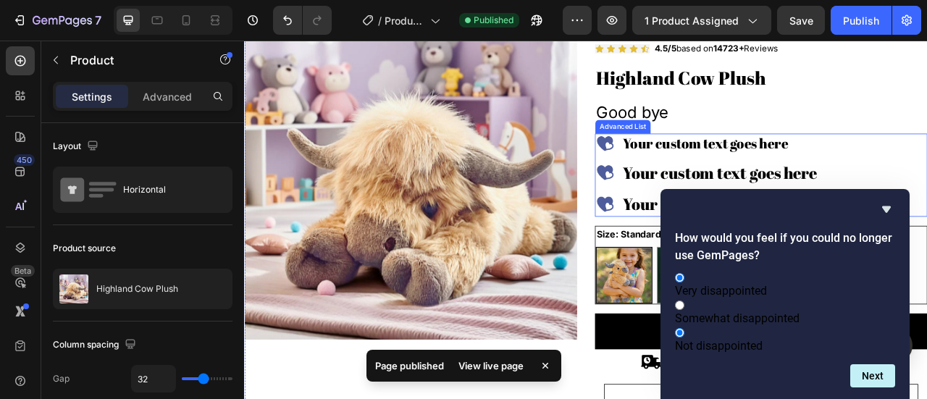
scroll to position [0, 0]
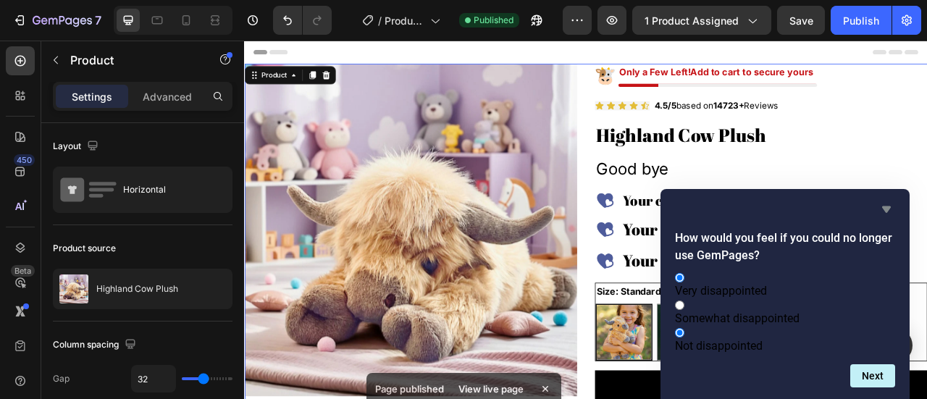
click at [882, 201] on icon "Hide survey" at bounding box center [886, 209] width 17 height 17
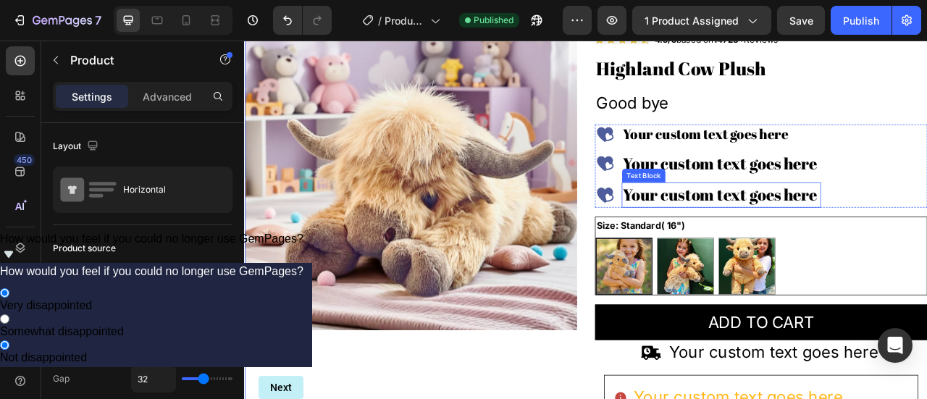
scroll to position [72, 0]
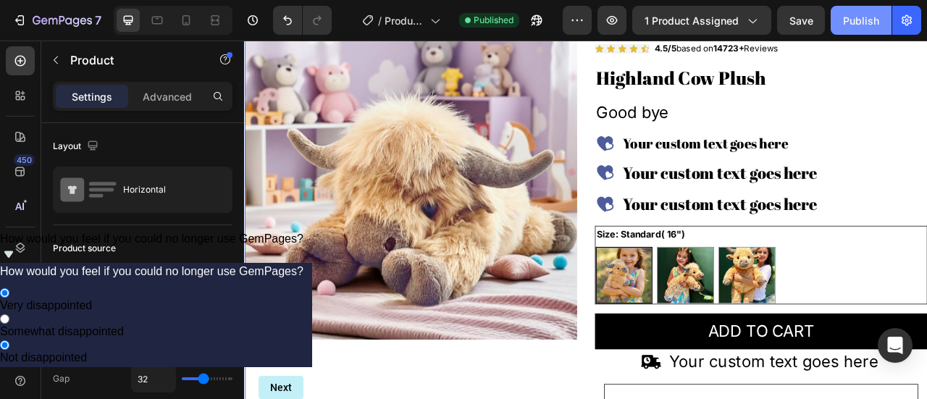
click at [850, 16] on div "Publish" at bounding box center [861, 20] width 36 height 15
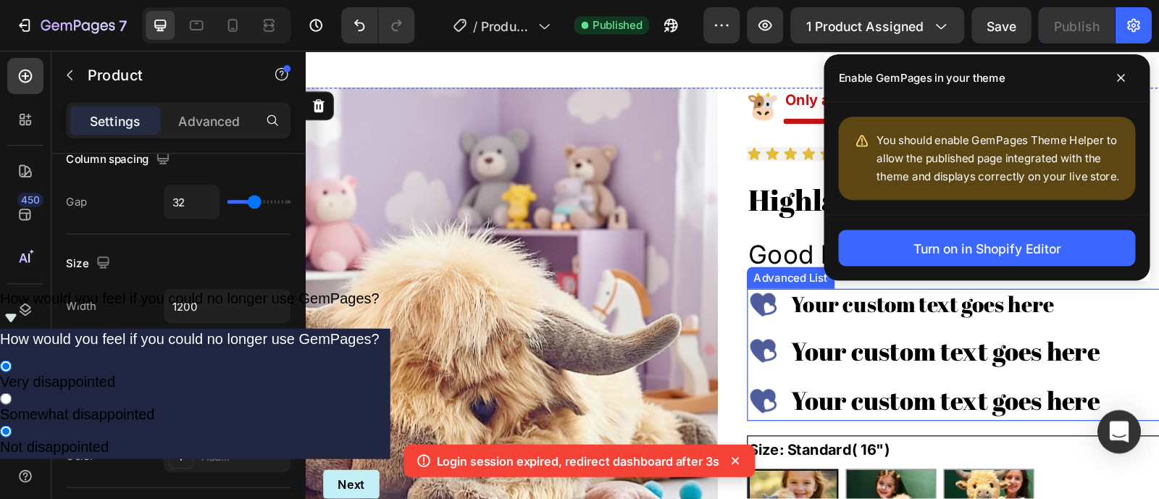
scroll to position [217, 0]
